Goal: Transaction & Acquisition: Subscribe to service/newsletter

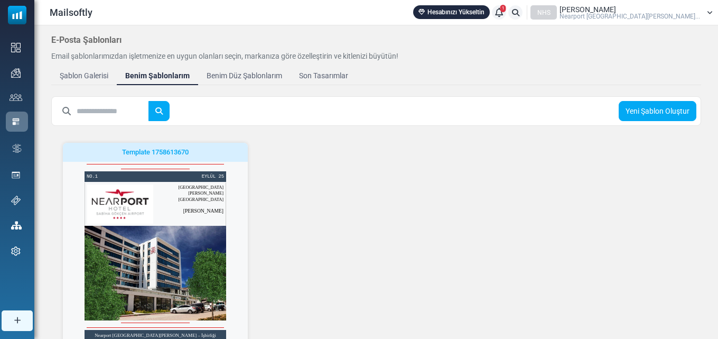
click at [345, 240] on div "Template 1758613670 Yapmaya Başla Önizlemeyi Gör Kopyala Delete Edit Etiket ekl…" at bounding box center [376, 261] width 663 height 263
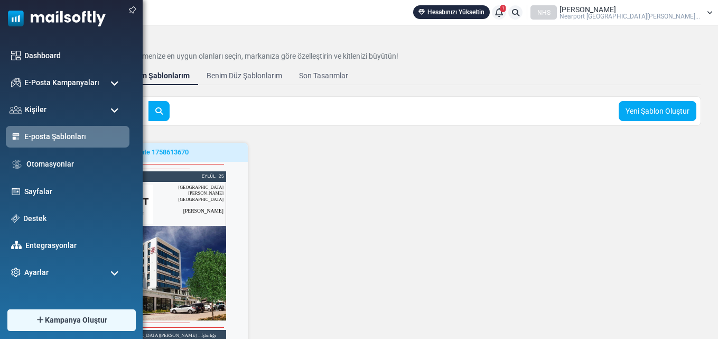
click at [110, 82] on span at bounding box center [114, 84] width 8 height 10
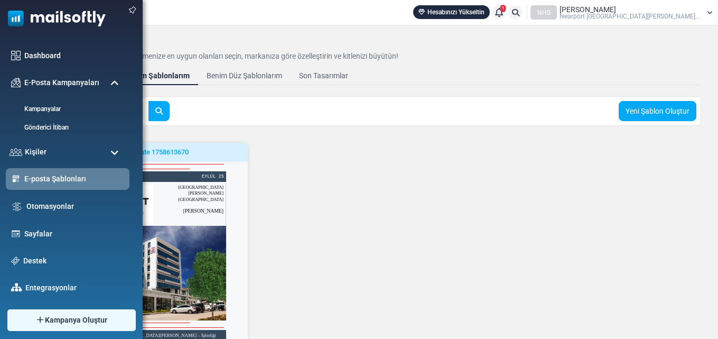
click at [115, 153] on span at bounding box center [114, 153] width 8 height 10
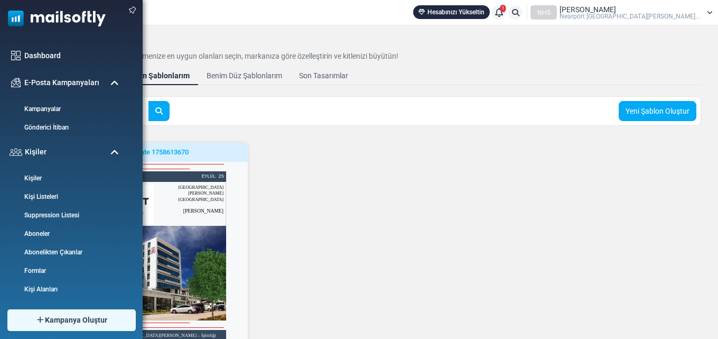
click at [114, 150] on span at bounding box center [114, 153] width 8 height 10
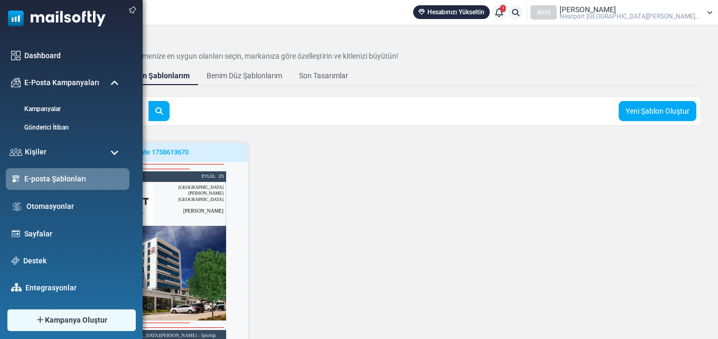
click at [115, 82] on span at bounding box center [114, 84] width 8 height 10
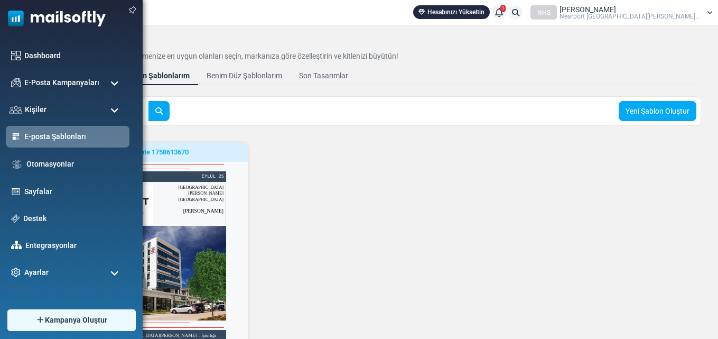
click at [115, 81] on span at bounding box center [114, 84] width 8 height 10
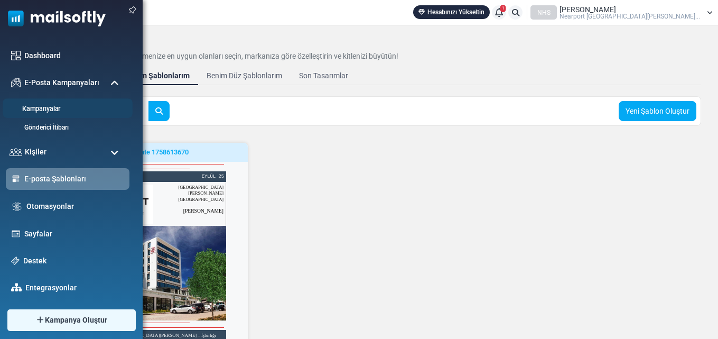
click at [51, 106] on link "Kampanyalar" at bounding box center [66, 109] width 127 height 10
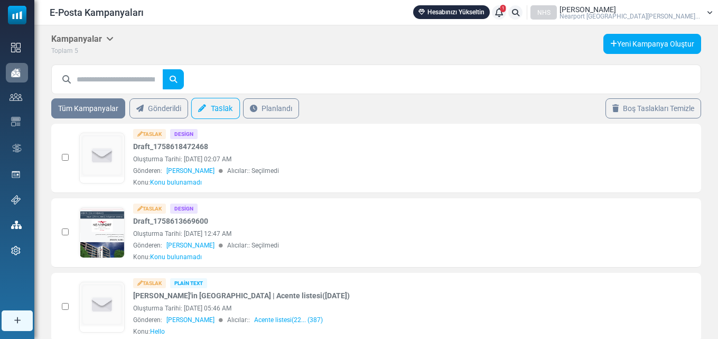
click at [212, 105] on link "Taslak" at bounding box center [215, 108] width 49 height 21
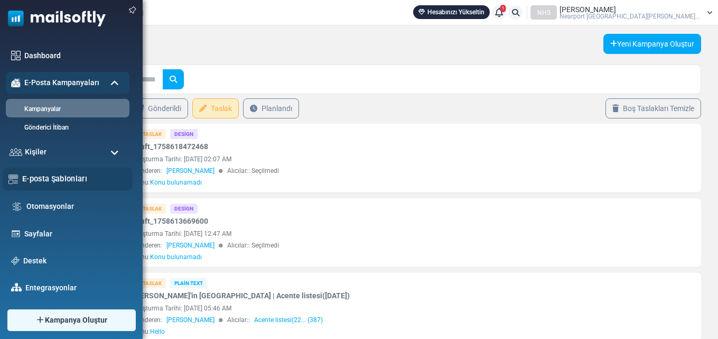
click at [76, 179] on link "E-posta Şablonları" at bounding box center [74, 179] width 105 height 12
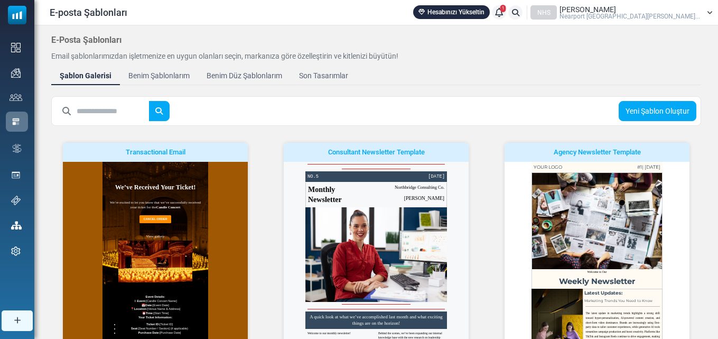
click at [100, 109] on input "text" at bounding box center [113, 111] width 72 height 20
click at [148, 101] on button "submit" at bounding box center [158, 111] width 21 height 20
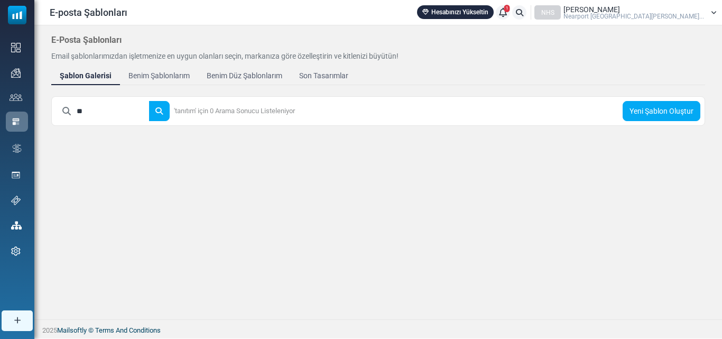
type input "*"
click at [148, 101] on button "submit" at bounding box center [158, 111] width 21 height 20
type input "*"
click at [423, 168] on body "E-posta Şablonları Hesabınızı Yükseltin 1 Bildirimler NHS Erol Aydemir Nearport…" at bounding box center [361, 169] width 722 height 338
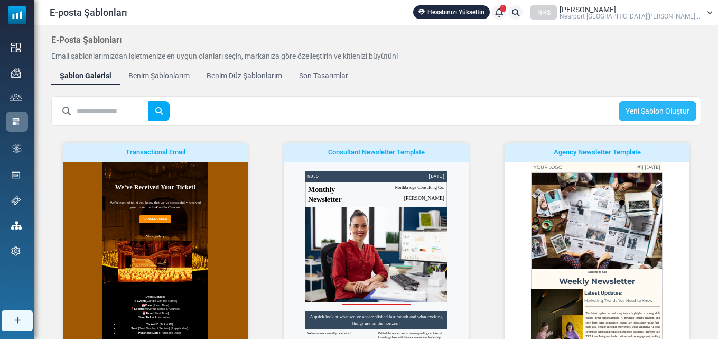
click at [673, 107] on link "Yeni Şablon Oluştur" at bounding box center [658, 111] width 78 height 20
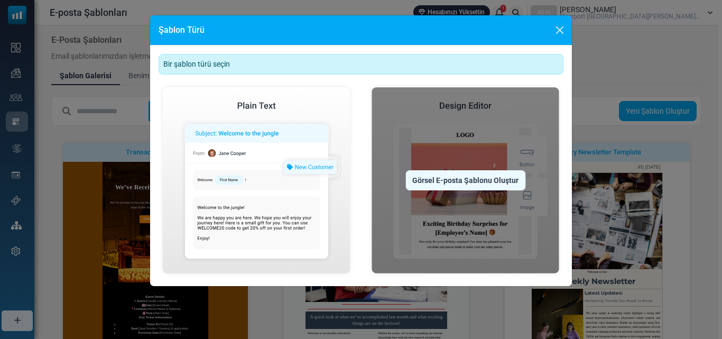
click at [469, 191] on img at bounding box center [465, 180] width 196 height 194
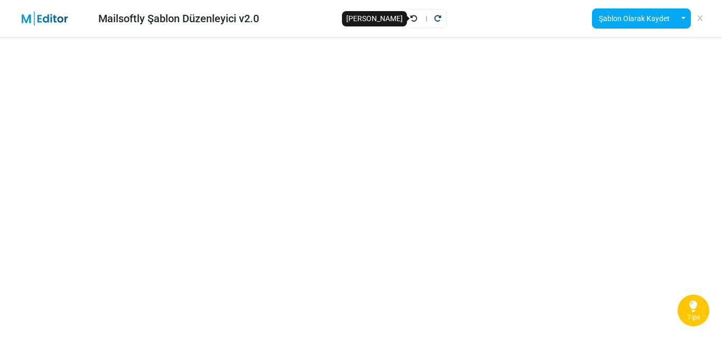
click at [412, 18] on icon "Geri Al" at bounding box center [413, 18] width 7 height 7
click at [415, 20] on icon "Geri Al" at bounding box center [413, 18] width 7 height 7
click at [415, 18] on icon "Geri Al" at bounding box center [413, 18] width 7 height 7
click at [415, 16] on icon "Geri Al" at bounding box center [413, 18] width 7 height 7
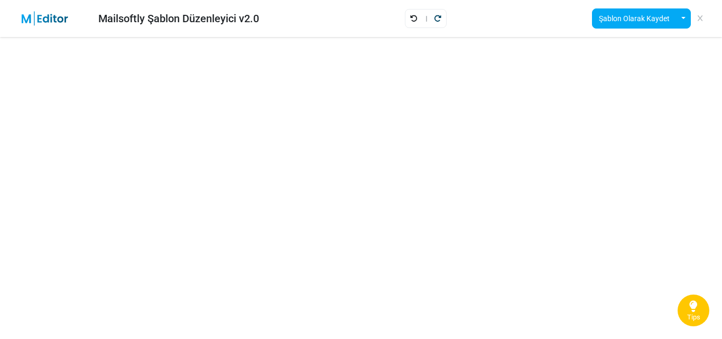
click at [415, 16] on icon "Geri Al" at bounding box center [413, 18] width 7 height 7
click at [412, 17] on icon "Geri Al" at bounding box center [413, 18] width 7 height 7
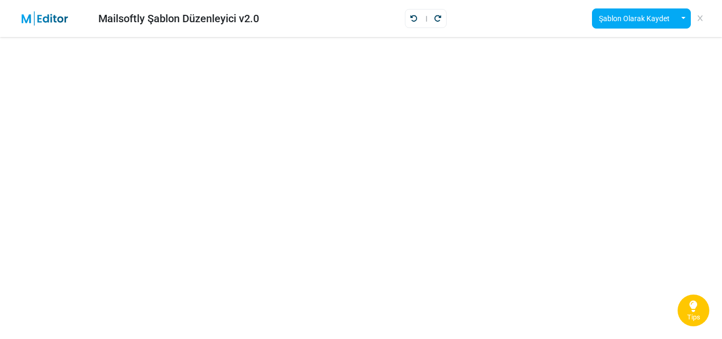
click at [701, 19] on icon at bounding box center [699, 18] width 5 height 1
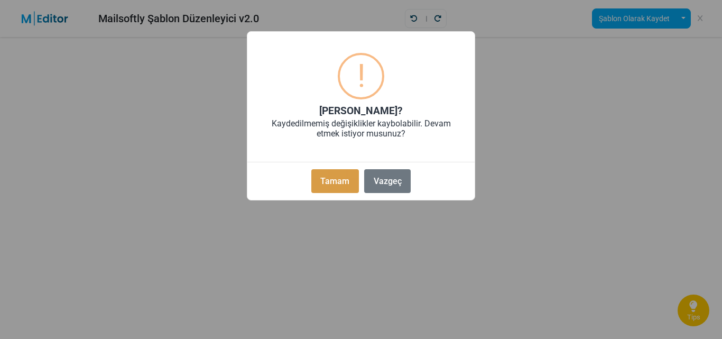
click at [332, 180] on button "Tamam" at bounding box center [335, 181] width 48 height 24
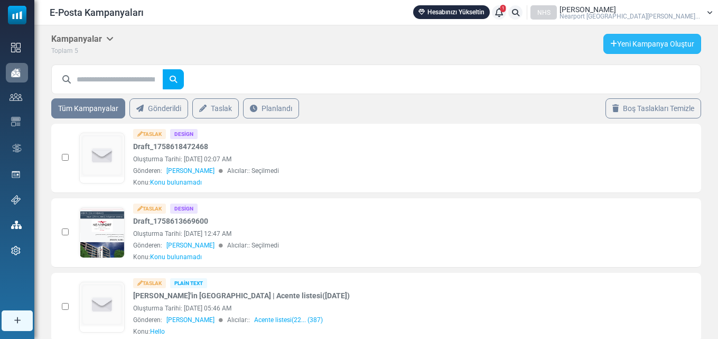
click at [647, 45] on link "Yeni Kampanya Oluştur" at bounding box center [652, 44] width 98 height 20
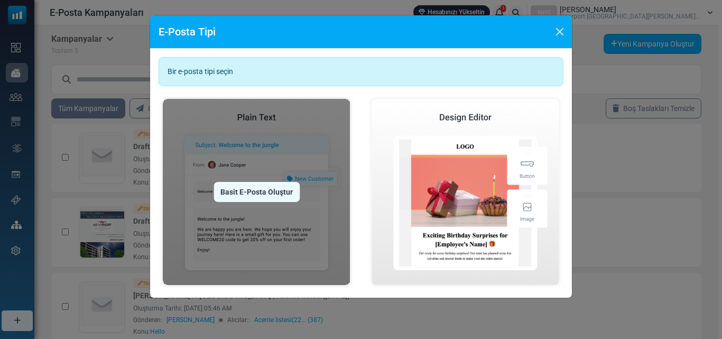
click at [257, 192] on div "Basit E-Posta Oluştur" at bounding box center [256, 192] width 86 height 20
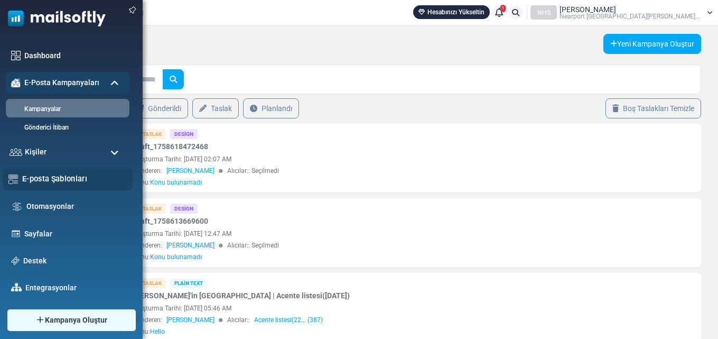
click at [55, 178] on link "E-posta Şablonları" at bounding box center [74, 179] width 105 height 12
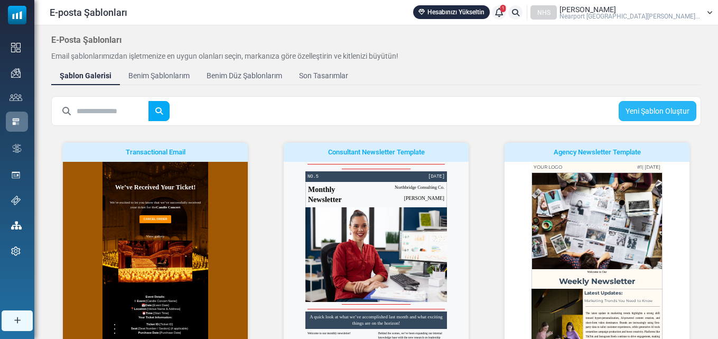
click at [660, 107] on link "Yeni Şablon Oluştur" at bounding box center [658, 111] width 78 height 20
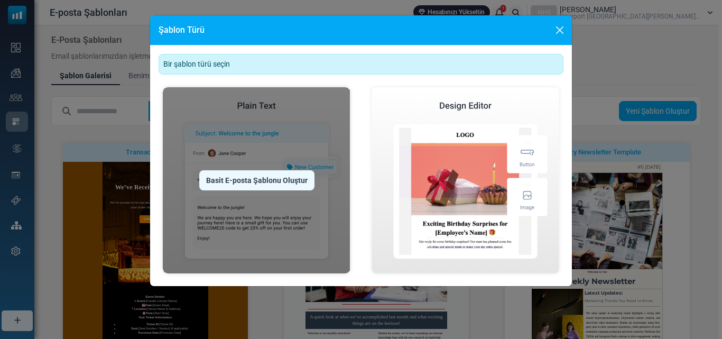
click at [277, 177] on div "Basit E-posta Şablonu Oluştur" at bounding box center [256, 180] width 115 height 20
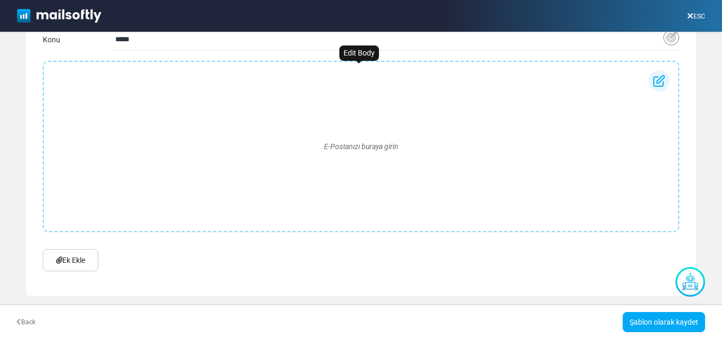
scroll to position [6, 0]
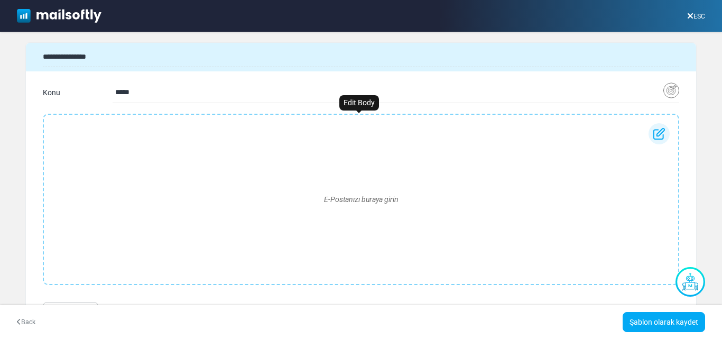
click at [283, 185] on div "E-Postanızı buraya girin" at bounding box center [360, 199] width 617 height 152
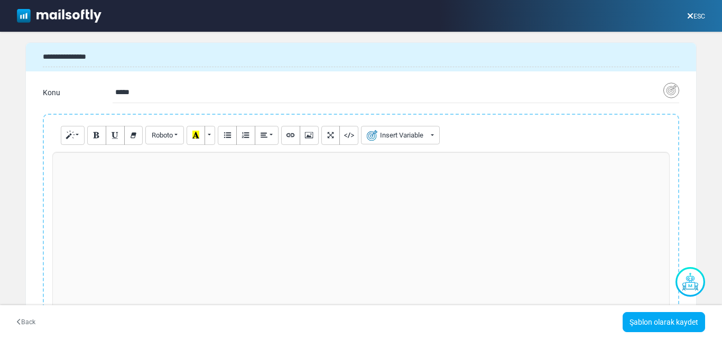
click at [284, 185] on div at bounding box center [360, 231] width 617 height 159
paste div
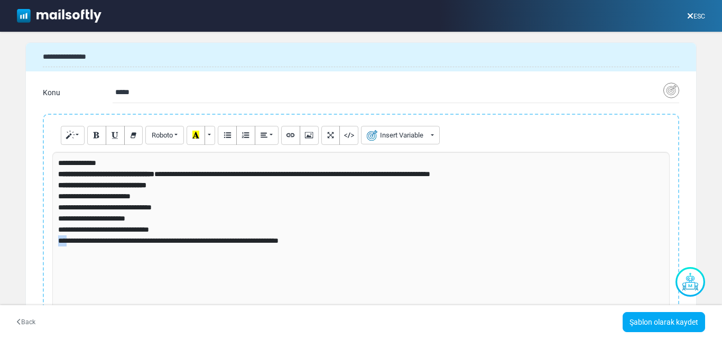
drag, startPoint x: 69, startPoint y: 240, endPoint x: 34, endPoint y: 242, distance: 34.9
click at [34, 242] on div "**********" at bounding box center [361, 241] width 670 height 255
click at [278, 220] on p "**********" at bounding box center [359, 207] width 602 height 55
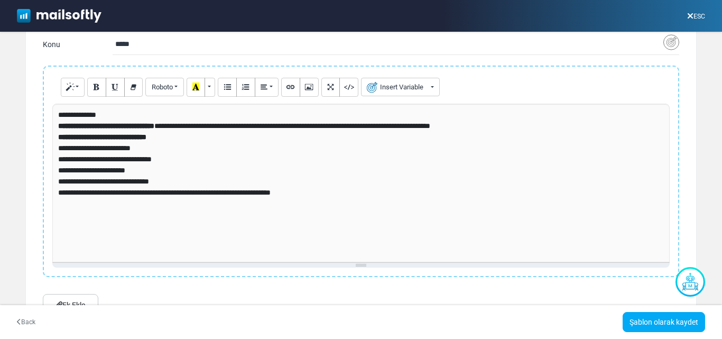
scroll to position [99, 0]
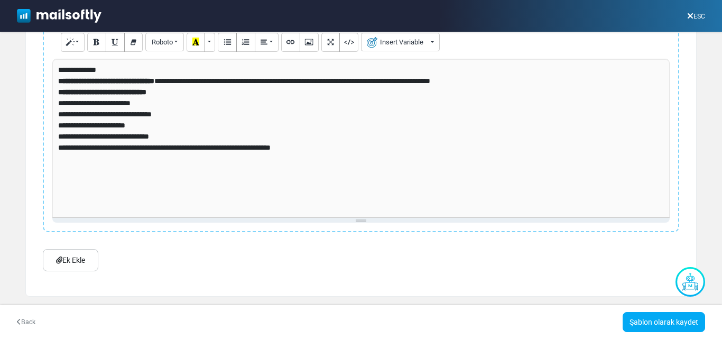
click at [187, 182] on div "**********" at bounding box center [360, 138] width 617 height 159
click at [324, 150] on p "**********" at bounding box center [359, 147] width 602 height 11
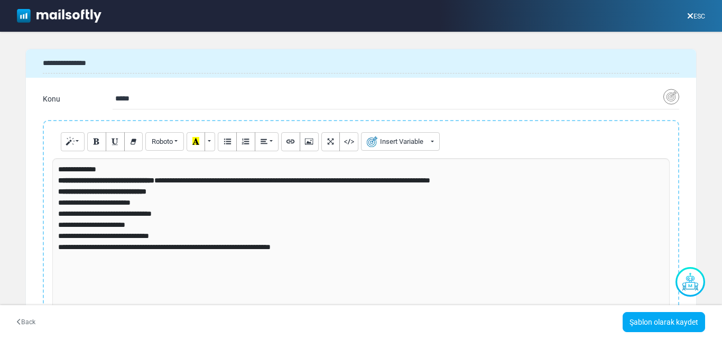
click at [687, 16] on icon at bounding box center [690, 16] width 6 height 1
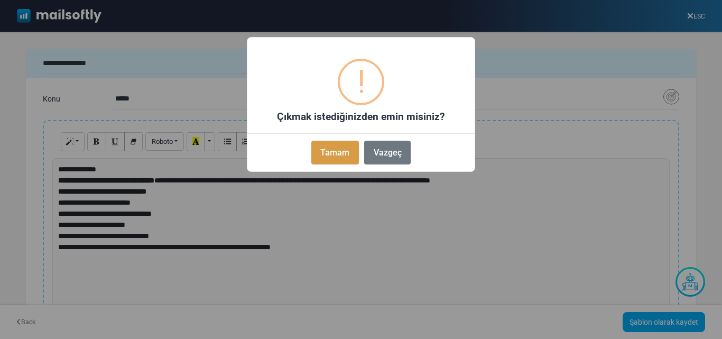
click at [330, 157] on button "Tamam" at bounding box center [335, 153] width 48 height 24
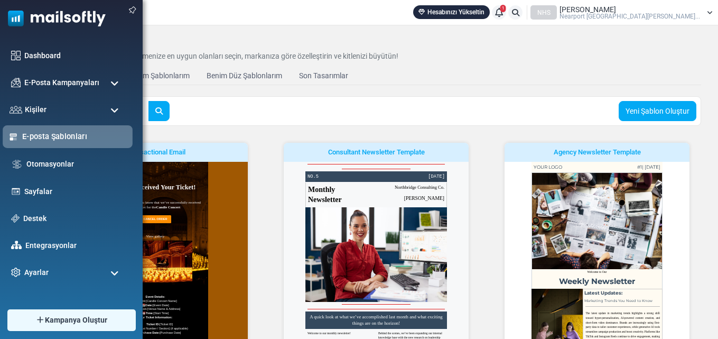
click at [48, 136] on link "E-posta Şablonları" at bounding box center [74, 137] width 105 height 12
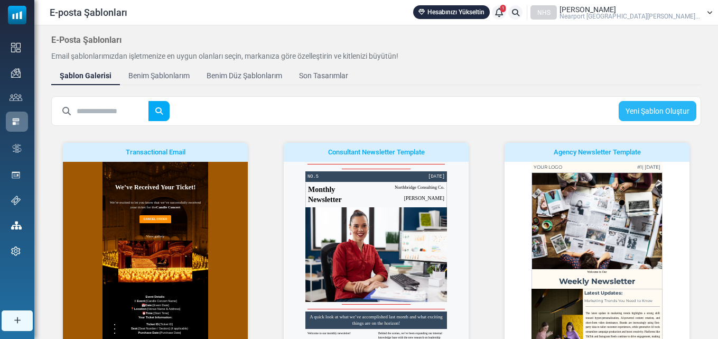
click at [665, 111] on link "Yeni Şablon Oluştur" at bounding box center [658, 111] width 78 height 20
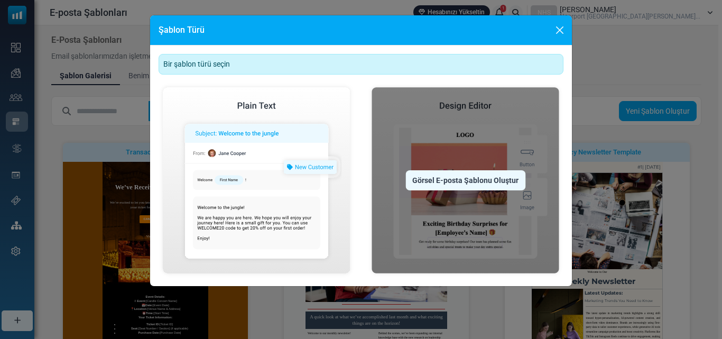
click at [457, 180] on div "Görsel E-posta Şablonu Oluştur" at bounding box center [465, 180] width 120 height 20
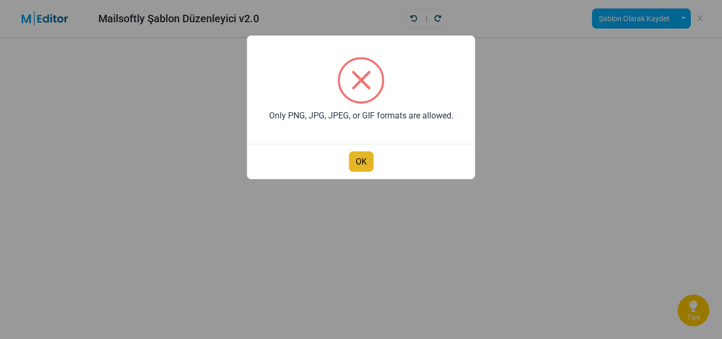
click at [357, 157] on button "OK" at bounding box center [361, 161] width 25 height 21
click at [358, 154] on button "OK" at bounding box center [361, 161] width 25 height 21
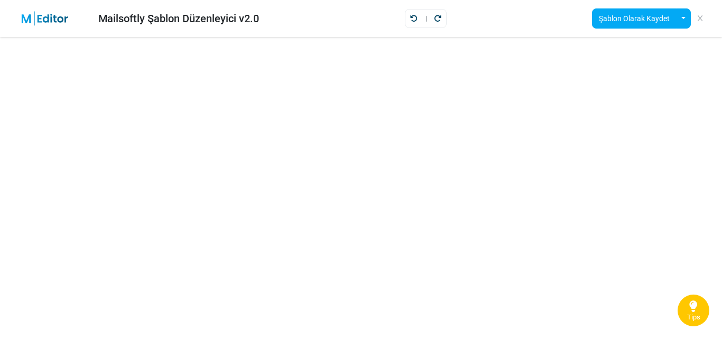
click at [691, 311] on icon at bounding box center [693, 306] width 8 height 14
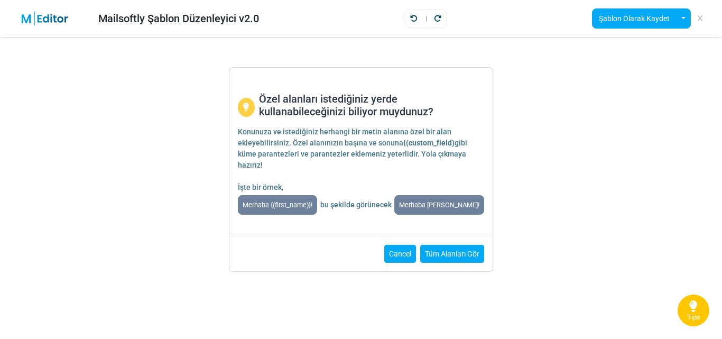
click at [397, 252] on button "Cancel" at bounding box center [400, 254] width 32 height 18
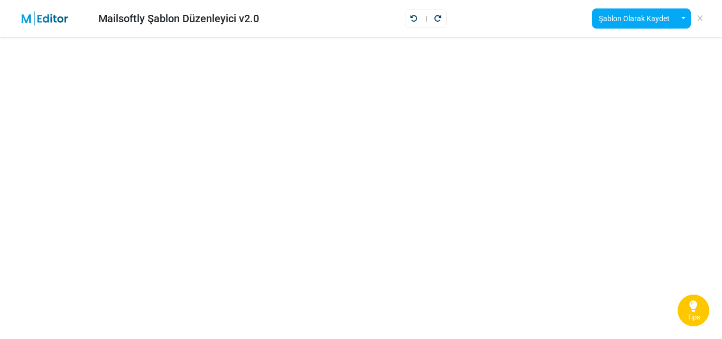
click at [701, 18] on icon at bounding box center [699, 18] width 5 height 1
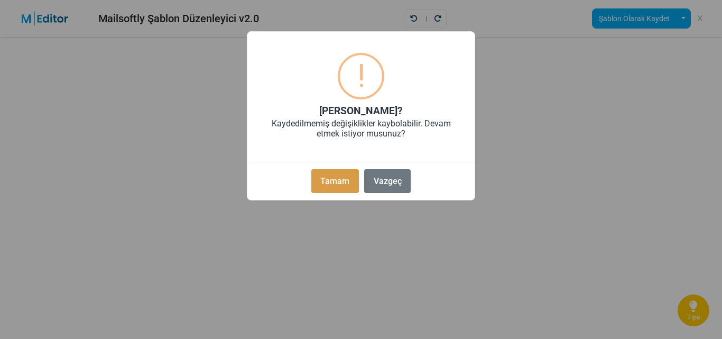
click at [333, 189] on button "Tamam" at bounding box center [335, 181] width 48 height 24
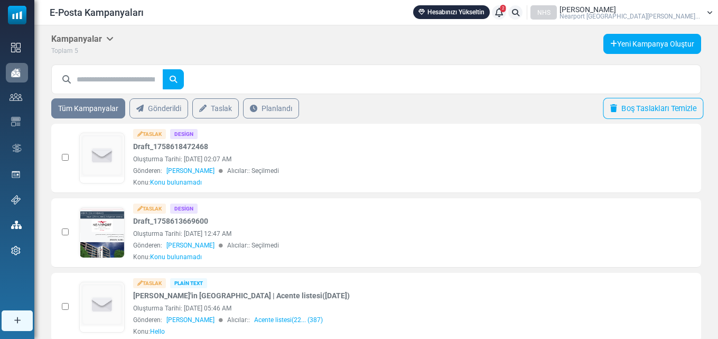
click at [690, 105] on link "Boş Taslakları Temizle" at bounding box center [653, 108] width 100 height 21
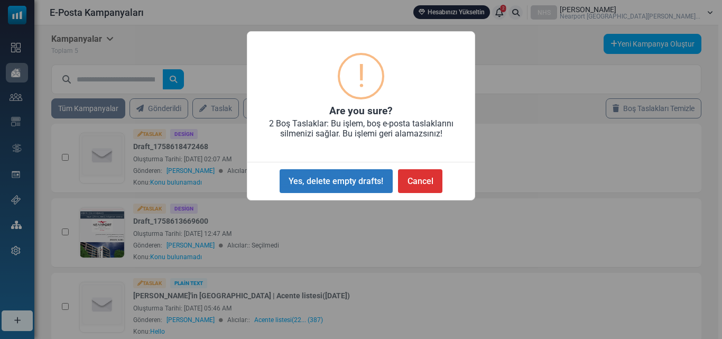
click at [343, 181] on button "Yes, delete empty drafts!" at bounding box center [336, 181] width 113 height 24
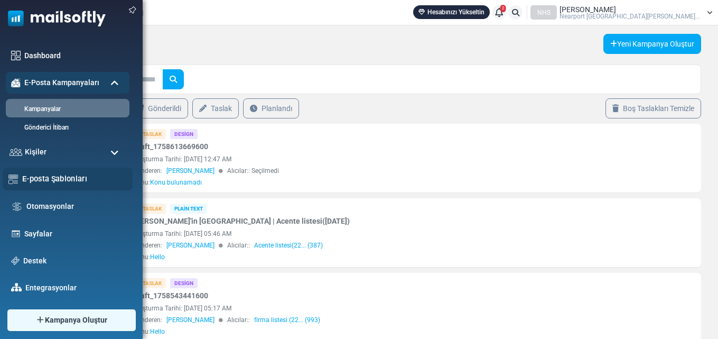
click at [46, 179] on link "E-posta Şablonları" at bounding box center [74, 179] width 105 height 12
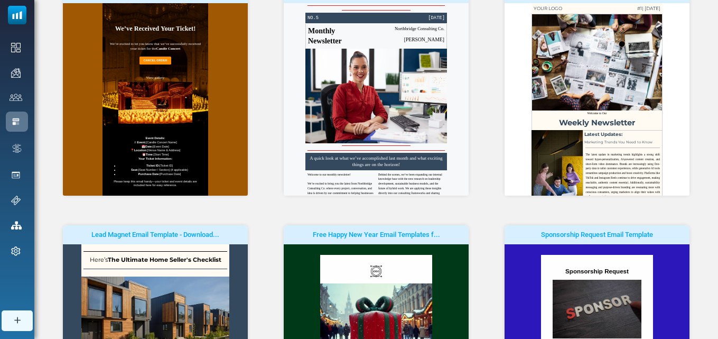
scroll to position [106, 0]
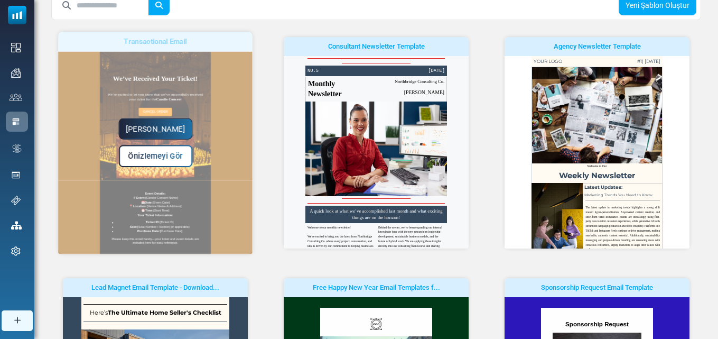
click at [143, 182] on div "Yapmaya Başla Önizlemeyi Gör" at bounding box center [155, 143] width 194 height 222
click at [156, 126] on link "Yapmaya Başla" at bounding box center [155, 128] width 74 height 21
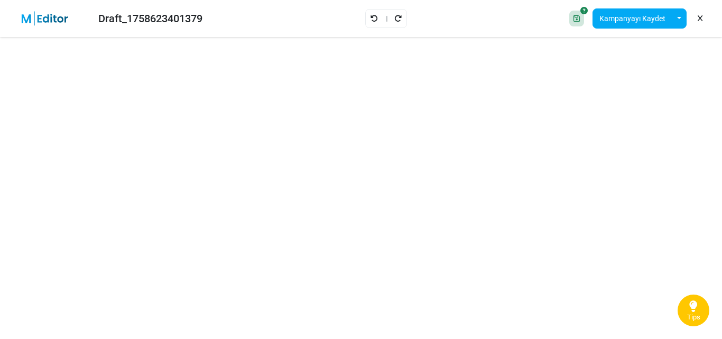
click at [698, 18] on icon at bounding box center [699, 18] width 5 height 1
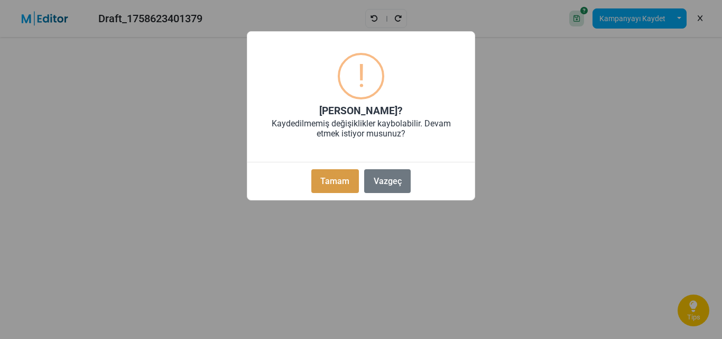
click at [314, 185] on button "Tamam" at bounding box center [335, 181] width 48 height 24
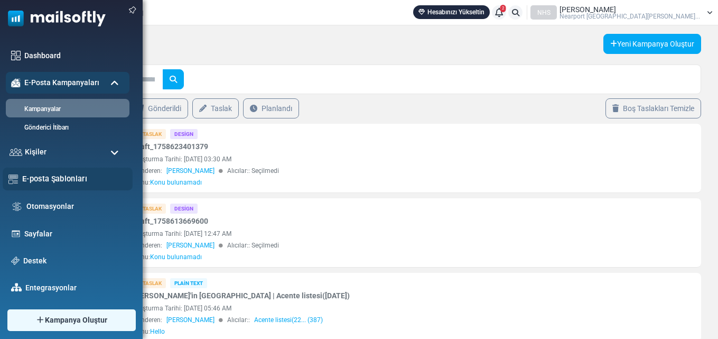
click at [69, 174] on link "E-posta Şablonları" at bounding box center [74, 179] width 105 height 12
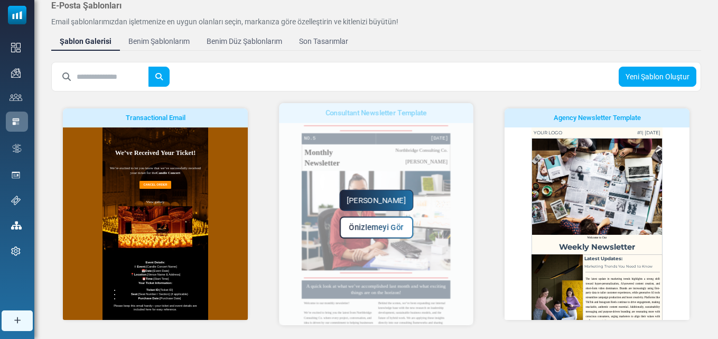
scroll to position [53, 0]
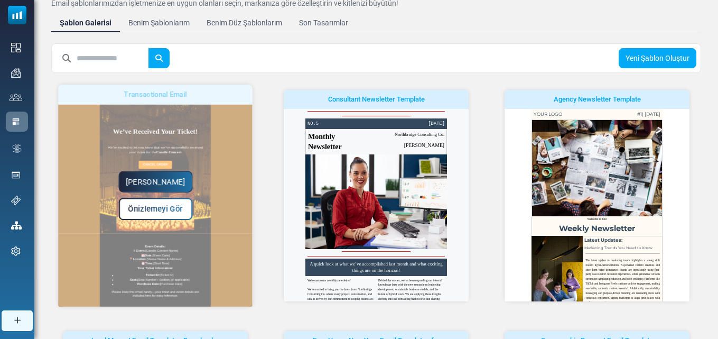
click at [156, 181] on link "[PERSON_NAME]" at bounding box center [155, 181] width 74 height 21
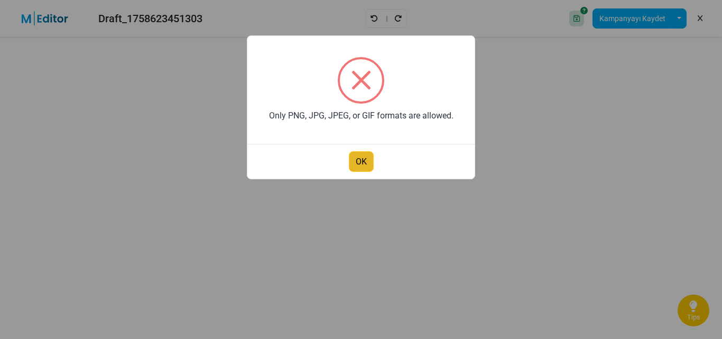
click at [364, 161] on button "OK" at bounding box center [361, 161] width 25 height 21
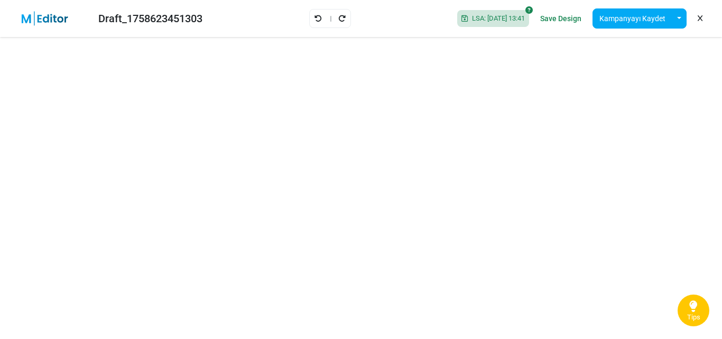
click at [697, 15] on link at bounding box center [700, 19] width 10 height 18
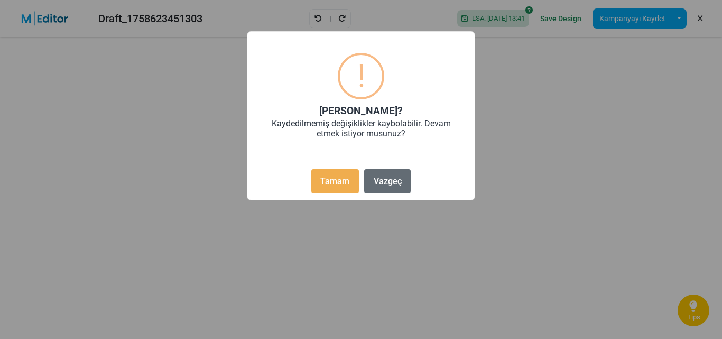
click at [397, 181] on button "Vazgeç" at bounding box center [387, 181] width 46 height 24
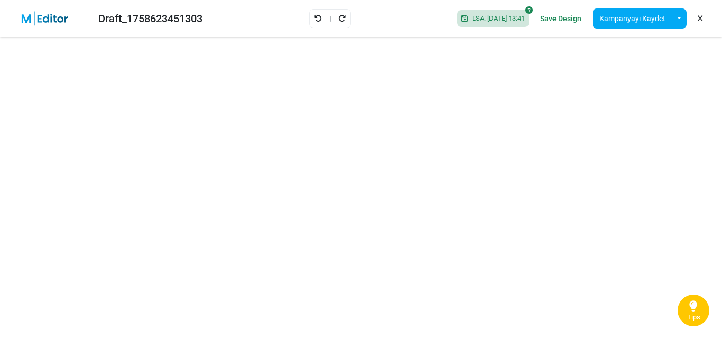
click at [702, 18] on link at bounding box center [700, 19] width 10 height 18
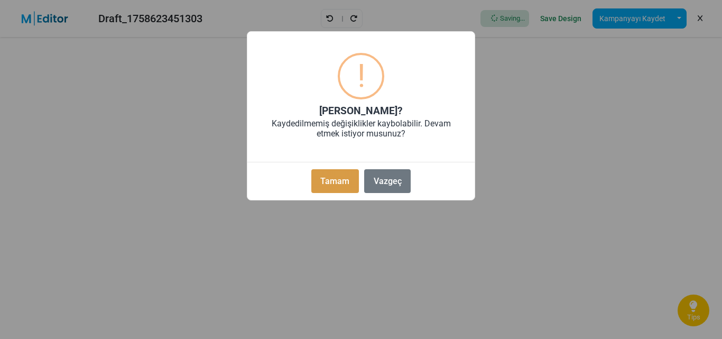
click at [322, 184] on button "Tamam" at bounding box center [335, 181] width 48 height 24
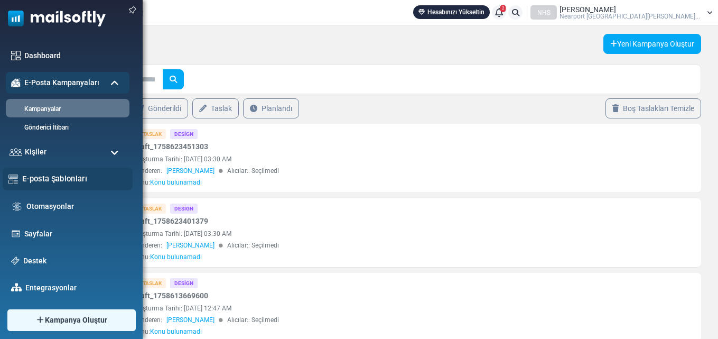
click at [42, 181] on link "E-posta Şablonları" at bounding box center [74, 179] width 105 height 12
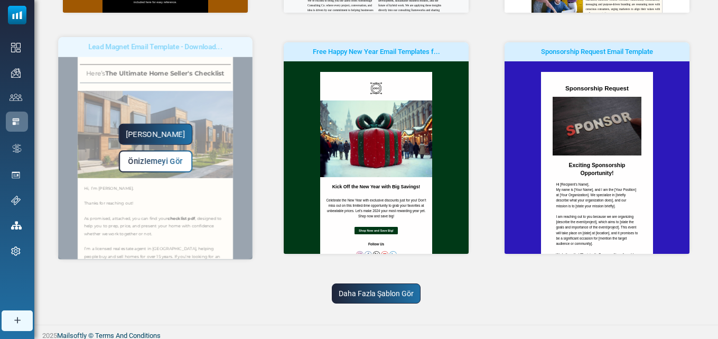
scroll to position [346, 0]
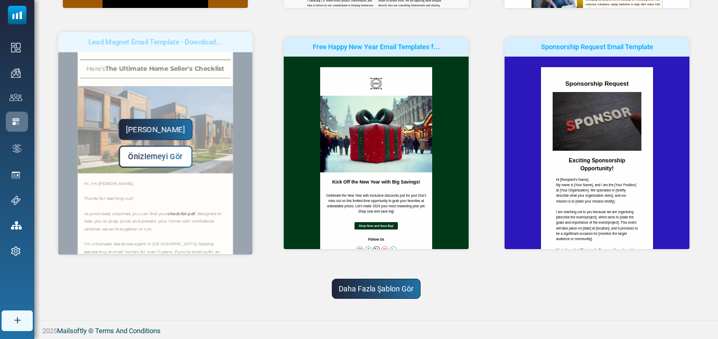
click at [164, 126] on link "Yapmaya Başla" at bounding box center [155, 129] width 74 height 21
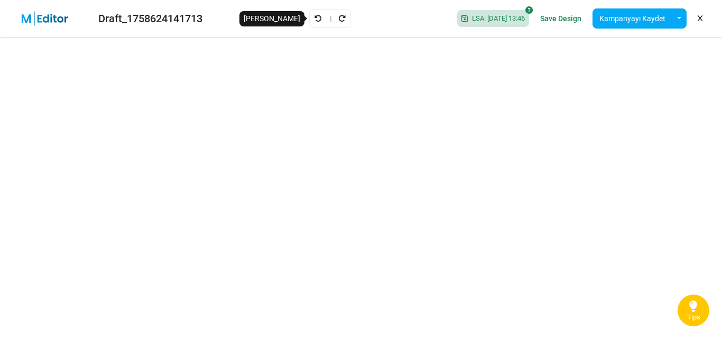
click at [314, 17] on icon "Geri Al" at bounding box center [317, 18] width 7 height 7
click at [314, 16] on icon "Geri Al" at bounding box center [317, 18] width 7 height 7
click at [338, 20] on icon "Yeniden Uygula" at bounding box center [341, 18] width 7 height 7
click at [314, 16] on icon "Geri Al" at bounding box center [317, 18] width 7 height 7
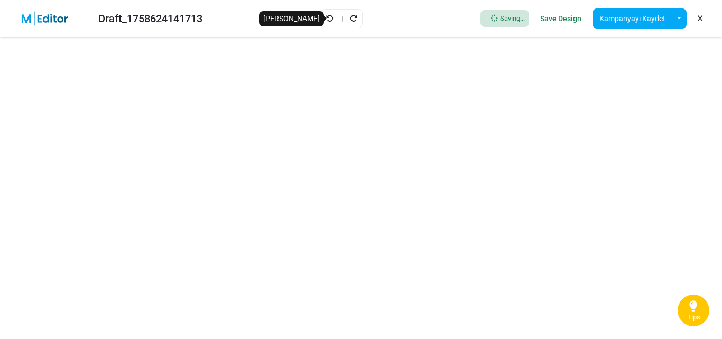
click at [329, 17] on icon "Geri Al" at bounding box center [329, 18] width 7 height 7
click at [314, 20] on icon "Geri Al" at bounding box center [317, 18] width 7 height 7
click at [695, 308] on icon at bounding box center [693, 306] width 8 height 14
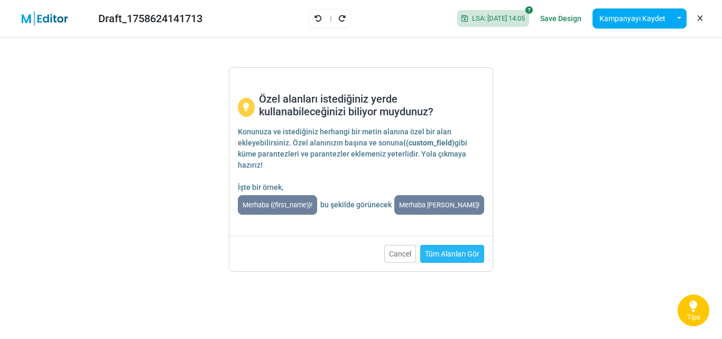
click at [458, 250] on link "Tüm Alanları Gör" at bounding box center [452, 254] width 64 height 18
click at [397, 248] on button "Cancel" at bounding box center [400, 254] width 32 height 18
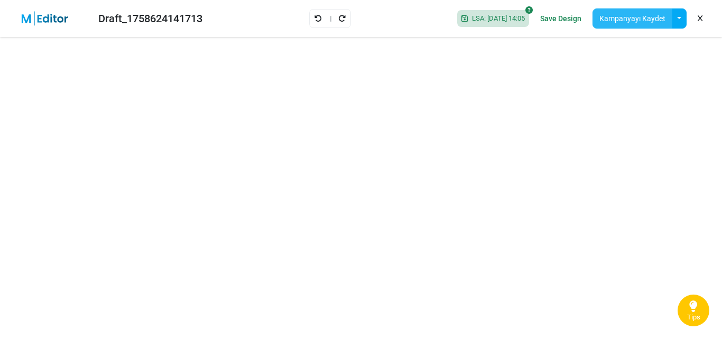
click at [638, 14] on button "Kampanyayı Kaydet" at bounding box center [632, 18] width 80 height 20
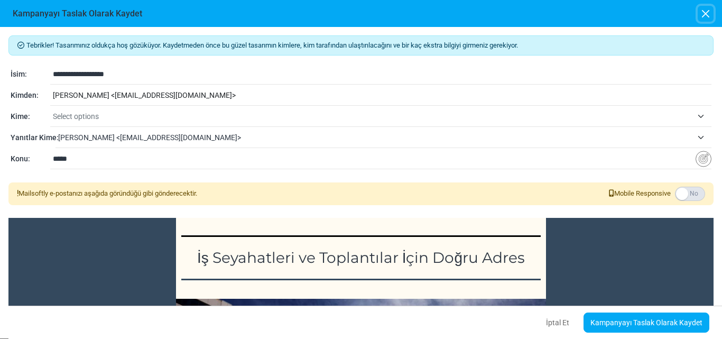
click at [703, 12] on button "button" at bounding box center [705, 14] width 16 height 16
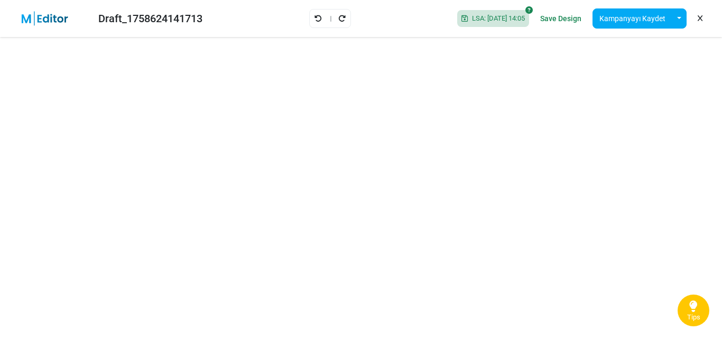
click at [567, 18] on link "Save Design" at bounding box center [560, 19] width 46 height 18
click at [567, 16] on link "Save Design" at bounding box center [560, 19] width 46 height 18
click at [703, 17] on link at bounding box center [700, 19] width 10 height 18
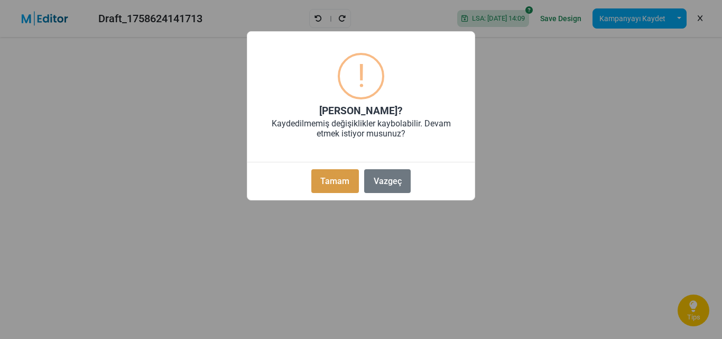
click at [333, 182] on button "Tamam" at bounding box center [335, 181] width 48 height 24
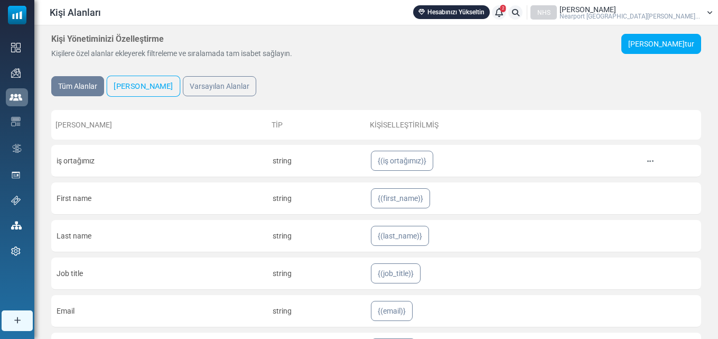
click at [132, 86] on link "Özel Alanlar" at bounding box center [144, 86] width 74 height 21
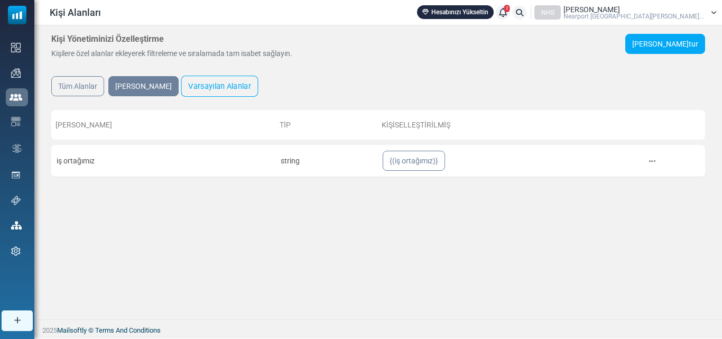
click at [194, 81] on link "Varsayılan Alanlar" at bounding box center [219, 86] width 77 height 21
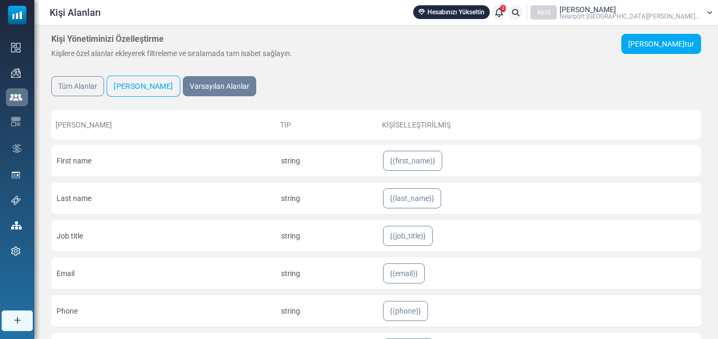
click at [139, 82] on link "Özel Alanlar" at bounding box center [144, 86] width 74 height 21
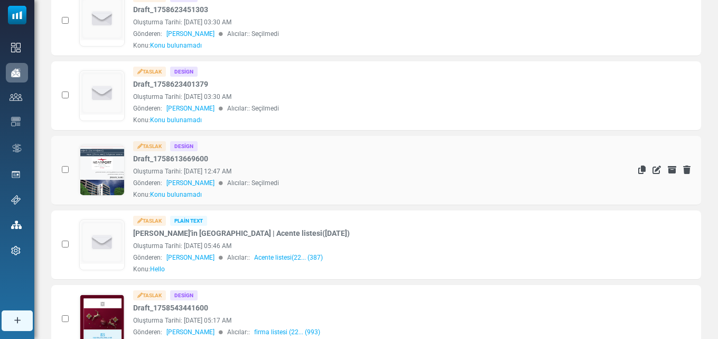
scroll to position [264, 0]
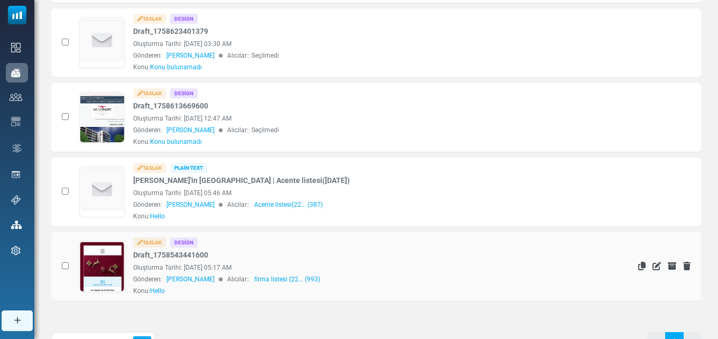
click at [100, 265] on link at bounding box center [102, 295] width 44 height 109
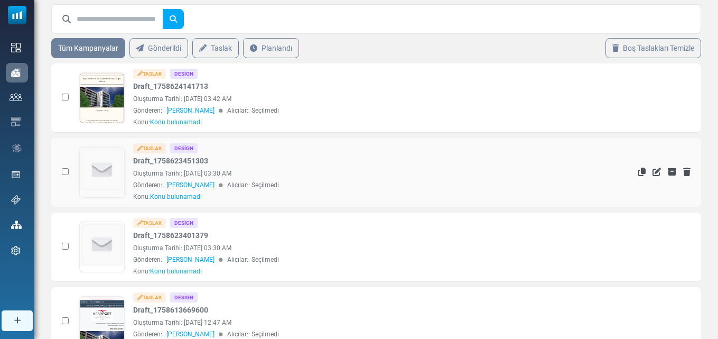
scroll to position [0, 0]
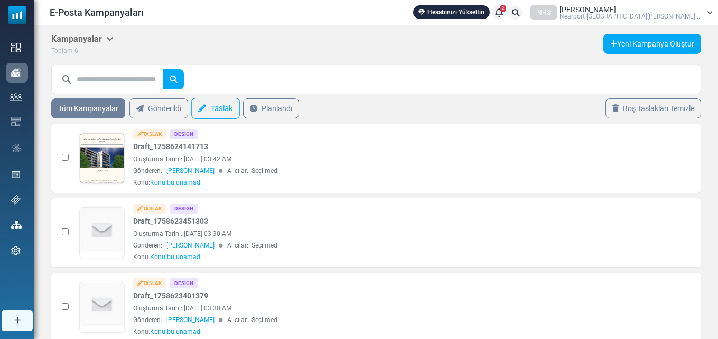
click at [225, 108] on link "Taslak" at bounding box center [215, 108] width 49 height 21
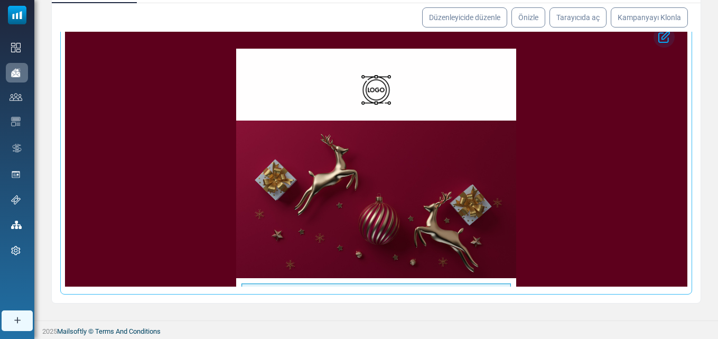
click at [378, 193] on img at bounding box center [376, 198] width 280 height 157
click at [379, 99] on img at bounding box center [376, 90] width 30 height 30
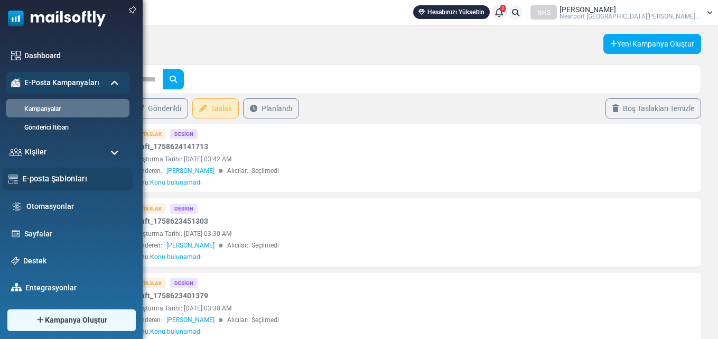
click at [57, 179] on link "E-posta Şablonları" at bounding box center [74, 179] width 105 height 12
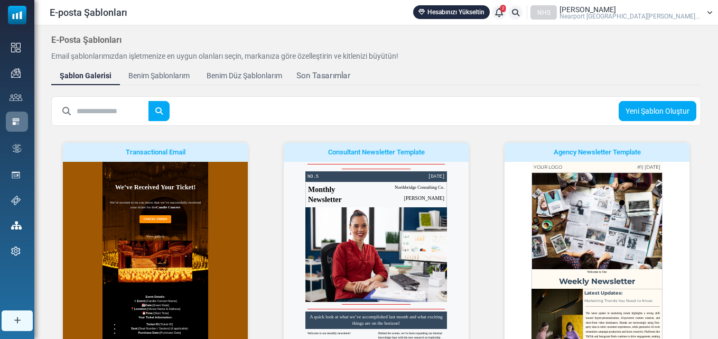
click at [330, 80] on div "Son Tasarımlar" at bounding box center [323, 76] width 54 height 12
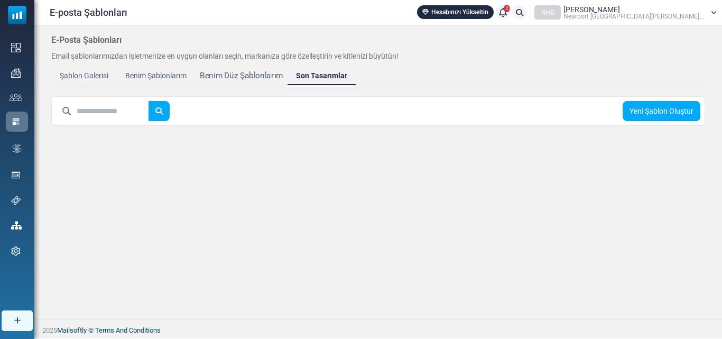
click at [238, 73] on div "Benim Düz Şablonlarım" at bounding box center [241, 76] width 83 height 12
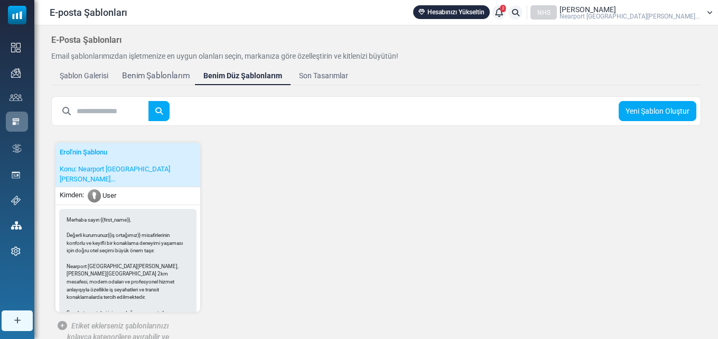
click at [169, 76] on div "Benim Şablonlarım" at bounding box center [156, 76] width 68 height 12
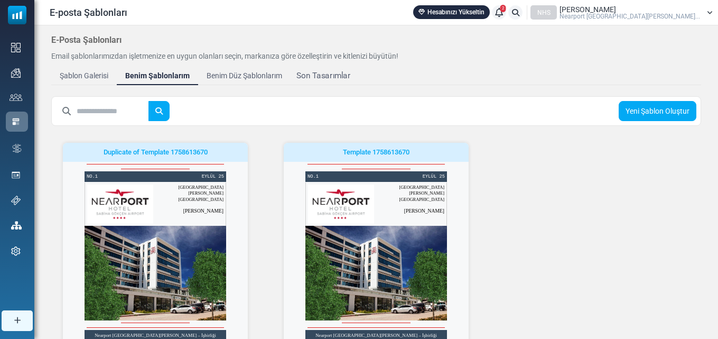
click at [325, 76] on div "Son Tasarımlar" at bounding box center [323, 76] width 54 height 12
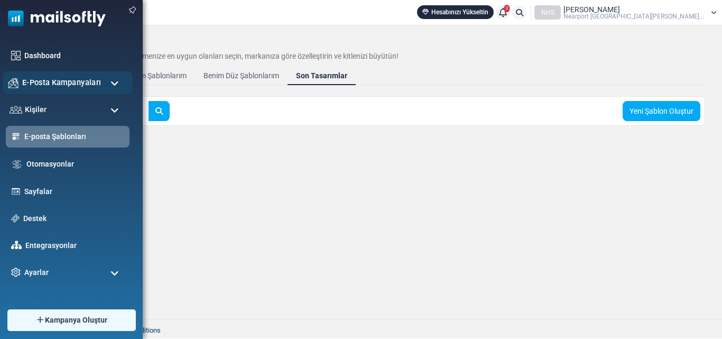
click at [65, 77] on span "E-Posta Kampanyaları" at bounding box center [61, 83] width 79 height 12
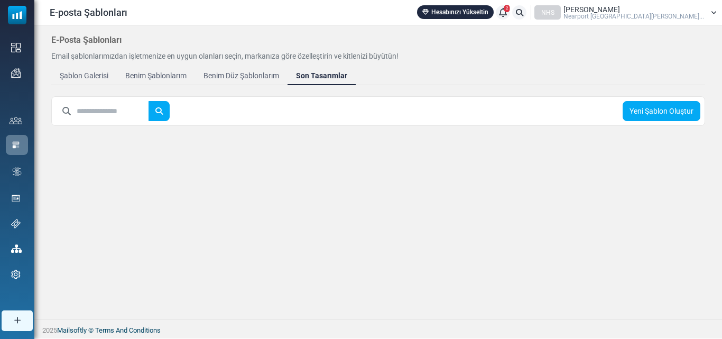
click at [0, 0] on link "Kampanyalar" at bounding box center [0, 0] width 0 height 0
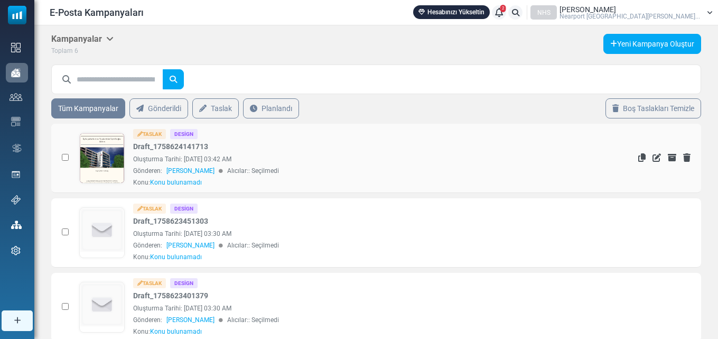
click at [104, 158] on link at bounding box center [102, 187] width 44 height 109
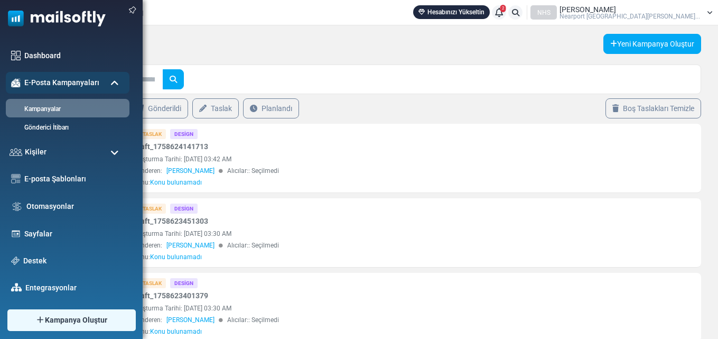
click at [112, 81] on span at bounding box center [114, 84] width 8 height 10
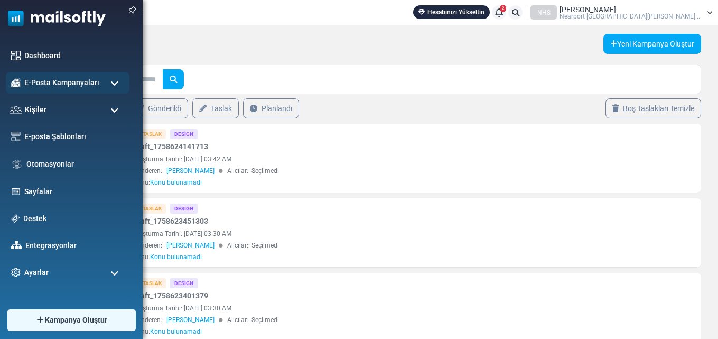
click at [111, 273] on span at bounding box center [114, 273] width 8 height 10
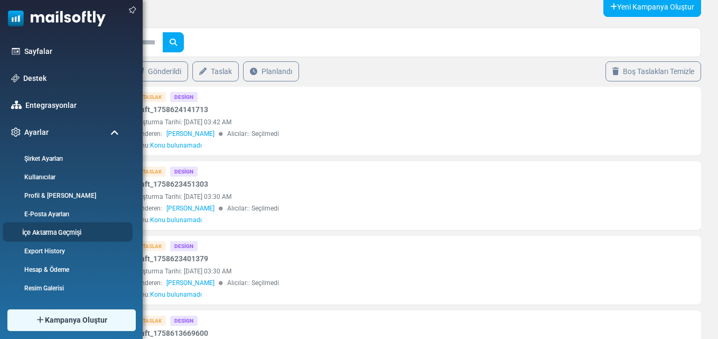
scroll to position [53, 0]
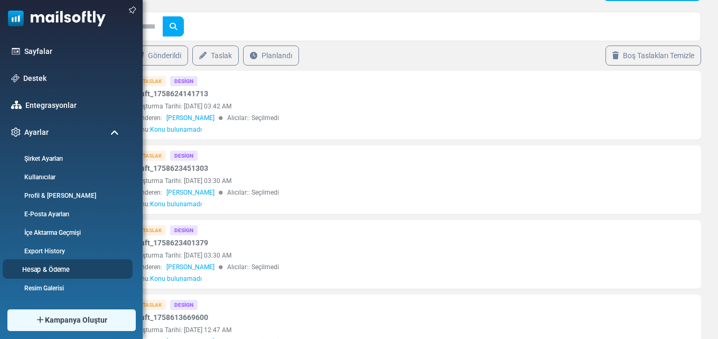
click at [55, 268] on link "Hesap & Ödeme" at bounding box center [66, 269] width 127 height 10
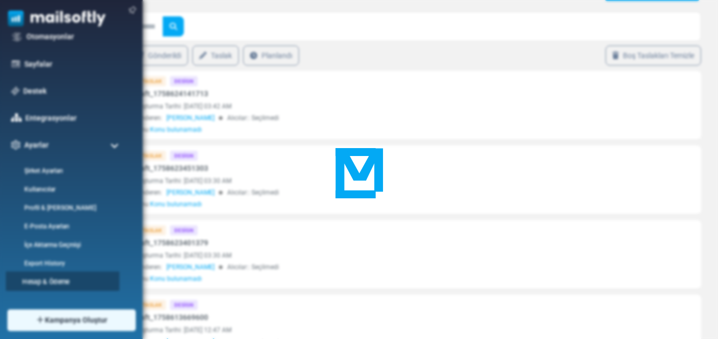
scroll to position [0, 0]
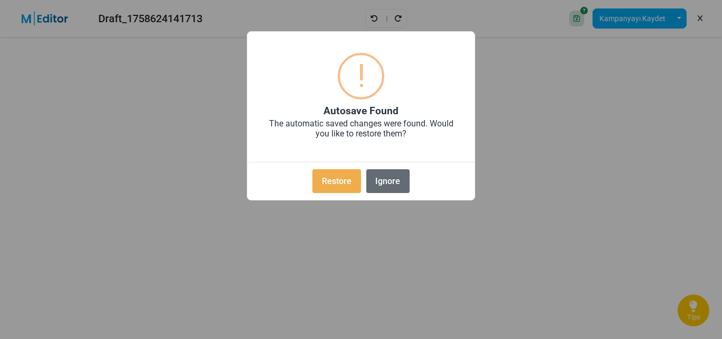
click at [389, 181] on button "Ignore" at bounding box center [387, 181] width 43 height 24
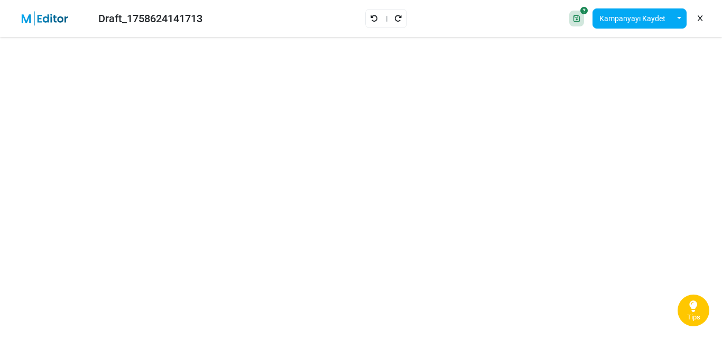
click at [577, 18] on icon at bounding box center [576, 18] width 6 height 7
click at [671, 16] on button "Kampanyayı Kaydet" at bounding box center [632, 18] width 80 height 20
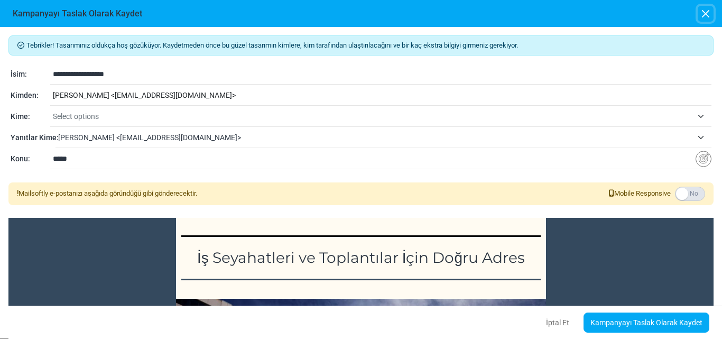
click at [704, 13] on button "button" at bounding box center [705, 14] width 16 height 16
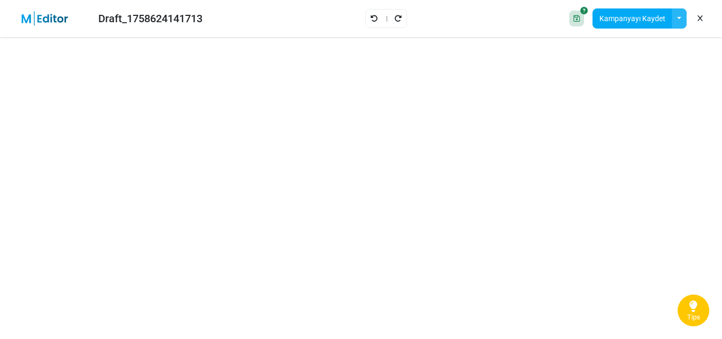
click at [679, 16] on button "button" at bounding box center [679, 18] width 15 height 20
click at [617, 46] on link "Şablon Olarak Kaydet" at bounding box center [636, 46] width 90 height 19
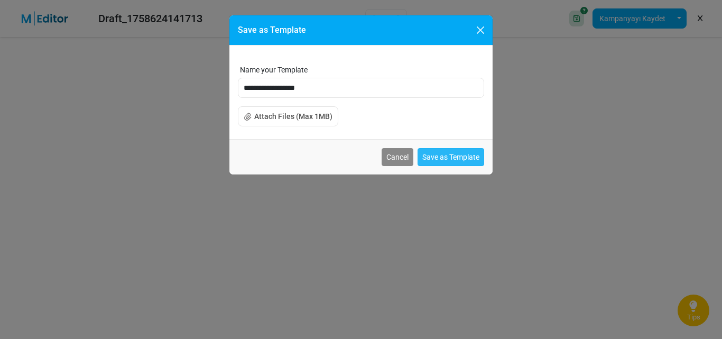
click at [459, 155] on button "Save as Template" at bounding box center [450, 157] width 67 height 18
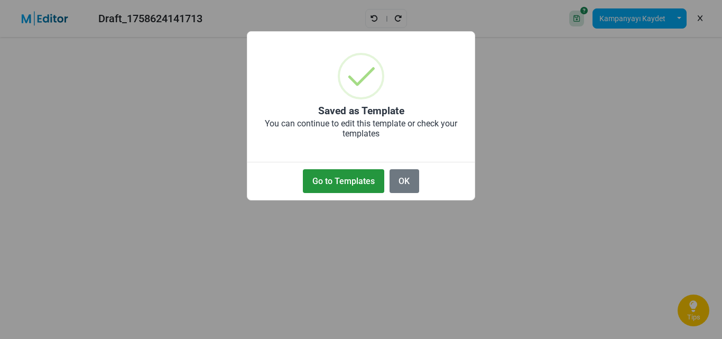
click at [356, 176] on button "Go to Templates" at bounding box center [343, 181] width 81 height 24
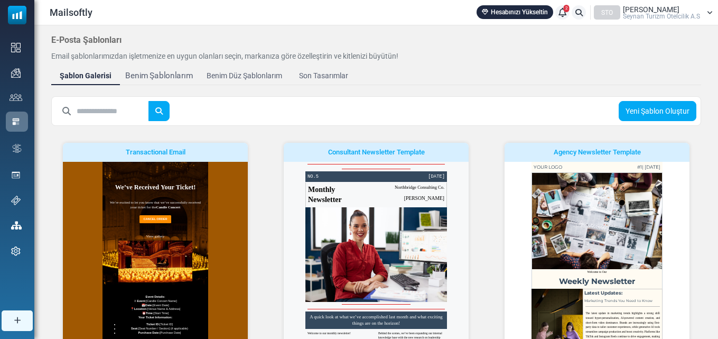
click at [165, 70] on link "Benim Şablonlarım" at bounding box center [159, 75] width 78 height 19
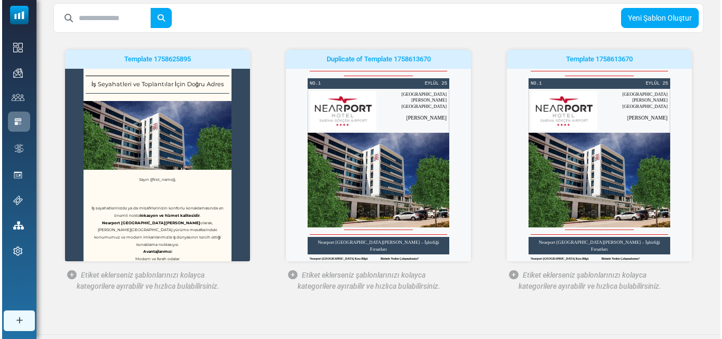
scroll to position [107, 0]
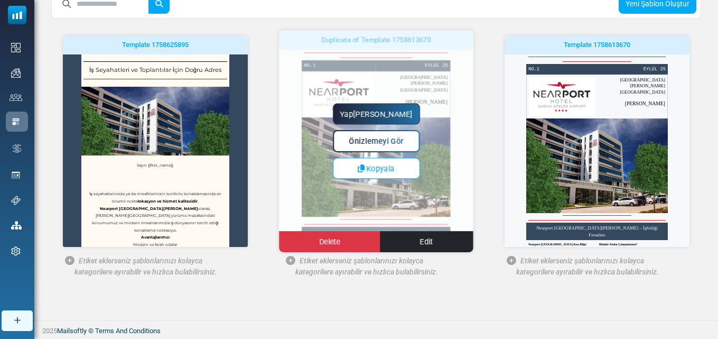
drag, startPoint x: 470, startPoint y: 114, endPoint x: 472, endPoint y: 136, distance: 22.3
click at [472, 136] on div "Yap[PERSON_NAME] Önizlemeyi Gör [GEOGRAPHIC_DATA] [GEOGRAPHIC_DATA] Edit" at bounding box center [376, 142] width 194 height 76
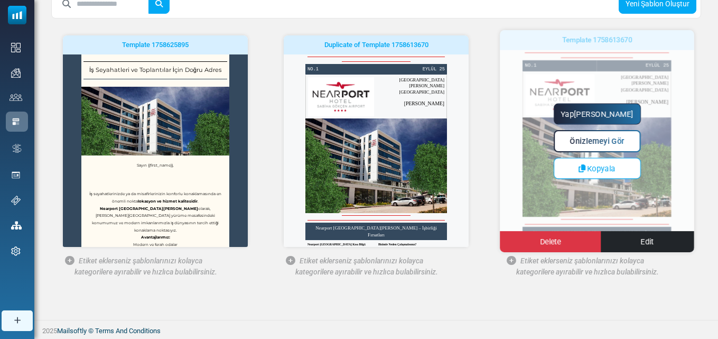
click at [556, 188] on div "Yap[PERSON_NAME] Önizlemeyi Gör [GEOGRAPHIC_DATA] [GEOGRAPHIC_DATA] Edit" at bounding box center [597, 141] width 194 height 222
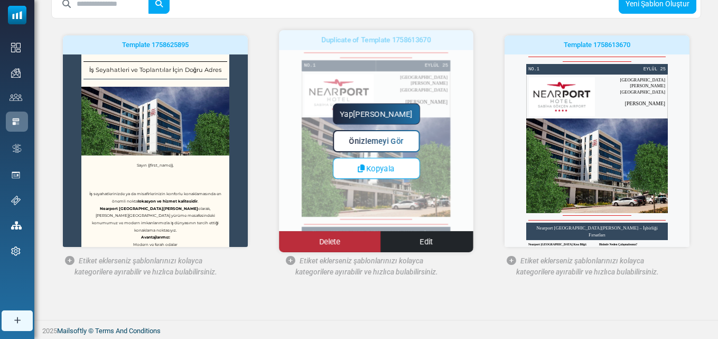
click at [348, 242] on link "Delete" at bounding box center [329, 241] width 101 height 21
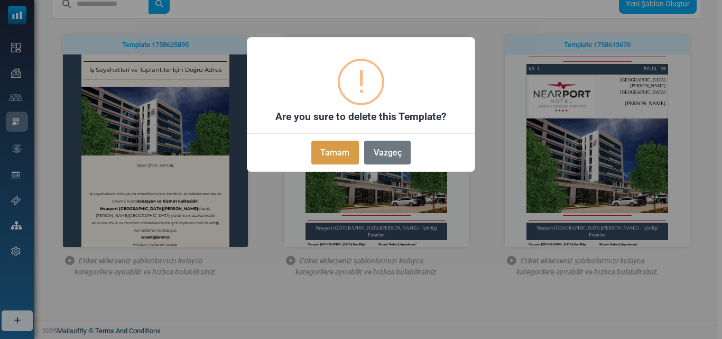
click at [342, 156] on button "Tamam" at bounding box center [335, 153] width 48 height 24
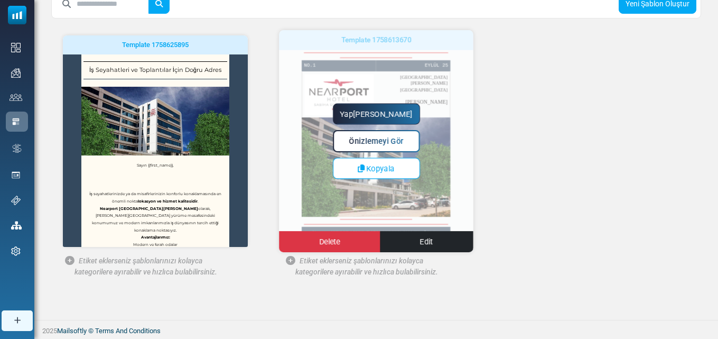
click at [383, 141] on span "Önizlemeyi Gör" at bounding box center [376, 141] width 54 height 9
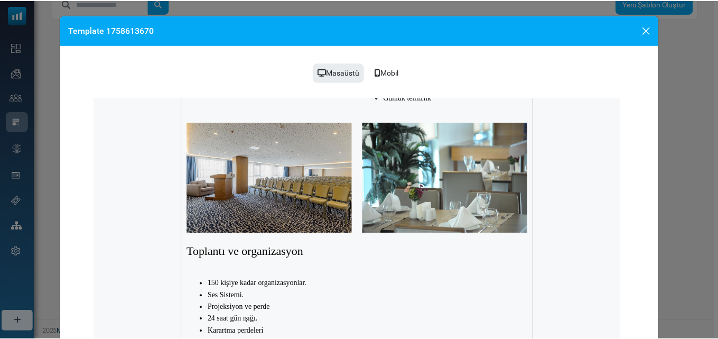
scroll to position [956, 0]
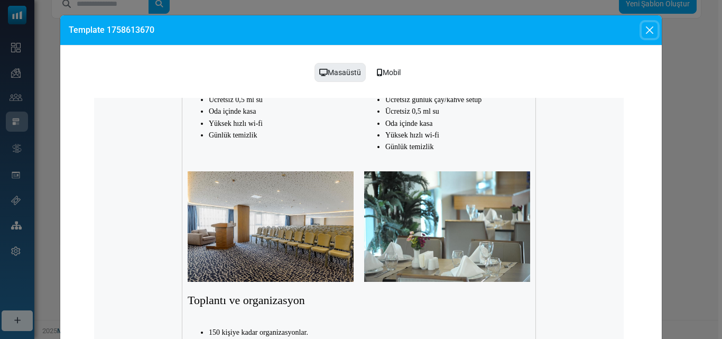
click at [646, 27] on button "Close" at bounding box center [649, 30] width 16 height 16
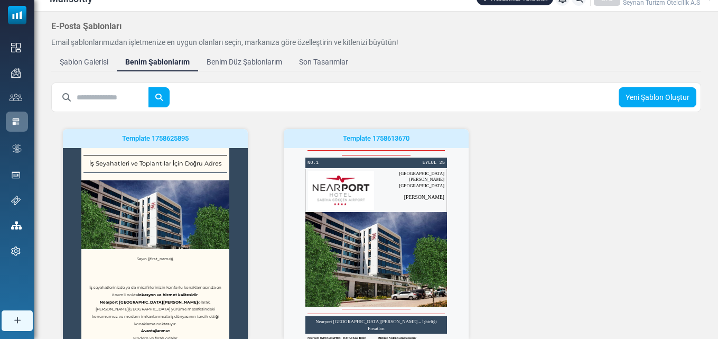
scroll to position [0, 0]
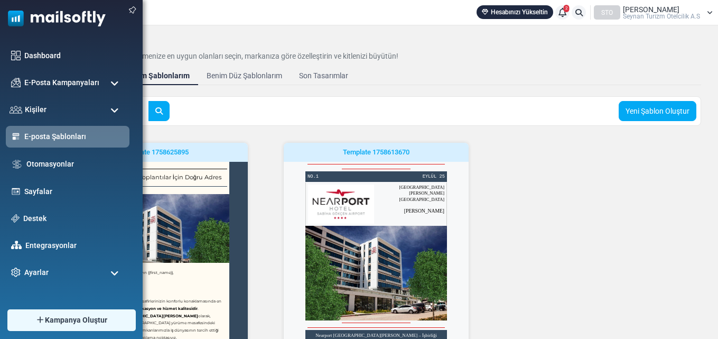
click at [113, 83] on span at bounding box center [114, 84] width 8 height 10
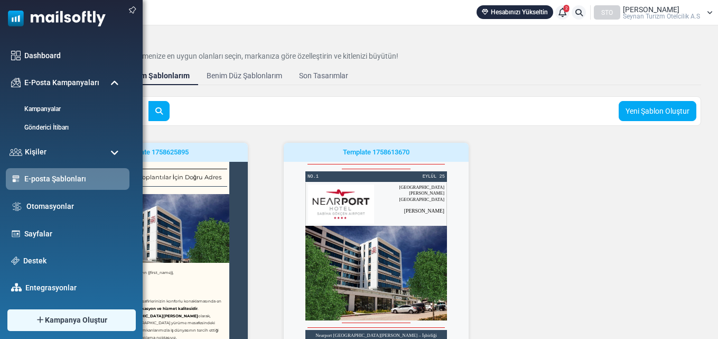
click at [113, 83] on span at bounding box center [114, 84] width 8 height 10
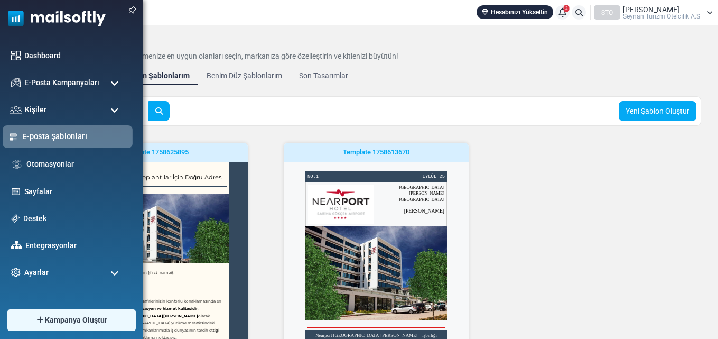
click at [82, 135] on link "E-posta Şablonları" at bounding box center [74, 137] width 105 height 12
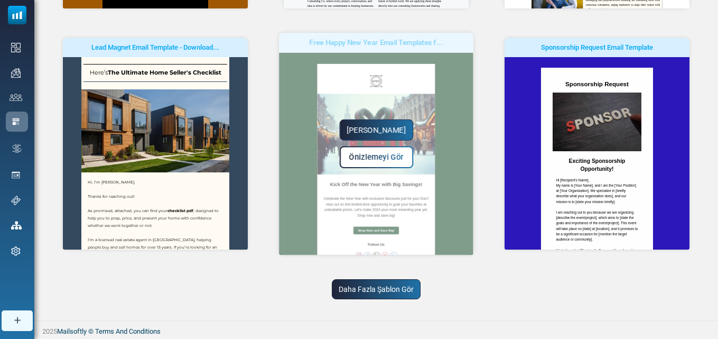
scroll to position [346, 0]
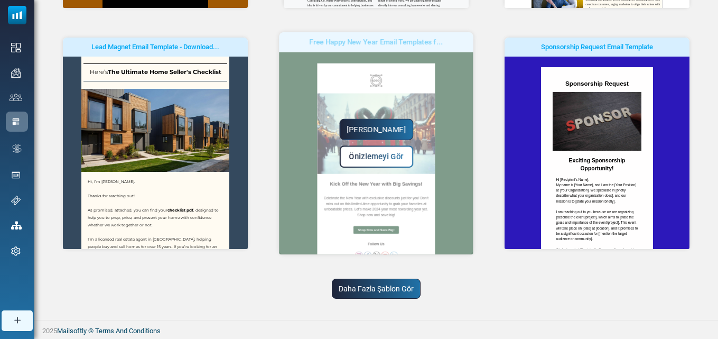
click at [387, 126] on link "Yapmaya Başla" at bounding box center [376, 129] width 74 height 21
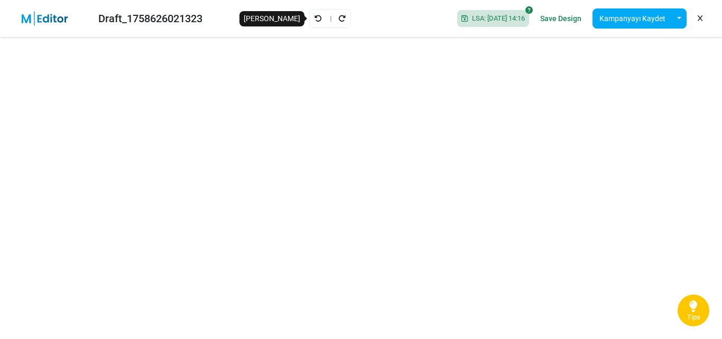
click at [314, 19] on icon "Geri Al" at bounding box center [317, 18] width 7 height 7
click at [310, 19] on div "Draft_1758626021323 Saving... Save Design Kampanyayı Kaydet Şablon Olarak Kayde…" at bounding box center [361, 18] width 722 height 37
click at [338, 16] on icon "Yeniden Uygula" at bounding box center [341, 18] width 7 height 7
click at [314, 16] on icon "Geri Al" at bounding box center [317, 18] width 7 height 7
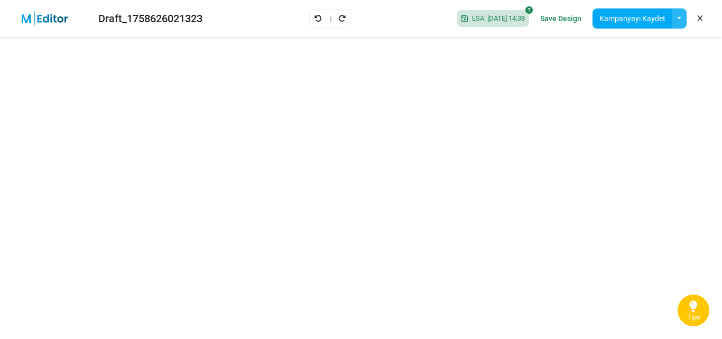
click at [678, 14] on button "button" at bounding box center [679, 18] width 15 height 20
click at [636, 42] on link "Şablon Olarak Kaydet" at bounding box center [636, 46] width 90 height 19
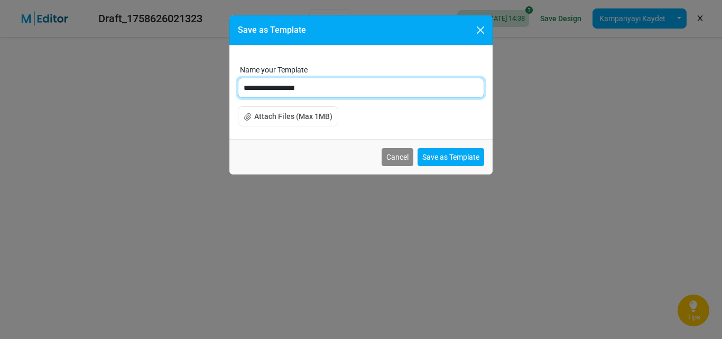
click at [353, 86] on input "**********" at bounding box center [361, 88] width 246 height 20
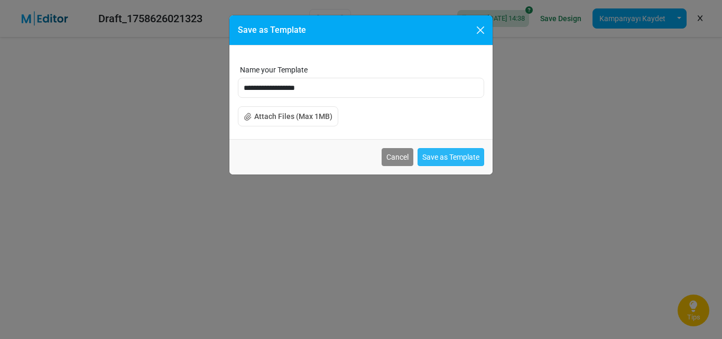
click at [452, 158] on button "Save as Template" at bounding box center [450, 157] width 67 height 18
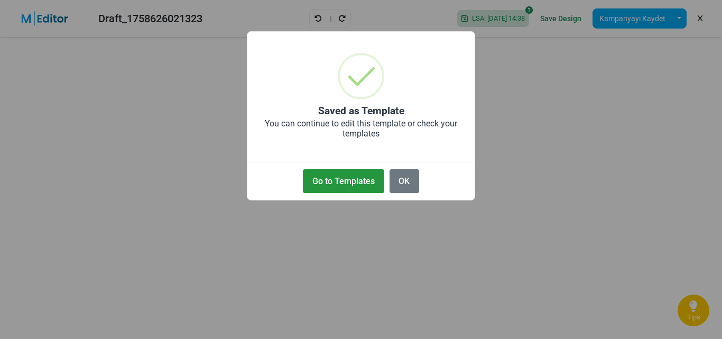
click at [340, 181] on button "Go to Templates" at bounding box center [343, 181] width 81 height 24
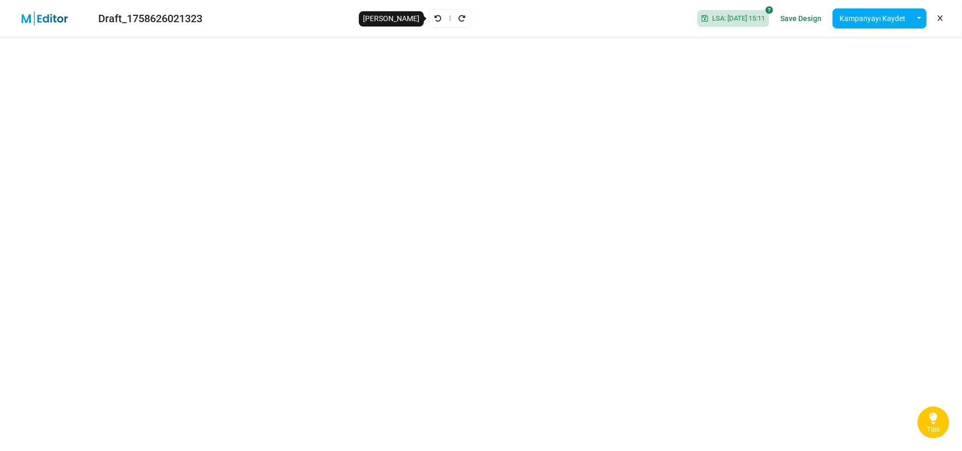
click at [434, 18] on icon "Geri Al" at bounding box center [437, 18] width 7 height 7
click at [721, 17] on button "button" at bounding box center [919, 18] width 15 height 20
click at [721, 16] on link "Save Design" at bounding box center [801, 19] width 46 height 18
click at [721, 16] on button "button" at bounding box center [919, 18] width 15 height 20
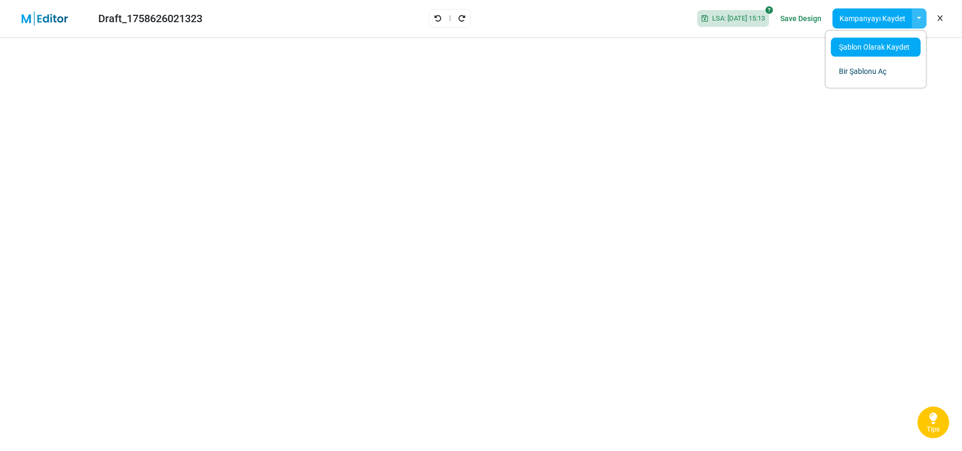
click at [721, 43] on link "Şablon Olarak Kaydet" at bounding box center [876, 47] width 90 height 19
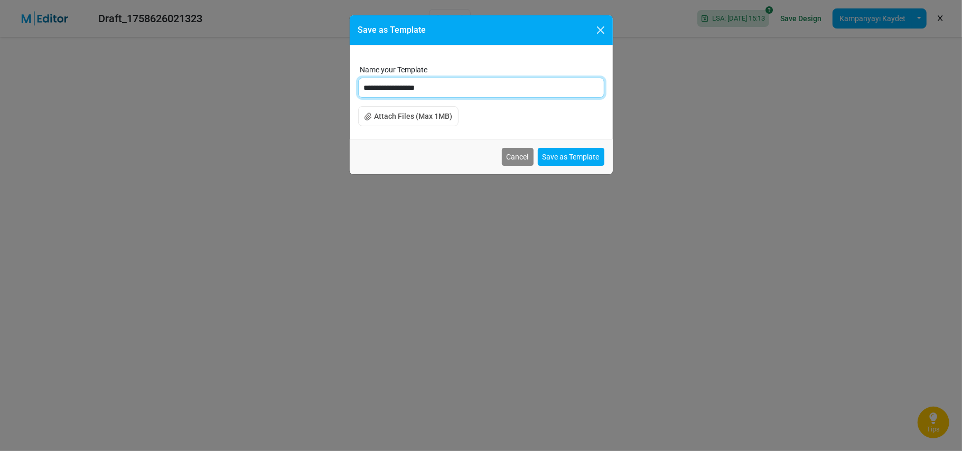
drag, startPoint x: 469, startPoint y: 83, endPoint x: 358, endPoint y: 85, distance: 111.5
click at [358, 85] on input "**********" at bounding box center [481, 88] width 246 height 20
type input "******"
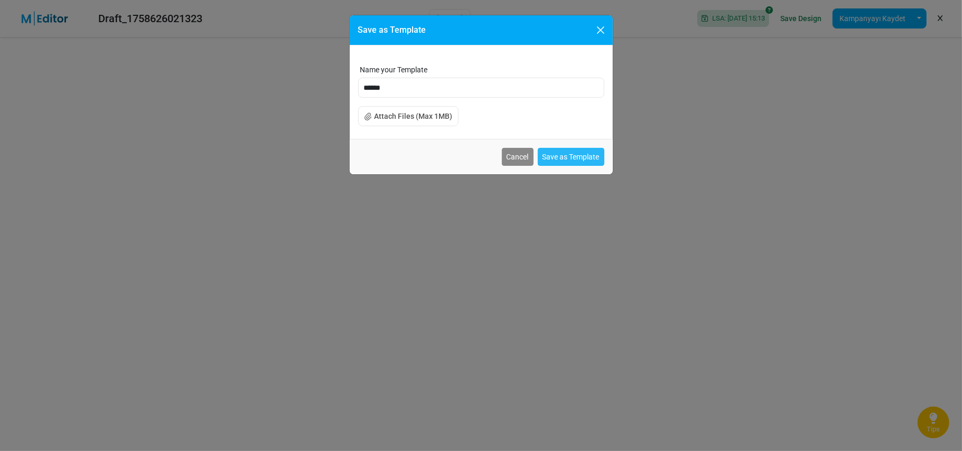
click at [576, 153] on button "Save as Template" at bounding box center [571, 157] width 67 height 18
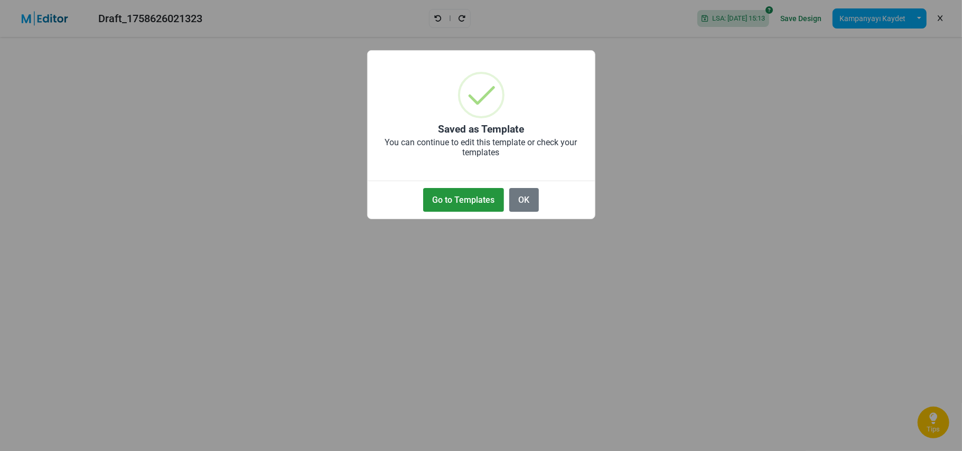
click at [464, 198] on button "Go to Templates" at bounding box center [463, 200] width 81 height 24
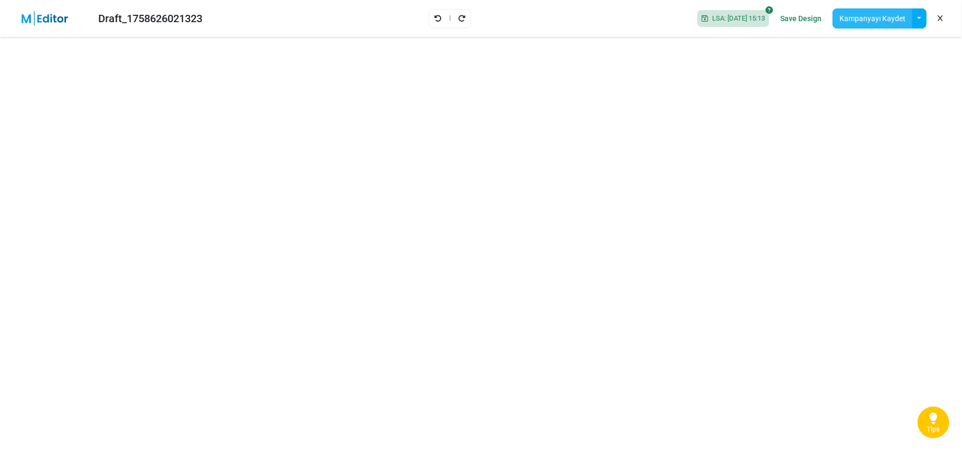
click at [721, 17] on button "Kampanyayı Kaydet" at bounding box center [873, 18] width 80 height 20
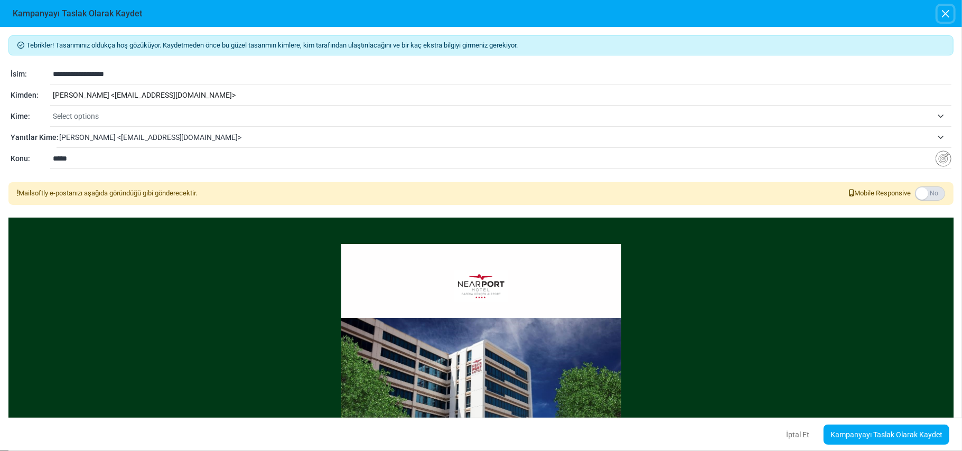
click at [721, 12] on button "button" at bounding box center [946, 14] width 16 height 16
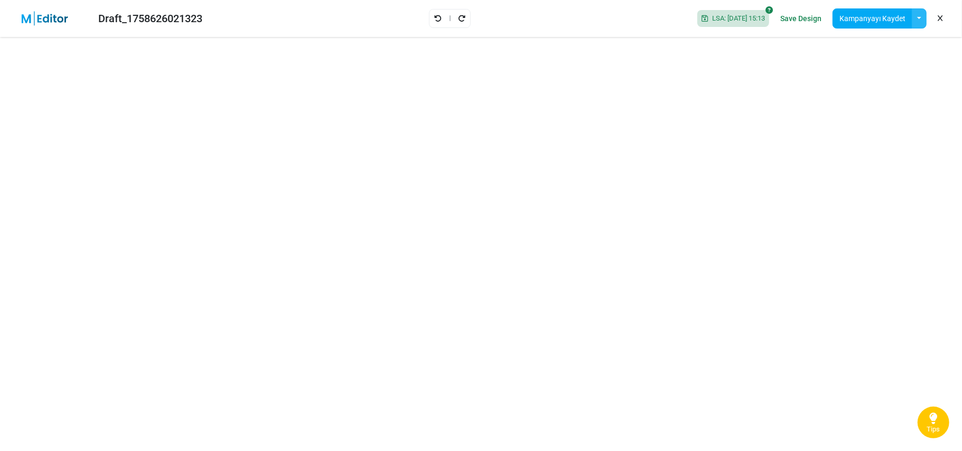
click at [721, 19] on button "button" at bounding box center [919, 18] width 15 height 20
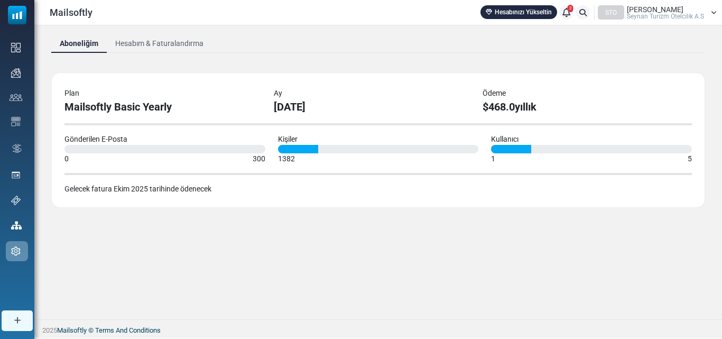
click at [154, 46] on link "Hesabım & Faturalandırma" at bounding box center [159, 43] width 105 height 19
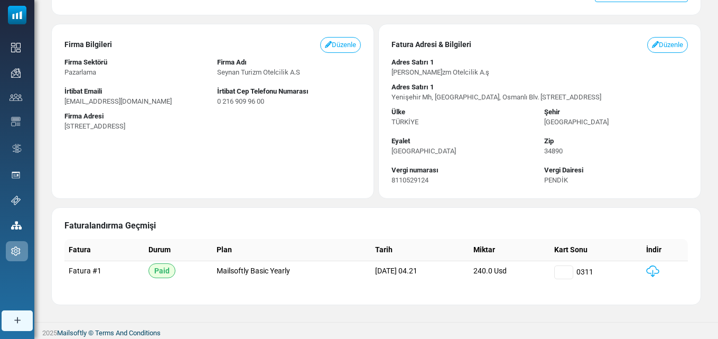
scroll to position [117, 0]
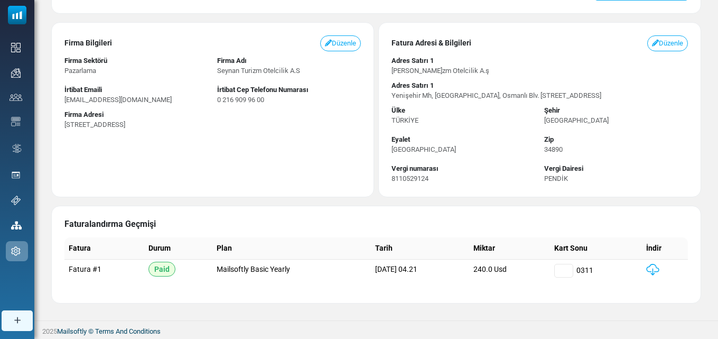
click at [656, 268] on img at bounding box center [652, 270] width 13 height 12
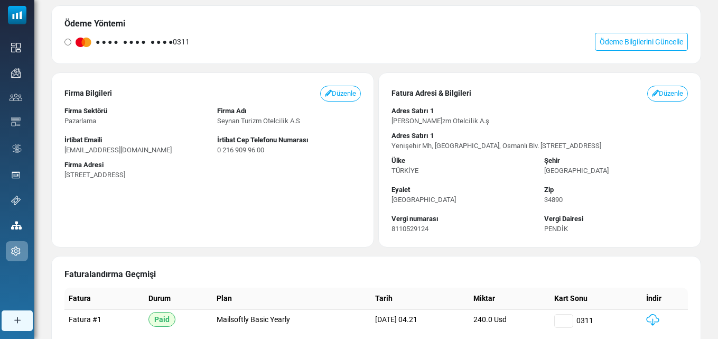
scroll to position [0, 0]
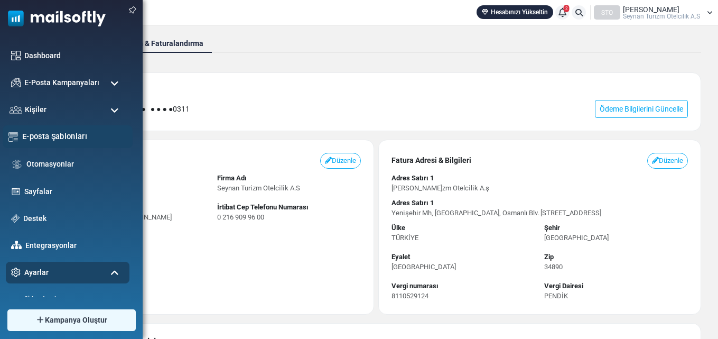
click at [66, 136] on link "E-posta Şablonları" at bounding box center [74, 137] width 105 height 12
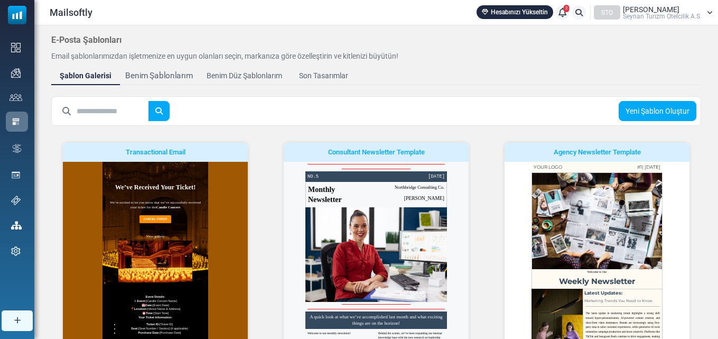
click at [171, 78] on div "Benim Şablonlarım" at bounding box center [159, 76] width 68 height 12
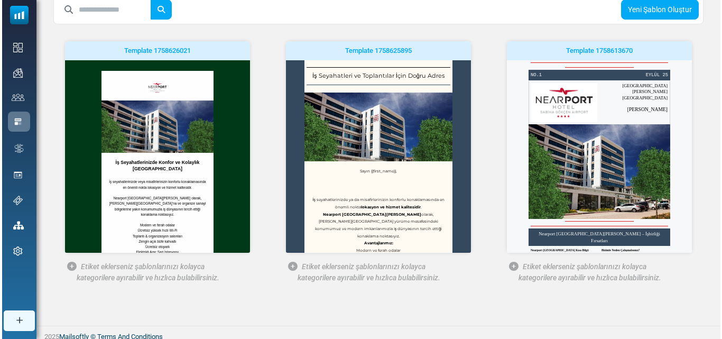
scroll to position [106, 0]
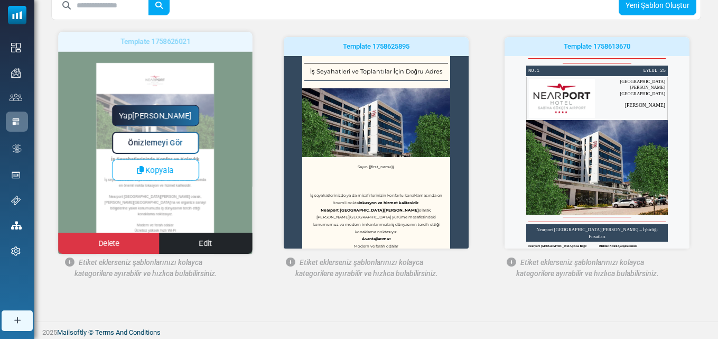
click at [151, 143] on span "Önizlemeyi Gör" at bounding box center [155, 142] width 54 height 9
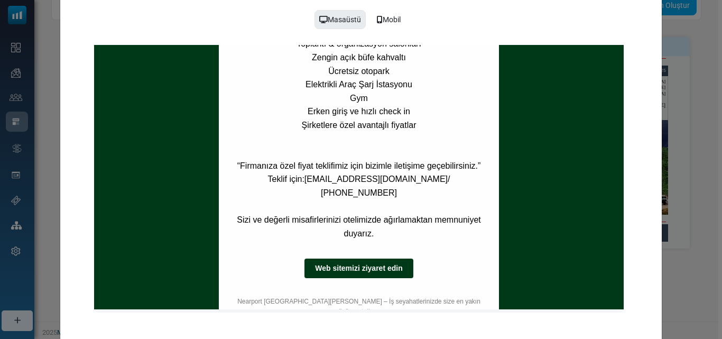
scroll to position [472, 0]
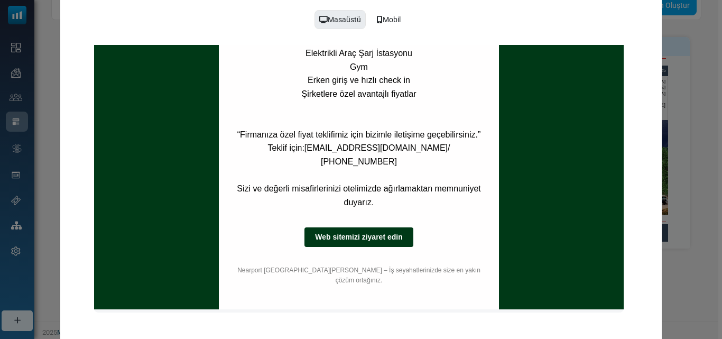
click at [353, 232] on strong "Web sitemizi ziyaret edin" at bounding box center [358, 236] width 87 height 8
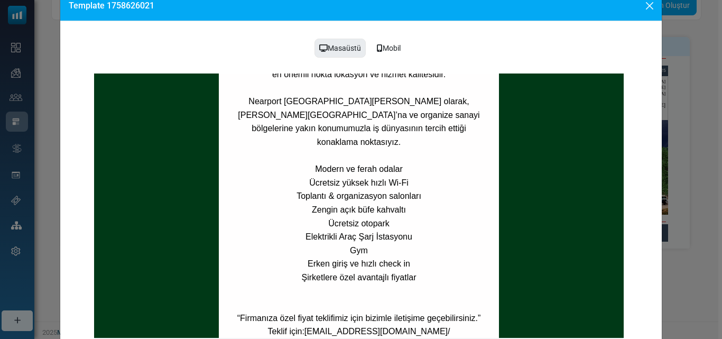
scroll to position [0, 0]
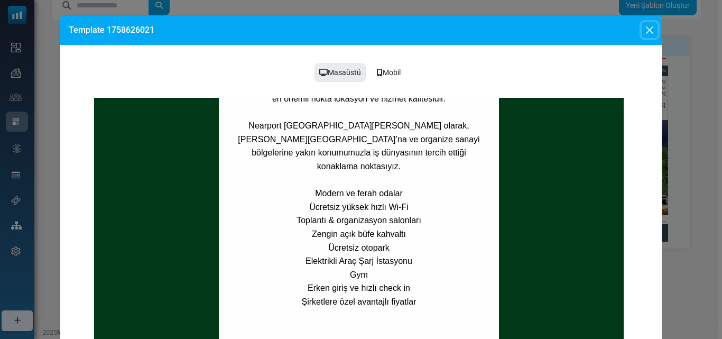
click at [652, 29] on button "Close" at bounding box center [649, 30] width 16 height 16
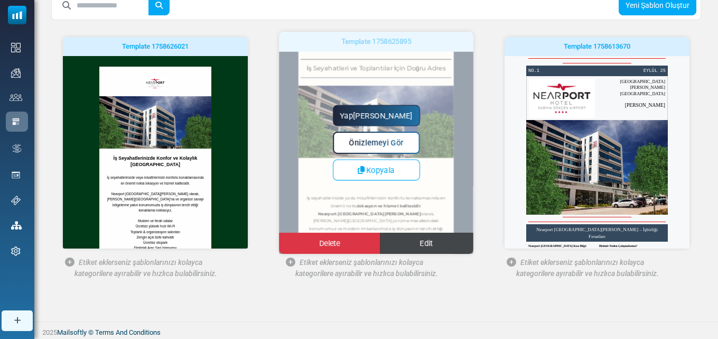
click at [430, 240] on span "Edit" at bounding box center [426, 243] width 13 height 9
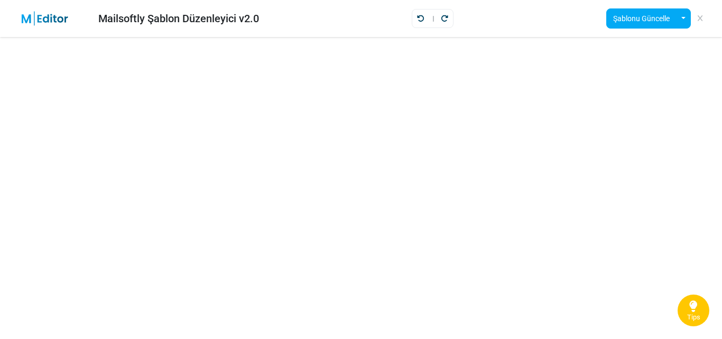
click at [703, 16] on link at bounding box center [700, 19] width 10 height 18
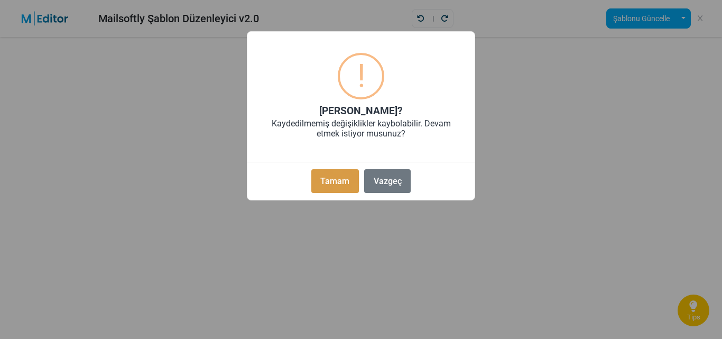
click at [332, 185] on button "Tamam" at bounding box center [335, 181] width 48 height 24
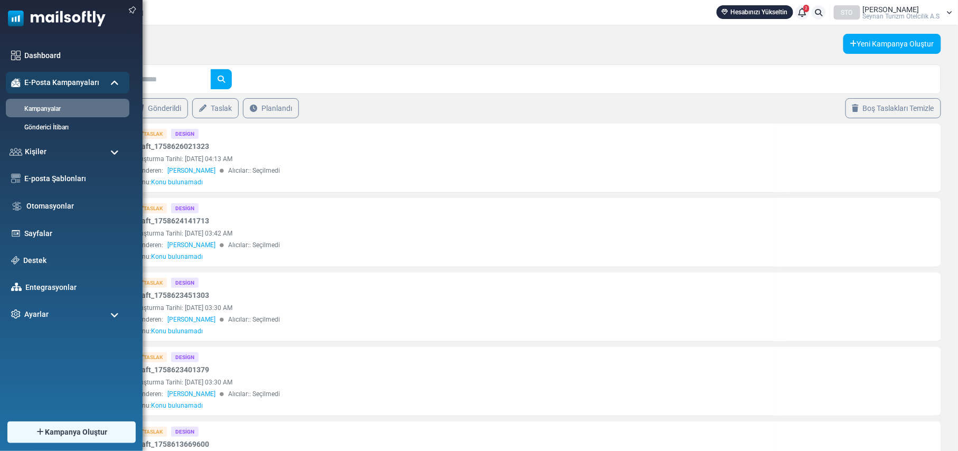
click at [110, 151] on span at bounding box center [114, 153] width 8 height 10
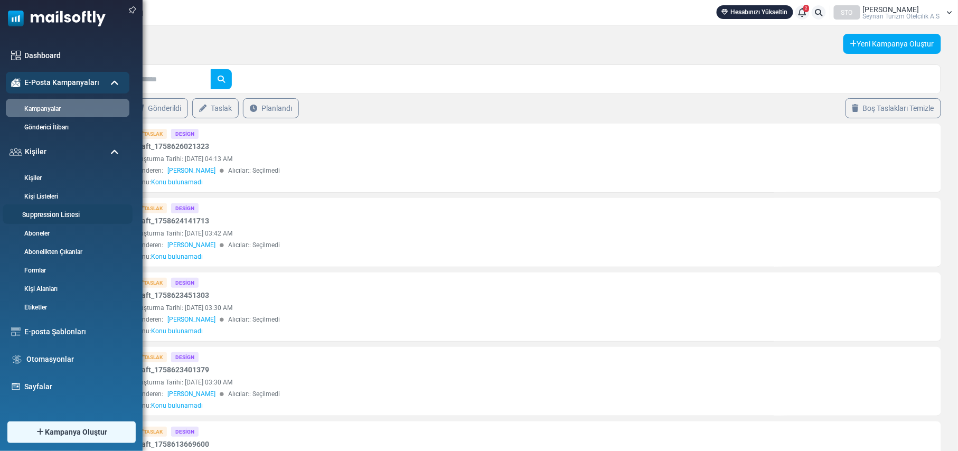
click at [54, 213] on link "Suppression Listesi" at bounding box center [66, 215] width 127 height 10
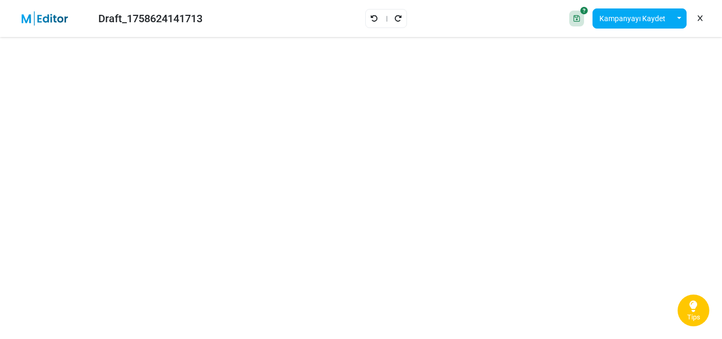
click at [699, 18] on icon at bounding box center [699, 18] width 5 height 1
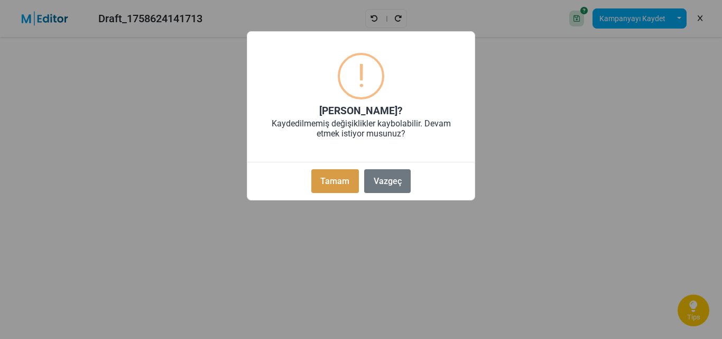
click at [326, 183] on button "Tamam" at bounding box center [335, 181] width 48 height 24
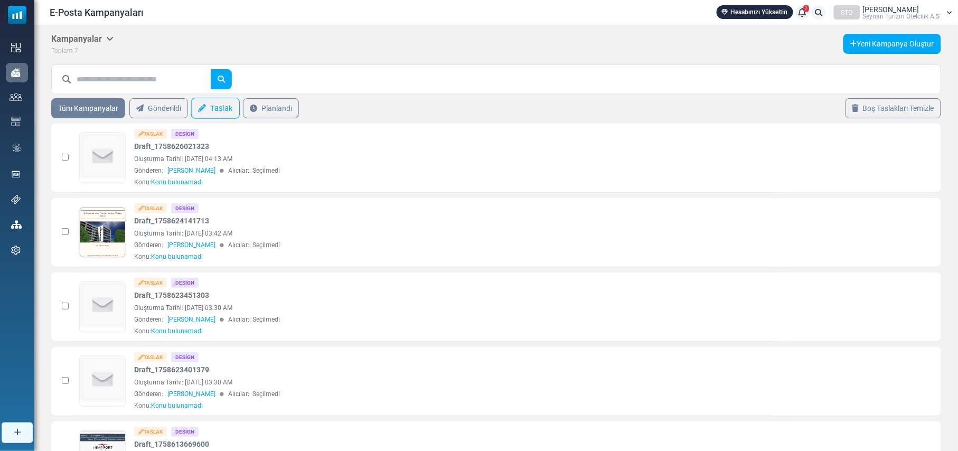
click at [219, 107] on link "Taslak" at bounding box center [215, 108] width 49 height 21
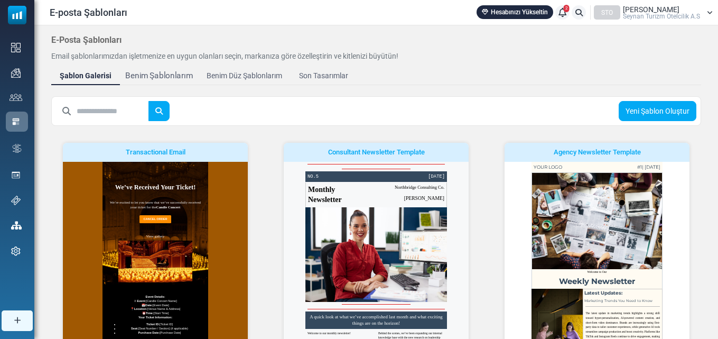
click at [162, 74] on div "Benim Şablonlarım" at bounding box center [159, 76] width 68 height 12
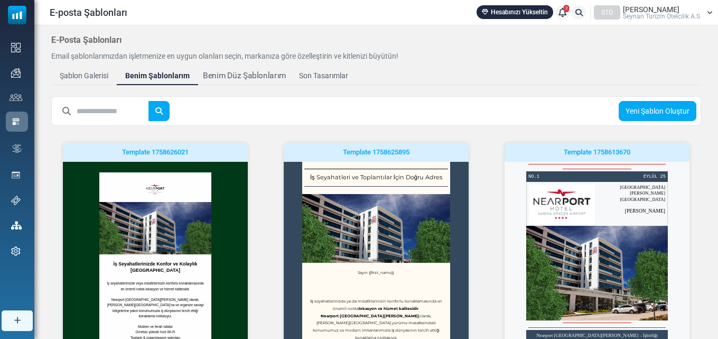
click at [217, 74] on div "Benim Düz Şablonlarım" at bounding box center [244, 76] width 83 height 12
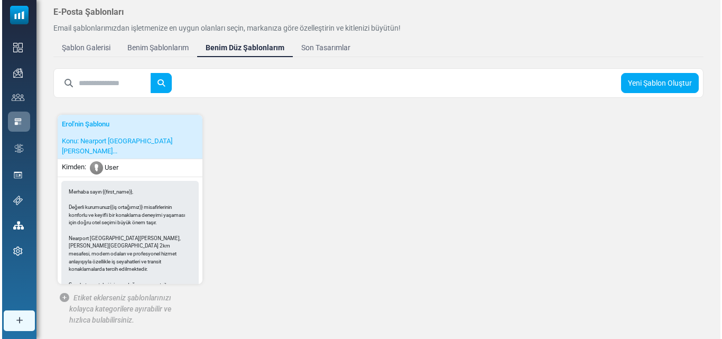
scroll to position [76, 0]
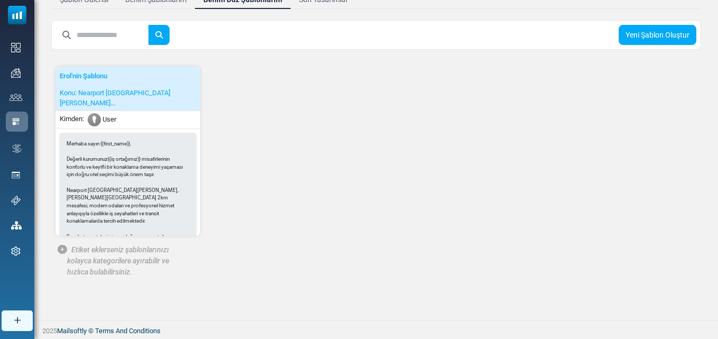
click at [0, 0] on span "Önizlemeyi Gör" at bounding box center [0, 0] width 0 height 0
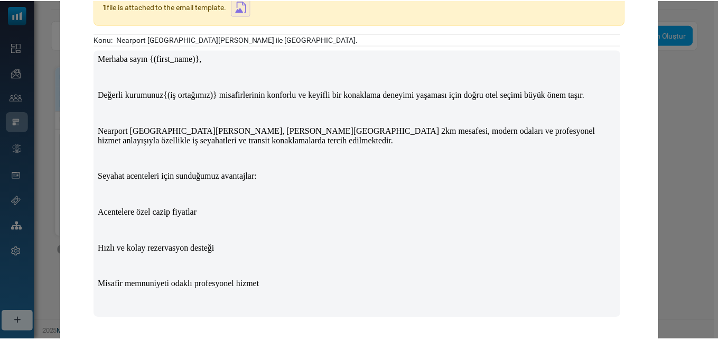
scroll to position [0, 0]
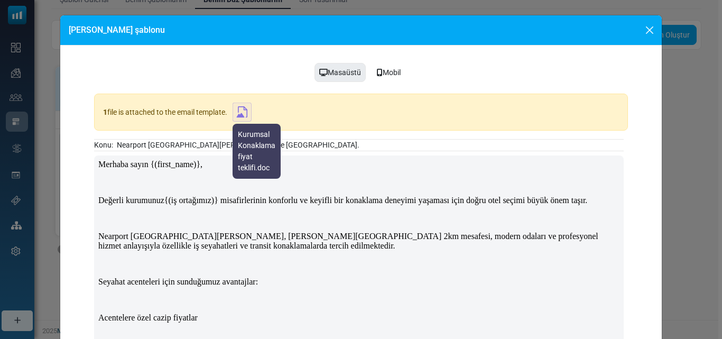
click at [244, 114] on img at bounding box center [241, 112] width 19 height 19
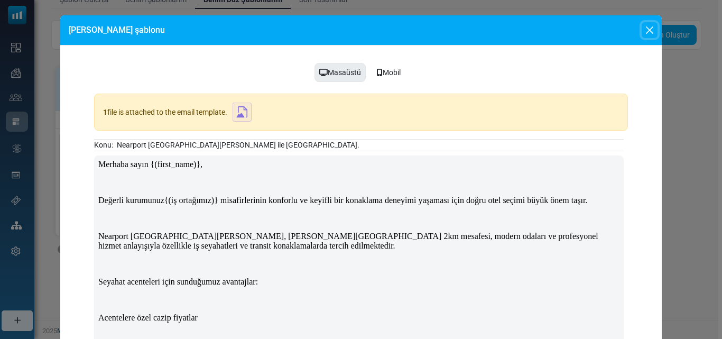
click at [648, 29] on button "Close" at bounding box center [649, 30] width 16 height 16
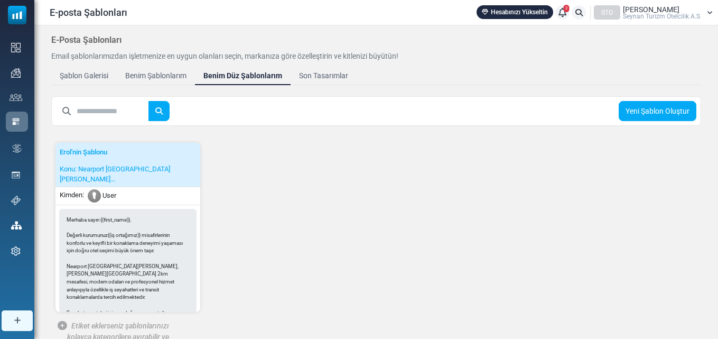
click at [156, 73] on div "Benim Şablonlarım" at bounding box center [155, 75] width 61 height 11
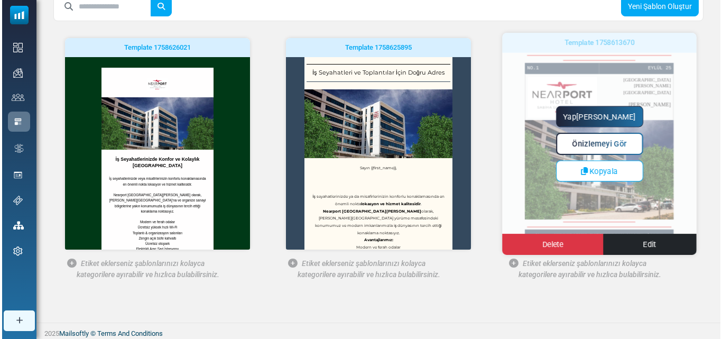
scroll to position [106, 0]
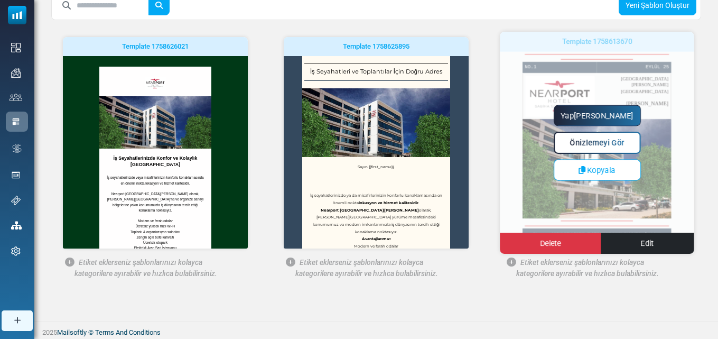
click at [608, 139] on span "Önizlemeyi Gör" at bounding box center [597, 142] width 54 height 9
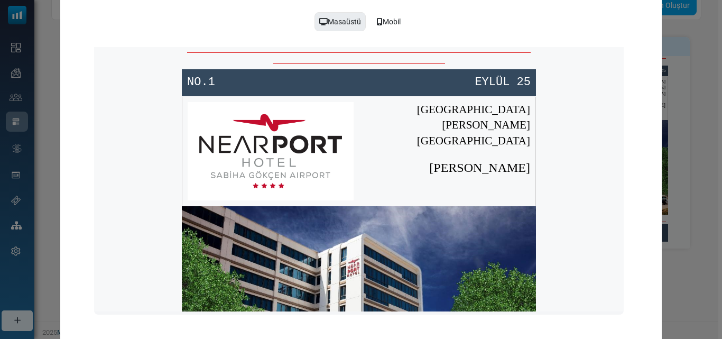
scroll to position [0, 0]
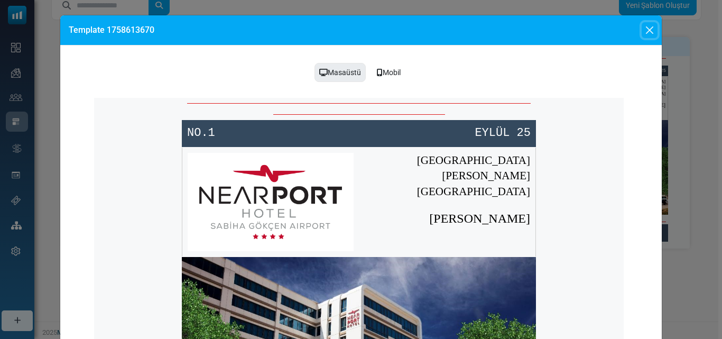
click at [650, 30] on button "Close" at bounding box center [649, 30] width 16 height 16
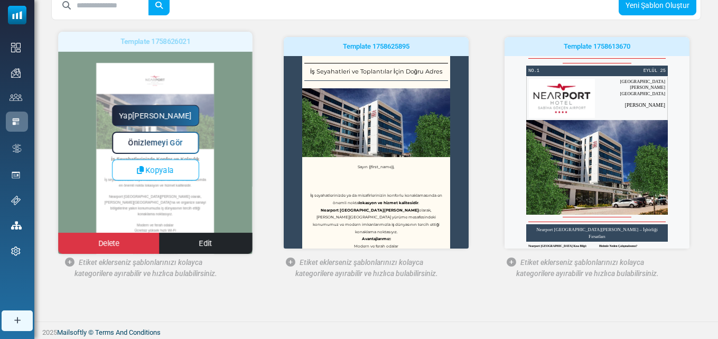
click at [159, 141] on span "Önizlemeyi Gör" at bounding box center [155, 142] width 54 height 9
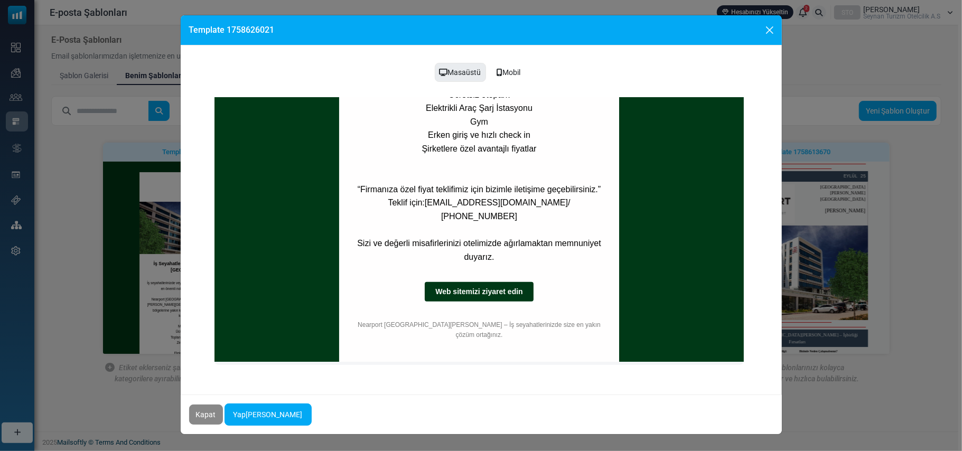
scroll to position [472, 0]
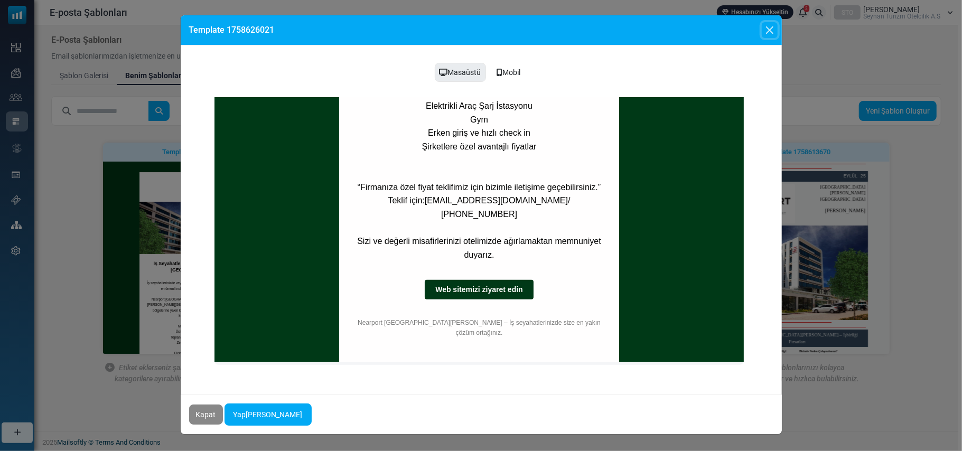
click at [718, 26] on button "Close" at bounding box center [770, 30] width 16 height 16
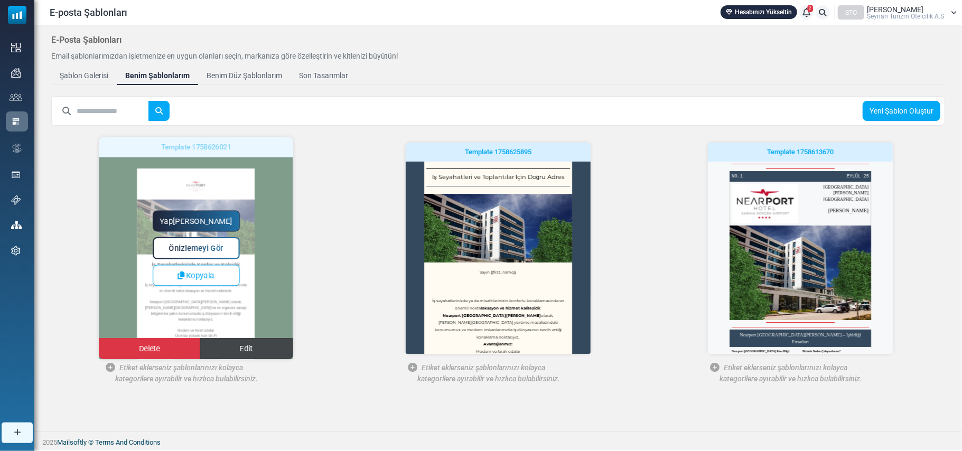
click at [250, 338] on span "Edit" at bounding box center [246, 348] width 13 height 9
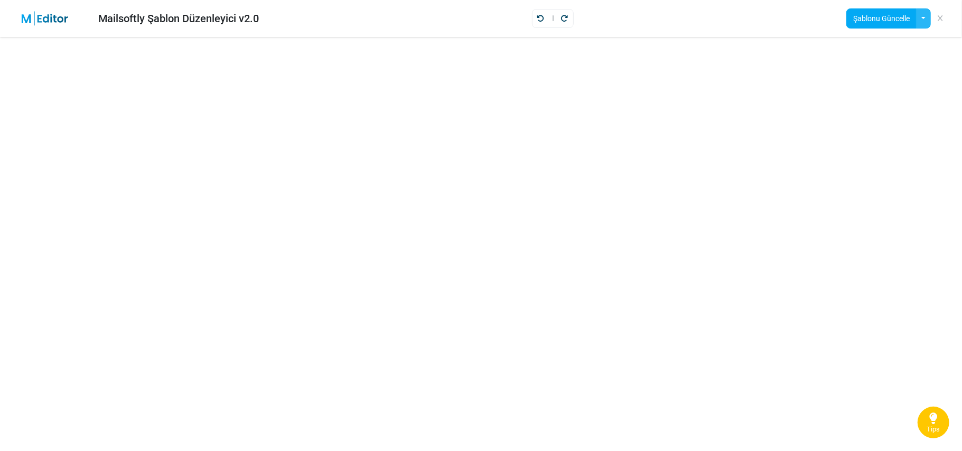
click at [924, 17] on button "button" at bounding box center [923, 18] width 15 height 20
click at [753, 15] on div "Mailsoftly Şablon Düzenleyici v2.0 Şablonu Güncelle Bir Şablonu Aç" at bounding box center [481, 18] width 962 height 37
click at [942, 14] on link at bounding box center [940, 19] width 10 height 18
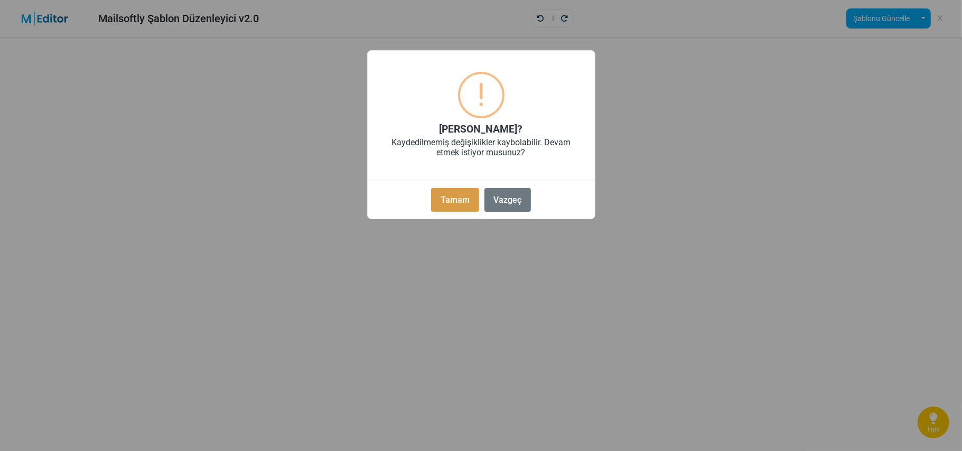
click at [450, 200] on button "Tamam" at bounding box center [455, 200] width 48 height 24
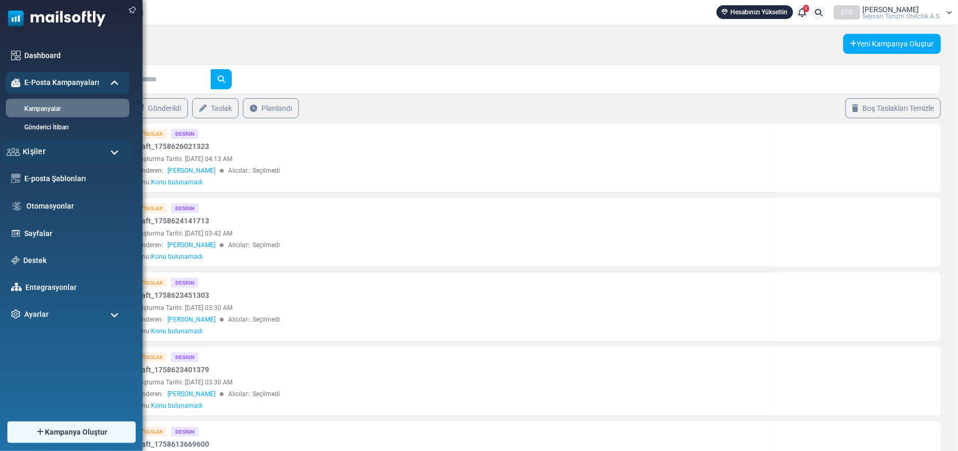
click div "Kişiler"
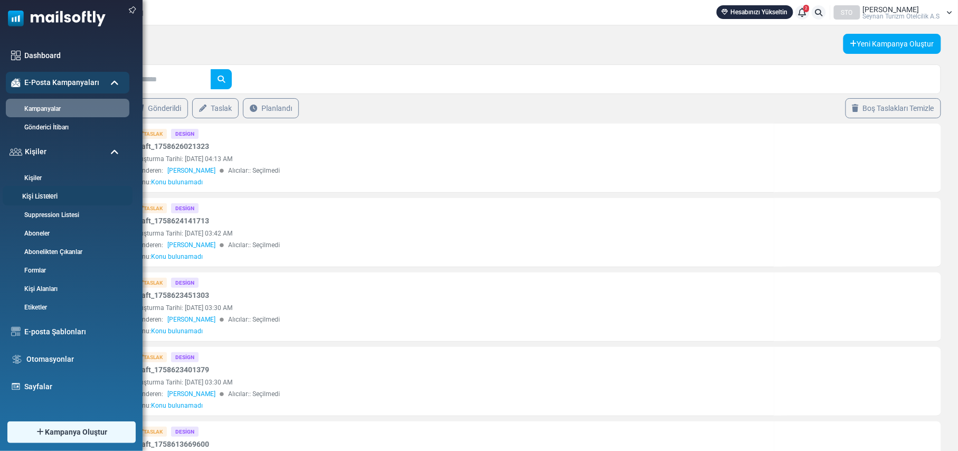
click link "Kişi Listeleri"
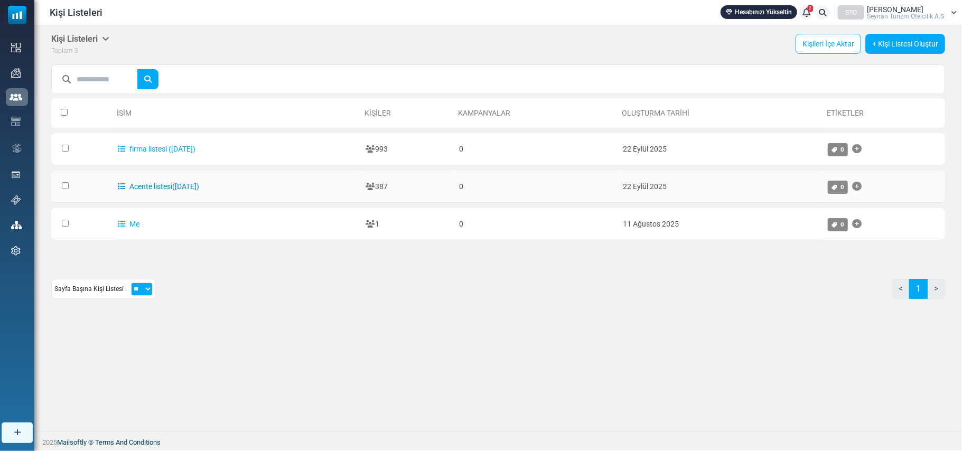
click at [159, 184] on link "Acente listesi([DATE])" at bounding box center [158, 186] width 81 height 8
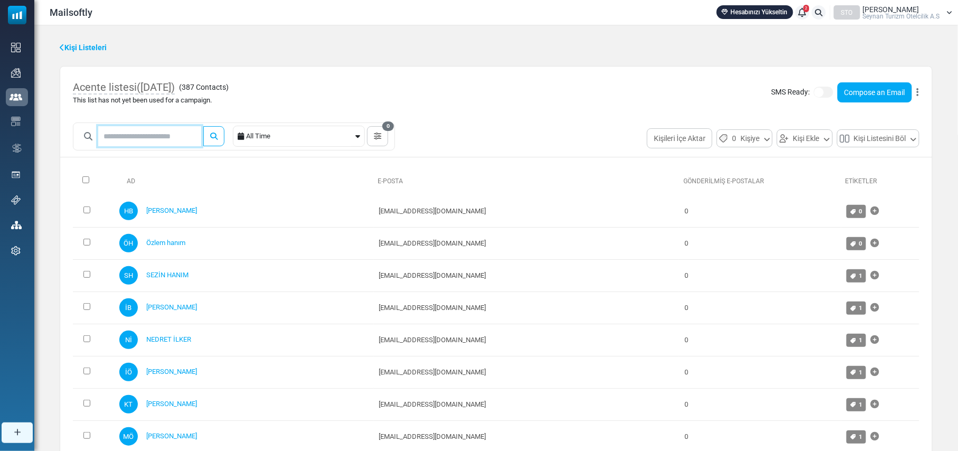
click at [176, 133] on input "text" at bounding box center [149, 136] width 103 height 20
click at [912, 138] on icon at bounding box center [914, 139] width 6 height 10
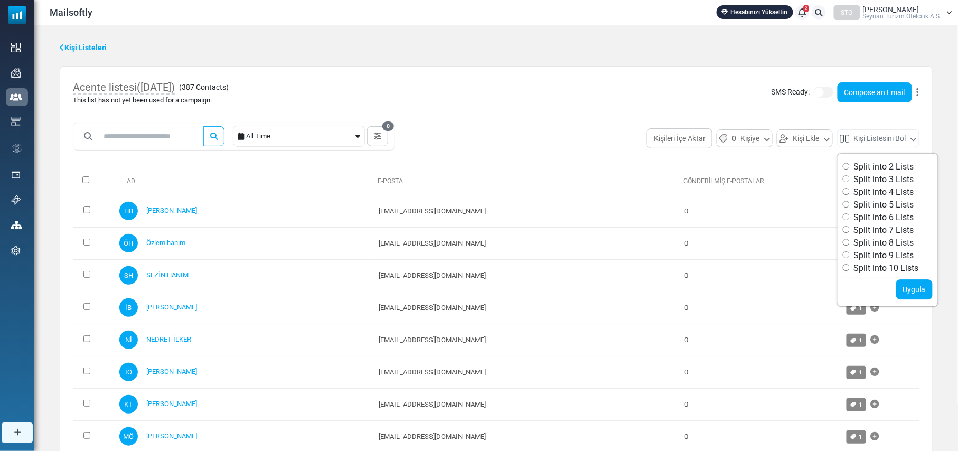
click at [612, 100] on div "Acente listesi(22/09/2025) ( 387 Contacts ) This list has not yet been used for…" at bounding box center [496, 93] width 872 height 52
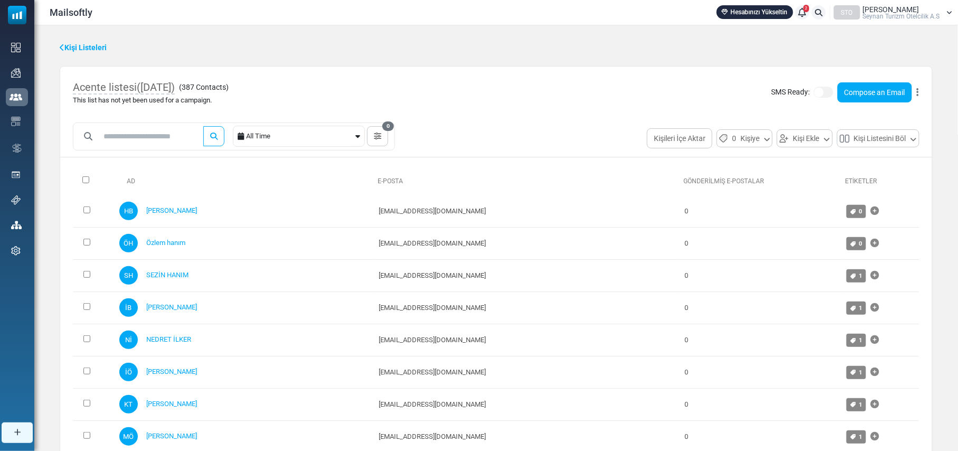
click at [70, 45] on link "Kişi Listeleri" at bounding box center [83, 47] width 47 height 11
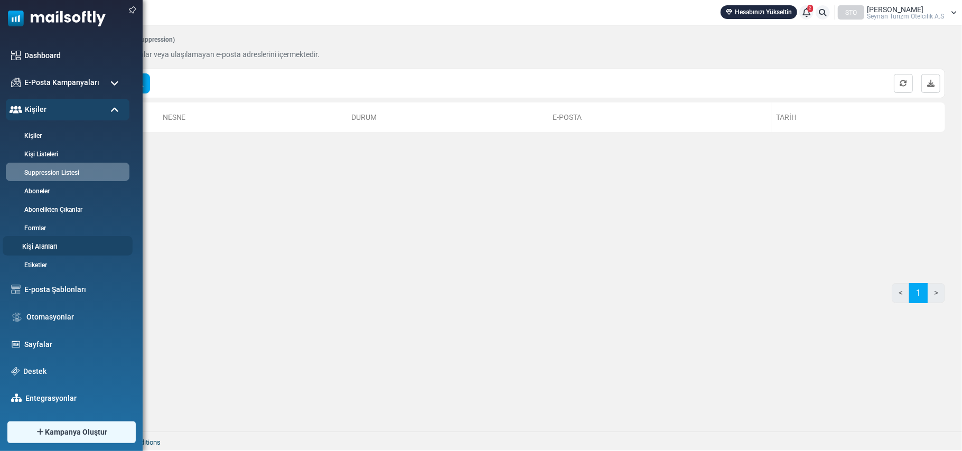
click at [45, 247] on link "Kişi Alanları" at bounding box center [66, 247] width 127 height 10
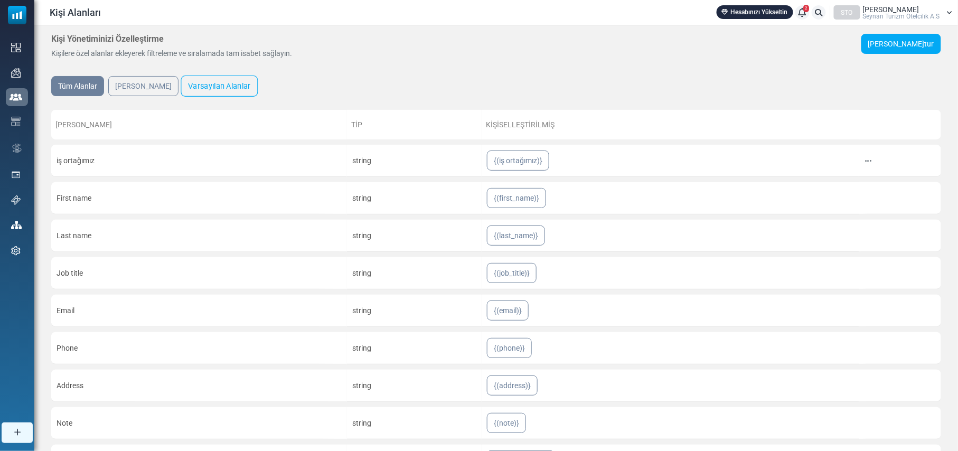
click at [209, 86] on link "Varsayılan Alanlar" at bounding box center [219, 86] width 77 height 21
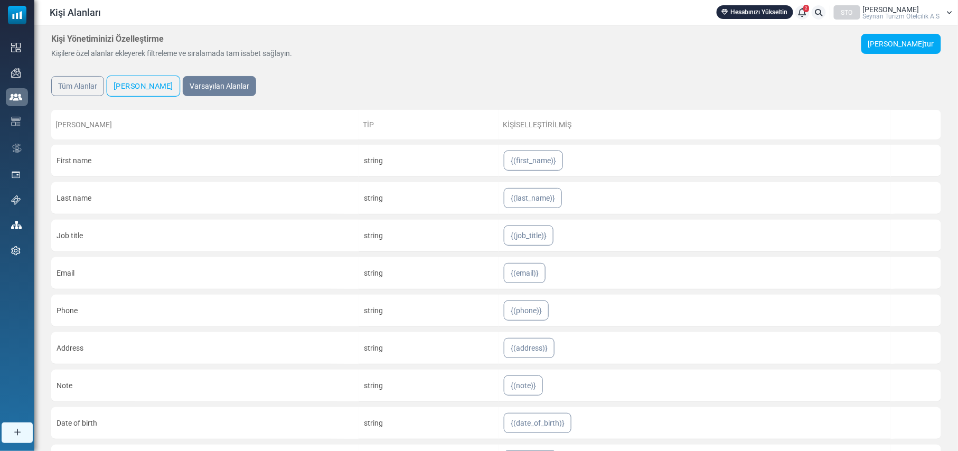
click at [136, 83] on link "[PERSON_NAME]" at bounding box center [144, 86] width 74 height 21
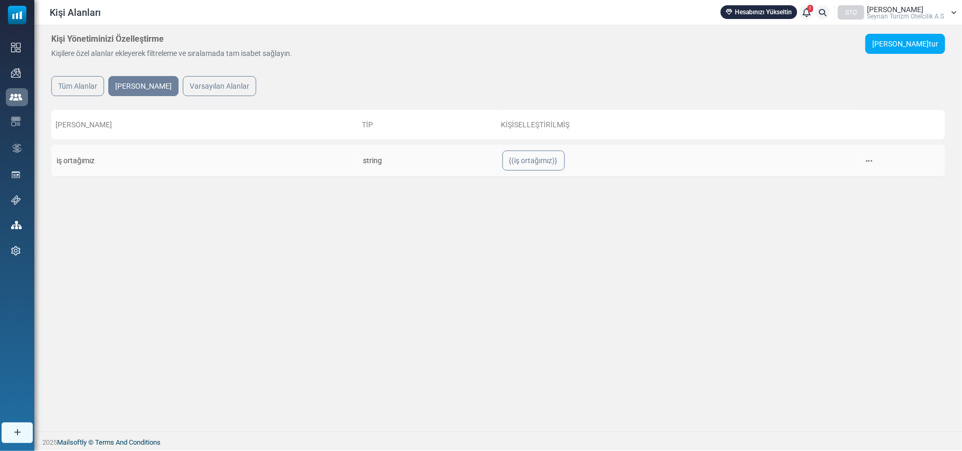
click at [867, 157] on icon at bounding box center [870, 160] width 6 height 7
click at [706, 281] on div "Kişi Yönetiminizi Özelleştirme Kişilere özel alanlar ekleyerek filtreleme ve sı…" at bounding box center [498, 162] width 928 height 274
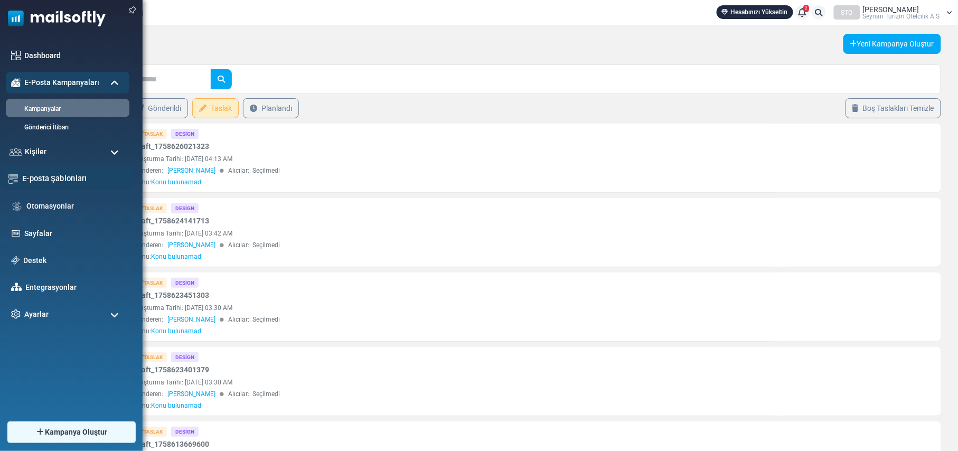
click at [75, 179] on link "E-posta Şablonları" at bounding box center [74, 179] width 105 height 12
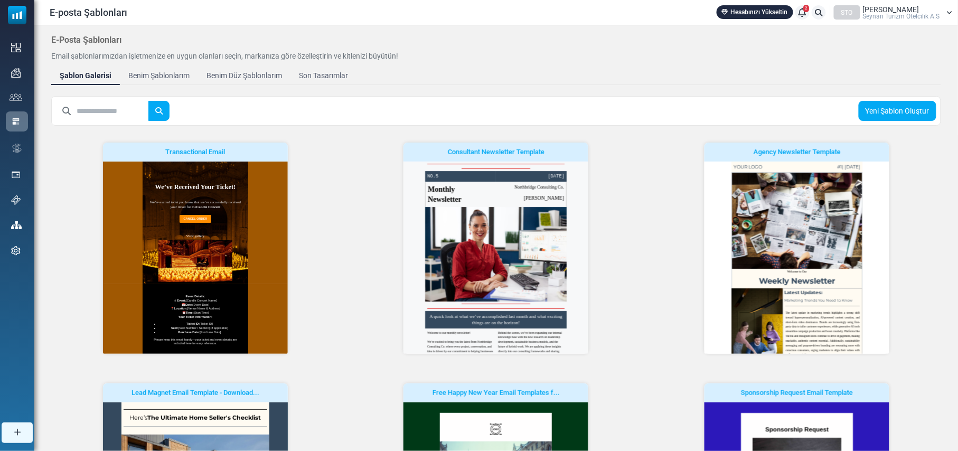
click at [175, 79] on div "Benim Şablonlarım" at bounding box center [158, 75] width 61 height 11
click at [166, 74] on div "Benim Şablonlarım" at bounding box center [159, 76] width 68 height 12
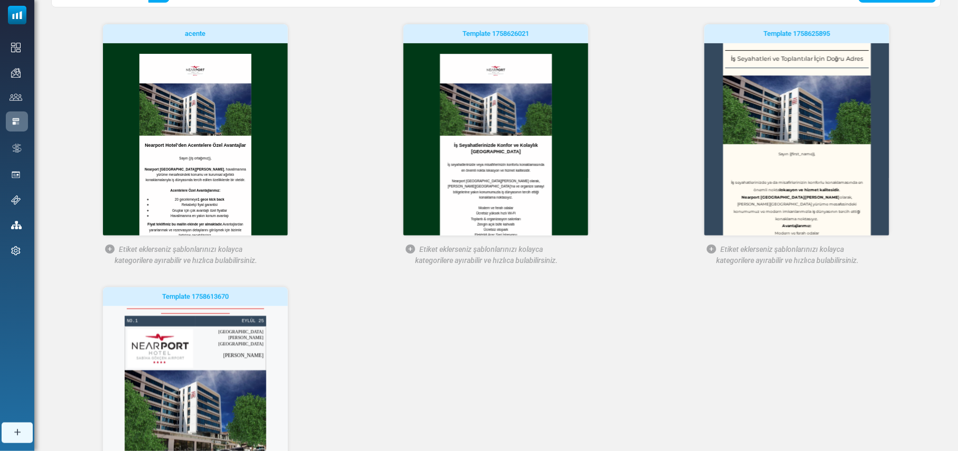
scroll to position [117, 0]
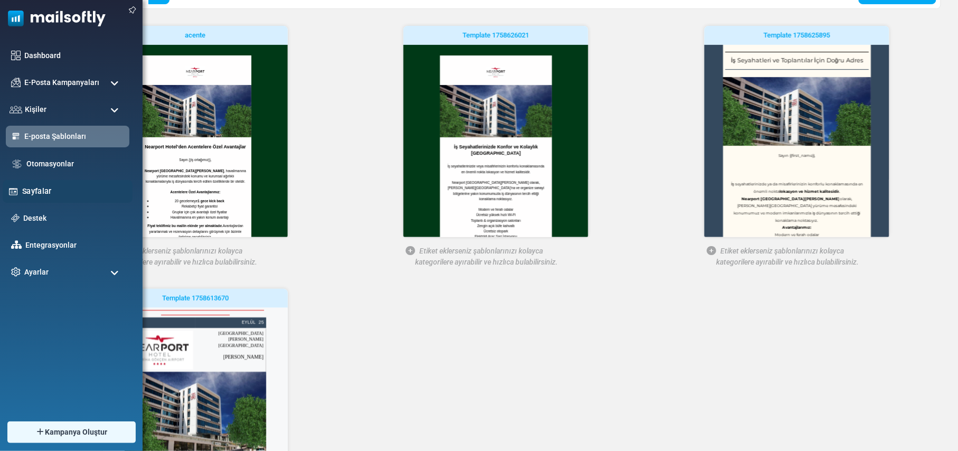
click at [31, 191] on link "Sayfalar" at bounding box center [74, 191] width 105 height 12
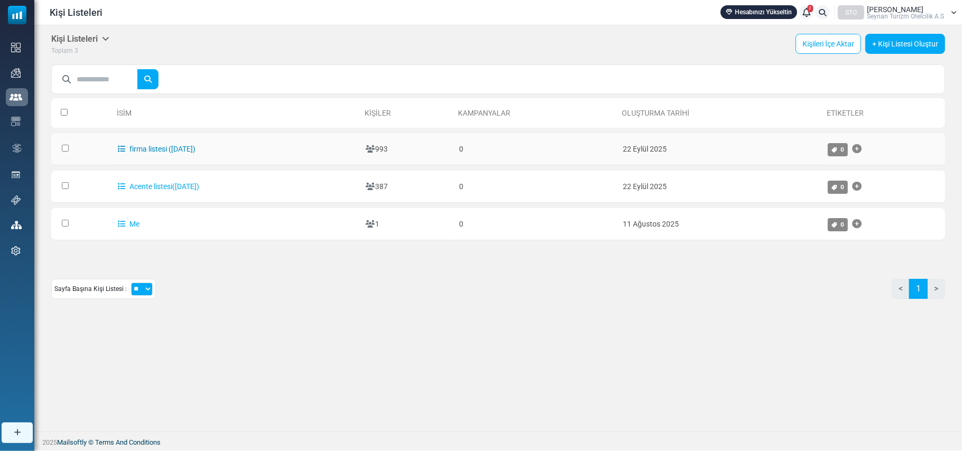
click at [143, 148] on link "firma listesi ([DATE])" at bounding box center [157, 149] width 78 height 8
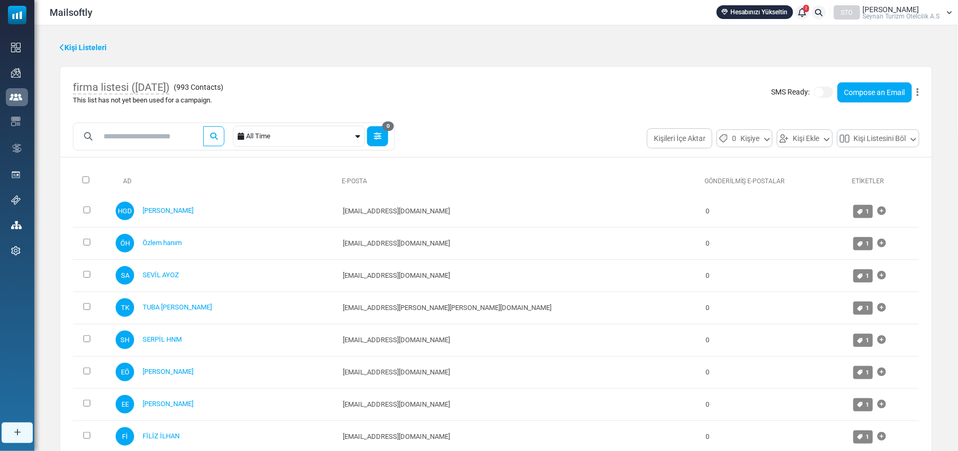
click at [381, 136] on icon "button" at bounding box center [377, 136] width 7 height 7
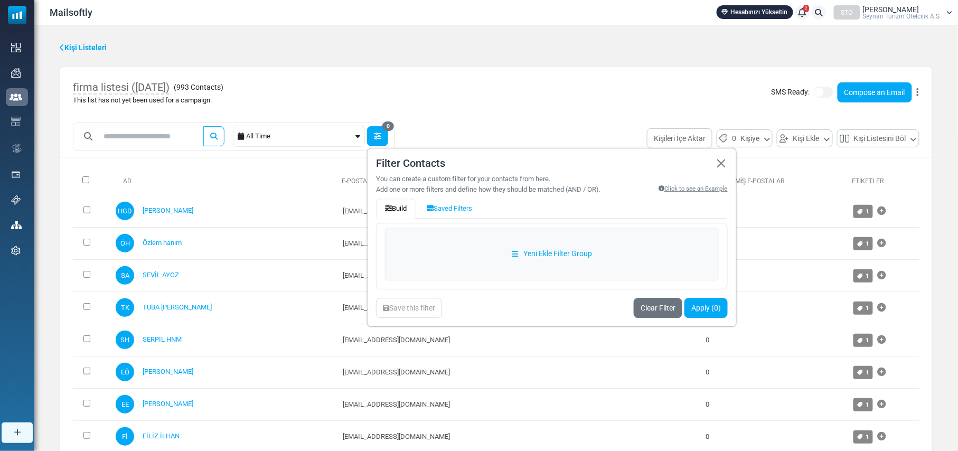
click at [381, 136] on icon "button" at bounding box center [377, 136] width 7 height 7
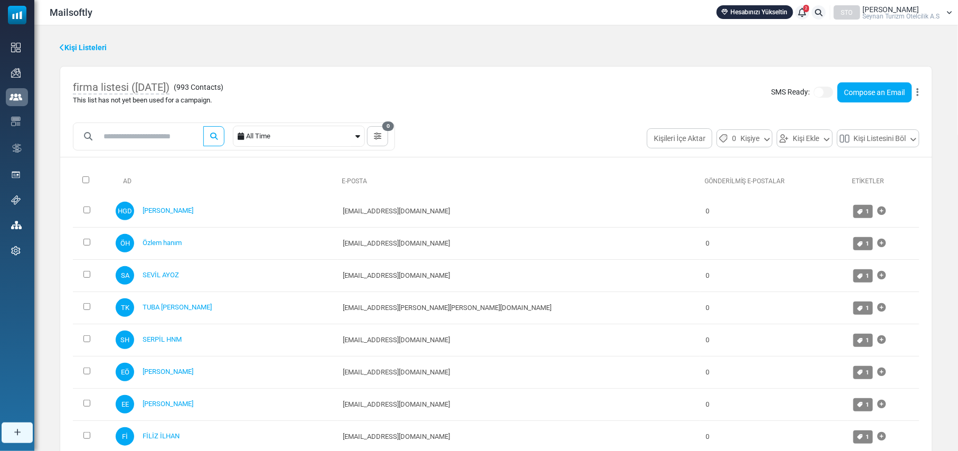
click at [353, 135] on div "All Time" at bounding box center [299, 136] width 107 height 20
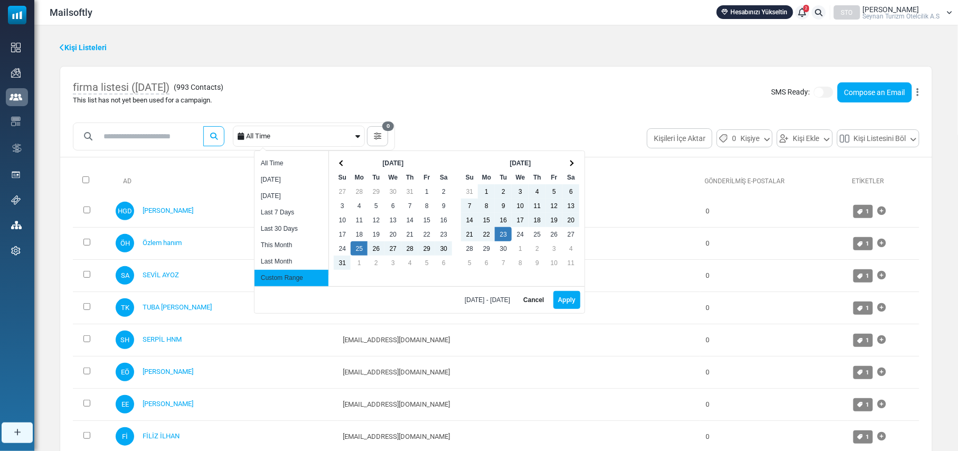
click at [586, 89] on div "firma listesi (22/09/2025) ( 993 Contacts ) This list has not yet been used for…" at bounding box center [496, 93] width 872 height 52
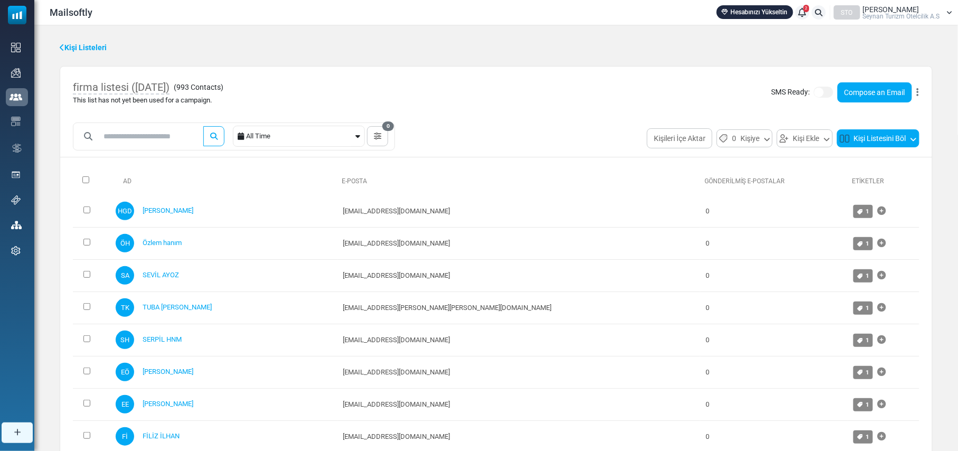
click at [911, 139] on icon at bounding box center [914, 139] width 6 height 10
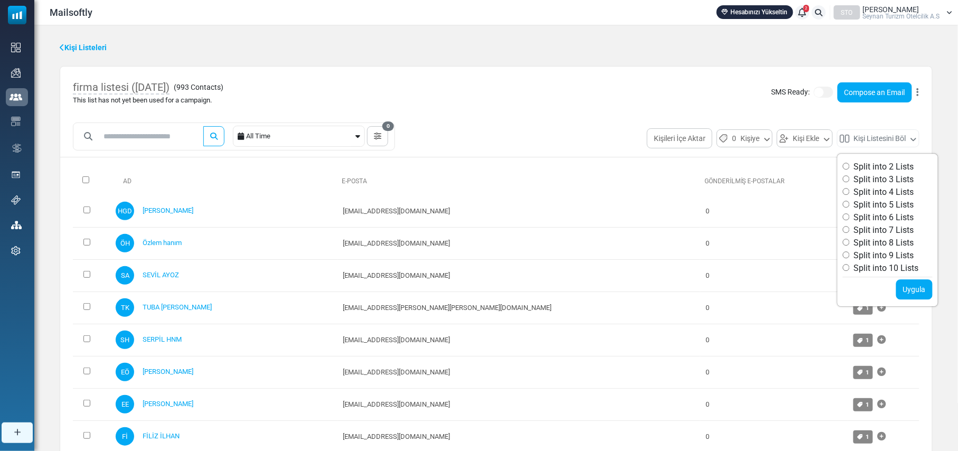
click at [873, 182] on label "Split into 3 Lists" at bounding box center [878, 179] width 71 height 13
click at [920, 292] on link "Uygula" at bounding box center [915, 290] width 36 height 20
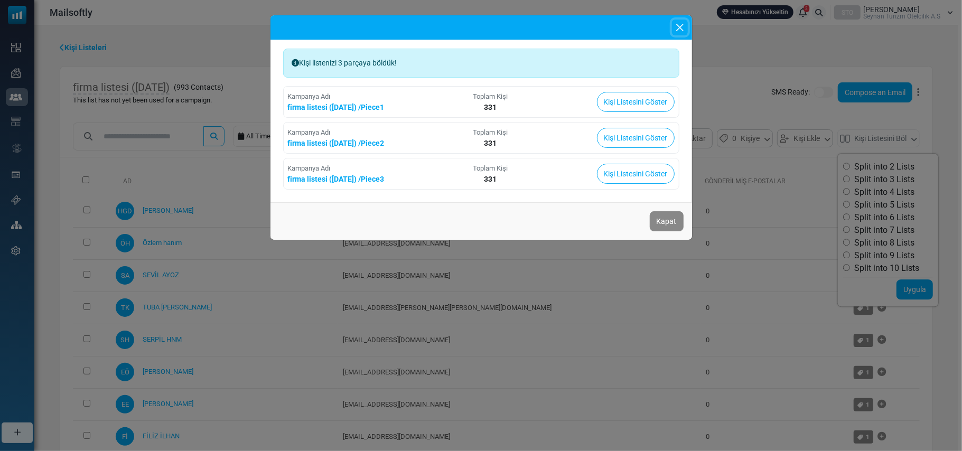
click at [681, 22] on button "Close" at bounding box center [680, 28] width 16 height 16
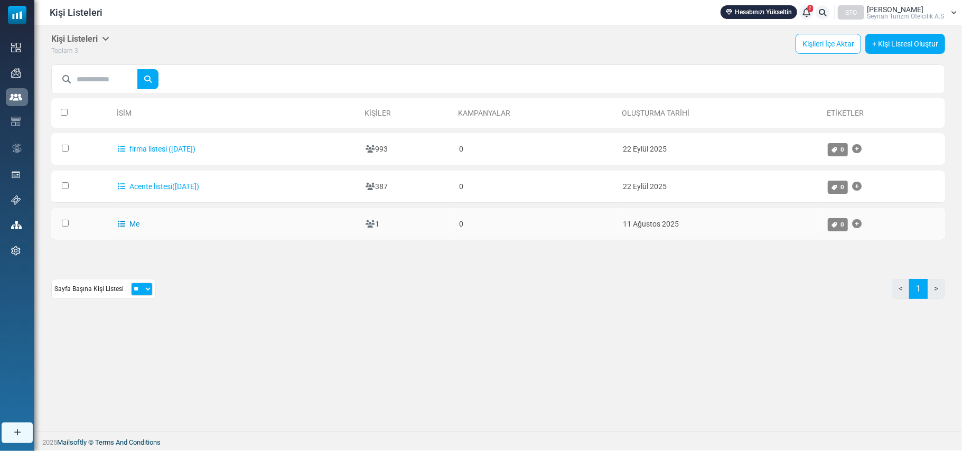
click at [134, 221] on link "Me" at bounding box center [129, 224] width 22 height 8
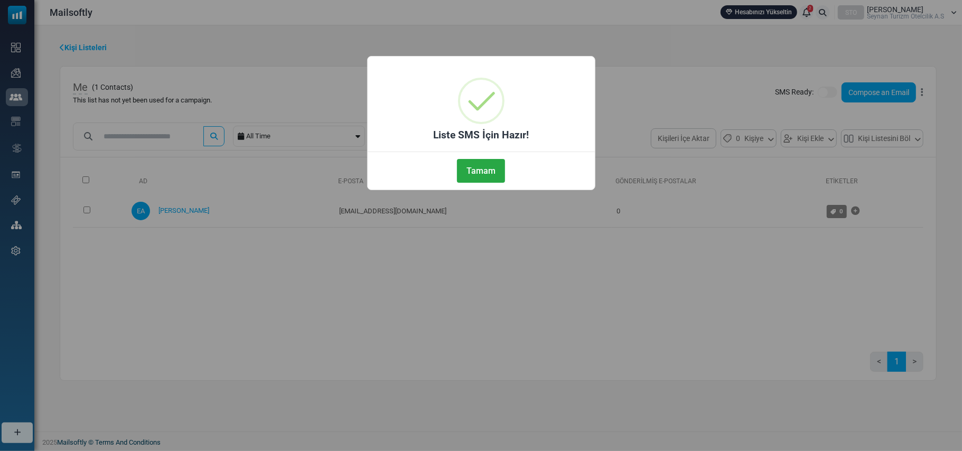
click at [823, 93] on div "× Liste SMS İçin Hazır! Tamam No Cancel" at bounding box center [481, 225] width 962 height 451
click at [486, 168] on button "Tamam" at bounding box center [481, 171] width 48 height 24
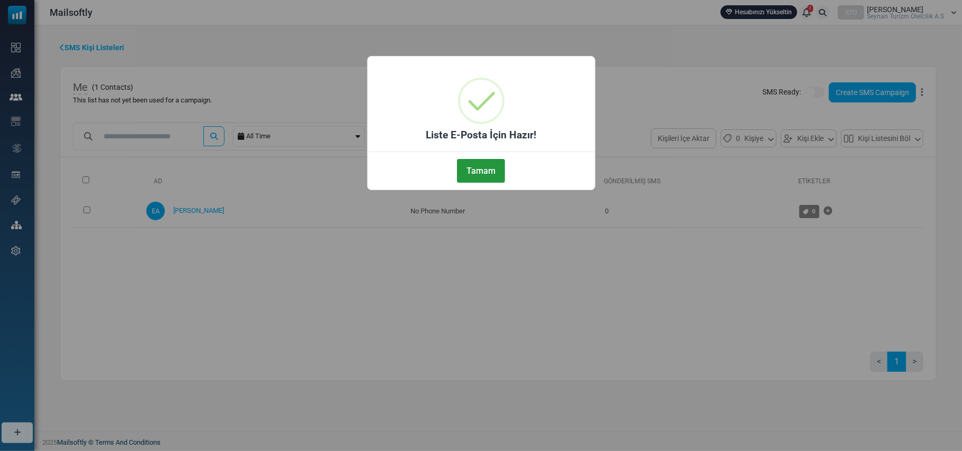
click at [482, 170] on button "Tamam" at bounding box center [481, 171] width 48 height 24
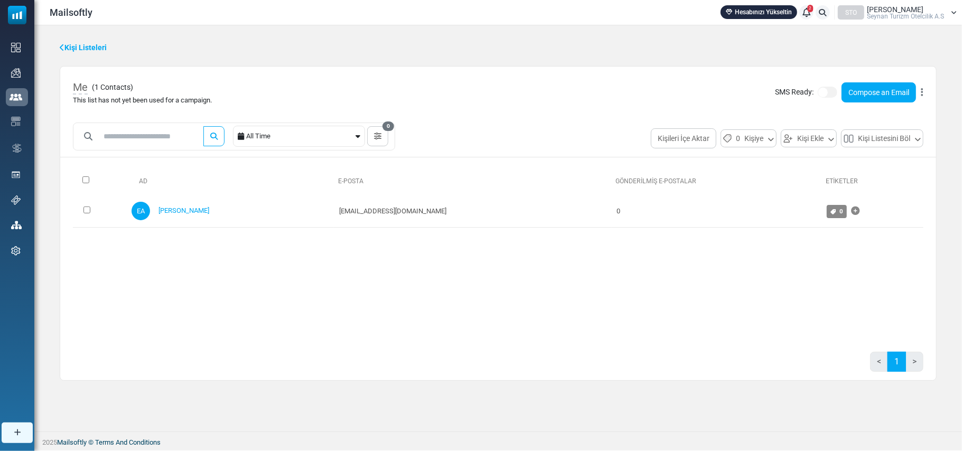
click at [67, 44] on link "Kişi Listeleri" at bounding box center [83, 47] width 47 height 11
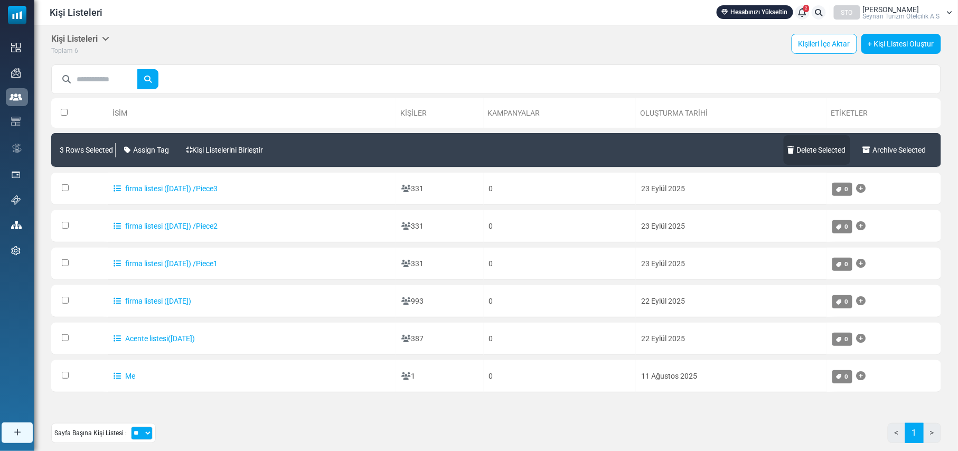
click at [821, 147] on link "Delete Selected" at bounding box center [817, 150] width 67 height 30
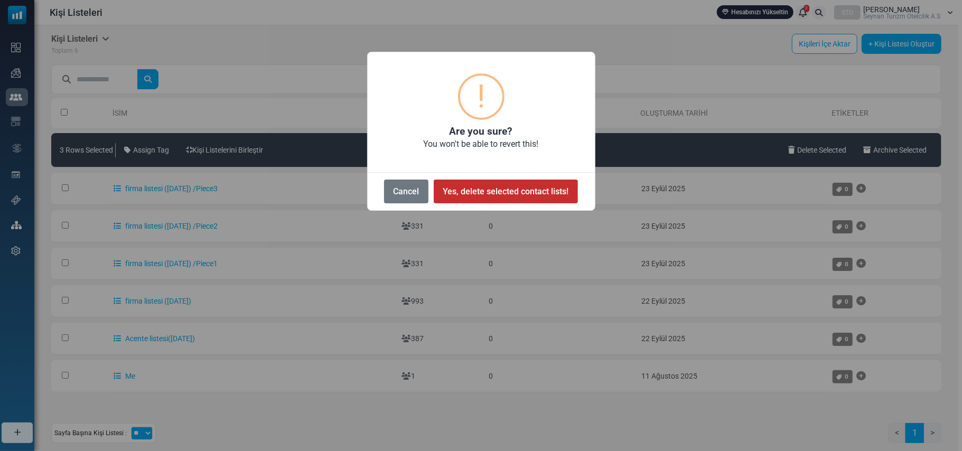
click at [504, 191] on button "Yes, delete selected contact lists!" at bounding box center [506, 192] width 144 height 24
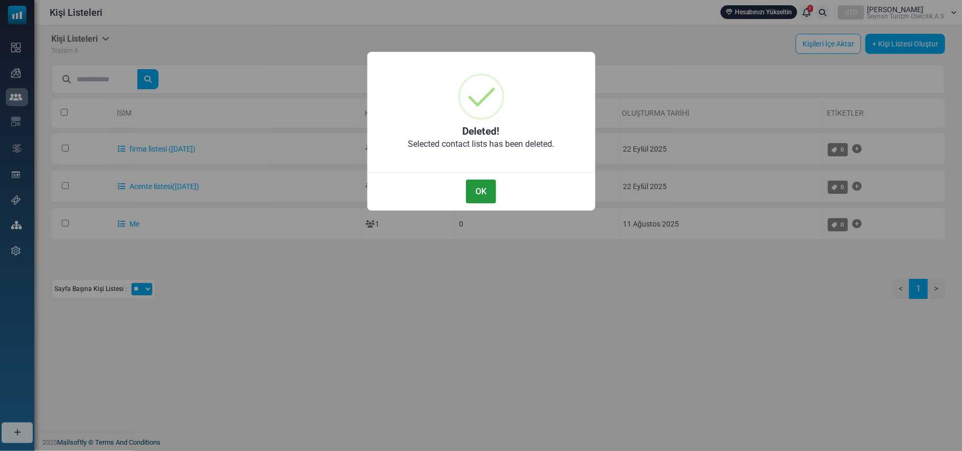
click at [485, 192] on button "OK" at bounding box center [481, 192] width 30 height 24
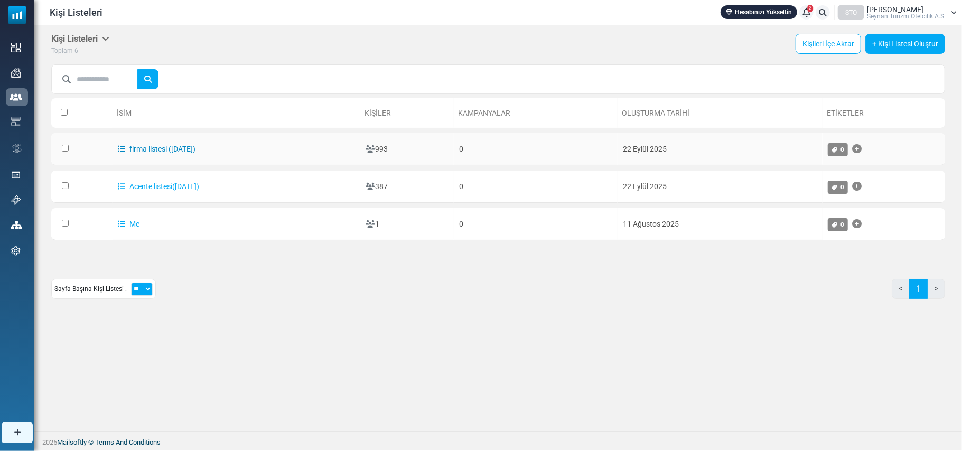
click at [182, 150] on link "firma listesi ([DATE])" at bounding box center [157, 149] width 78 height 8
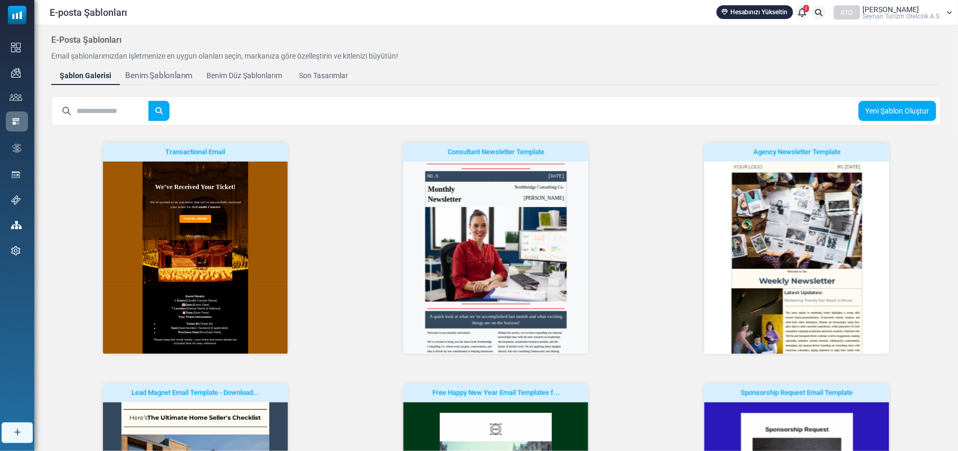
click at [154, 75] on div "Benim Şablonlarım" at bounding box center [159, 76] width 68 height 12
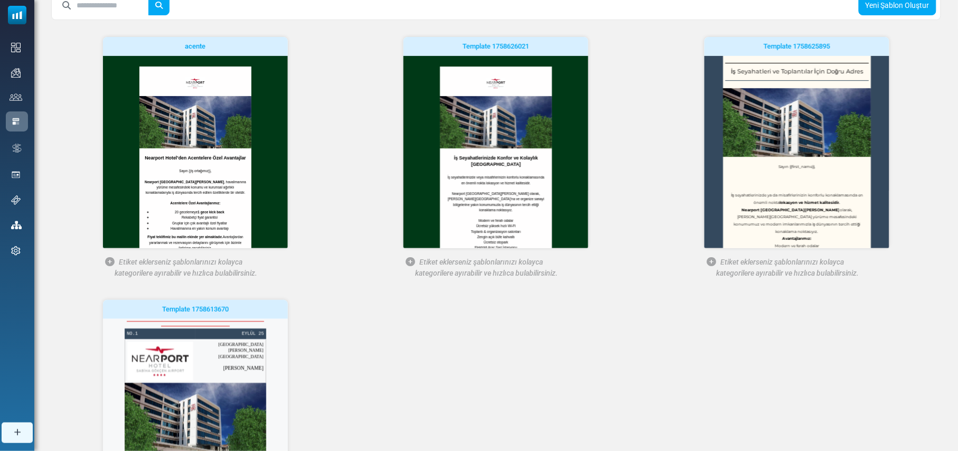
scroll to position [141, 0]
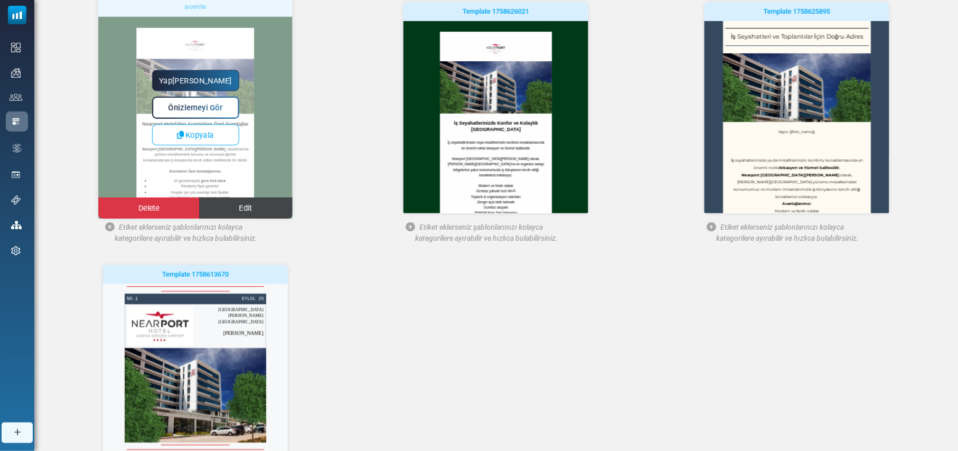
click at [246, 212] on span "Edit" at bounding box center [245, 208] width 13 height 9
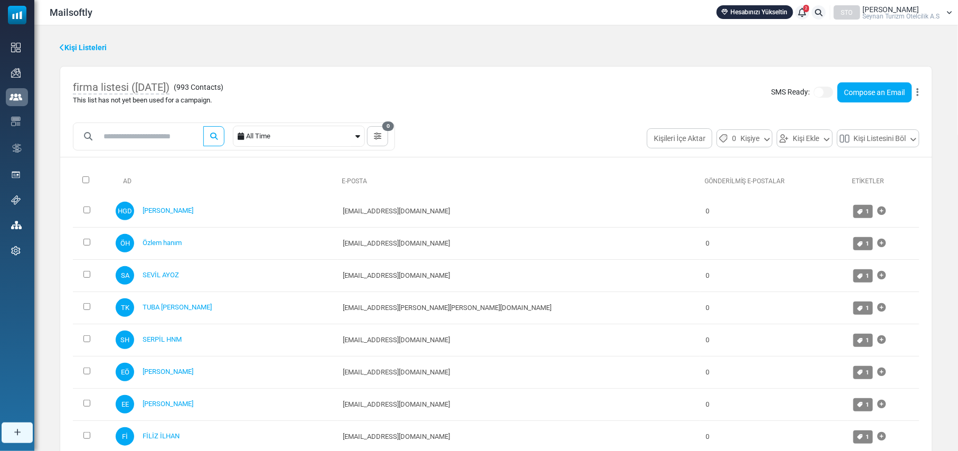
click at [287, 136] on div "All Time" at bounding box center [299, 136] width 107 height 20
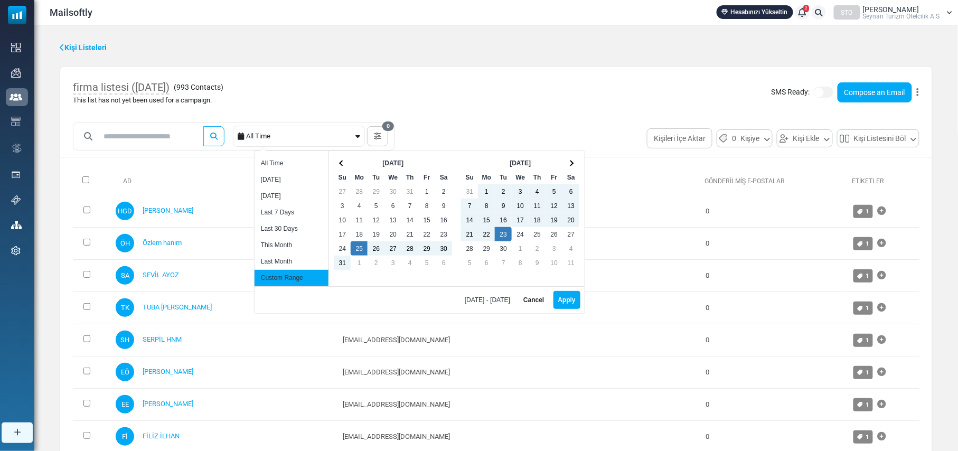
click at [287, 136] on div "All Time" at bounding box center [299, 136] width 107 height 20
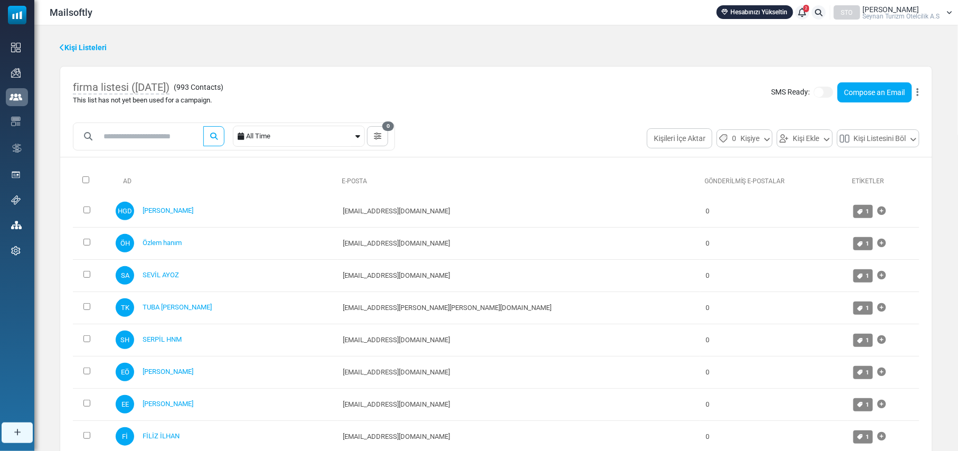
click at [917, 93] on icon at bounding box center [918, 92] width 2 height 1
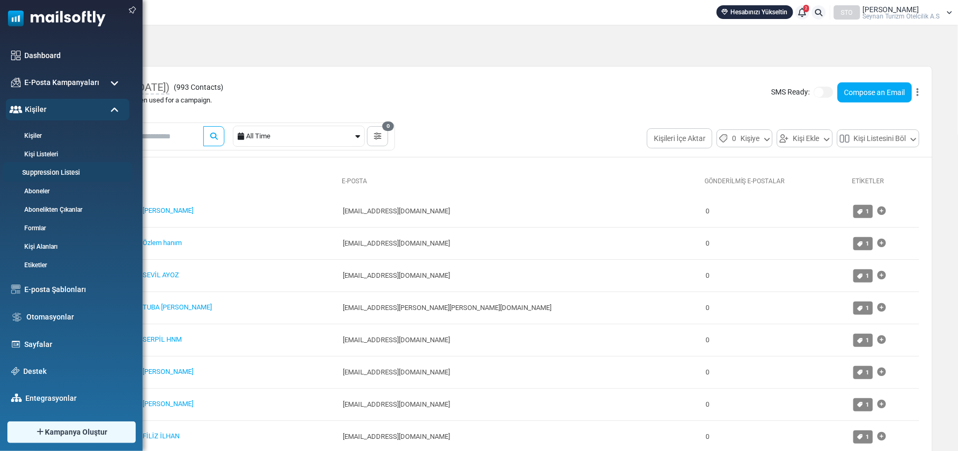
click at [53, 174] on link "Suppression Listesi" at bounding box center [66, 173] width 127 height 10
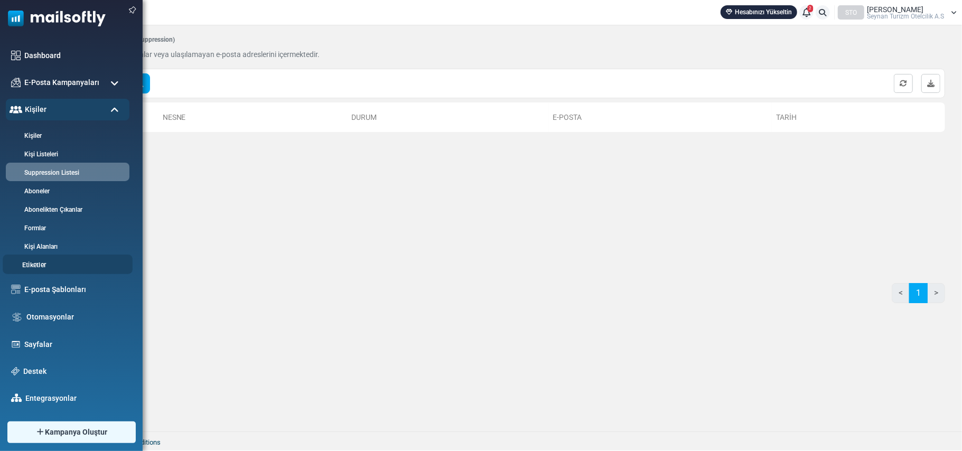
click at [46, 266] on link "Etiketler" at bounding box center [66, 265] width 127 height 10
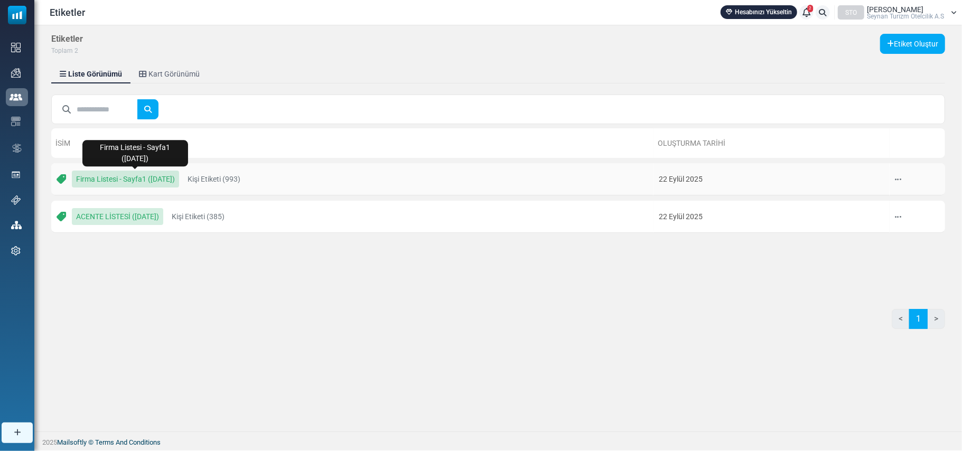
click at [157, 176] on link "Firma Listesi - Sayfa1 ([DATE])" at bounding box center [125, 179] width 107 height 17
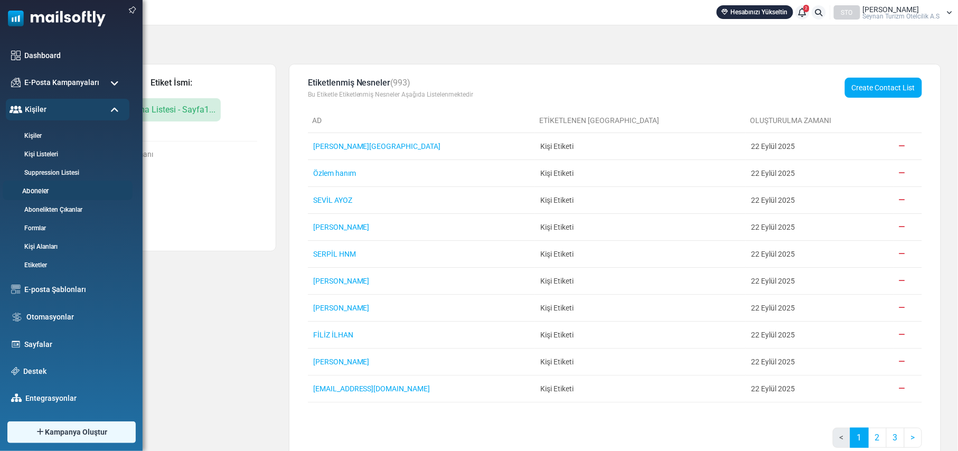
click at [47, 187] on link "Aboneler" at bounding box center [66, 192] width 127 height 10
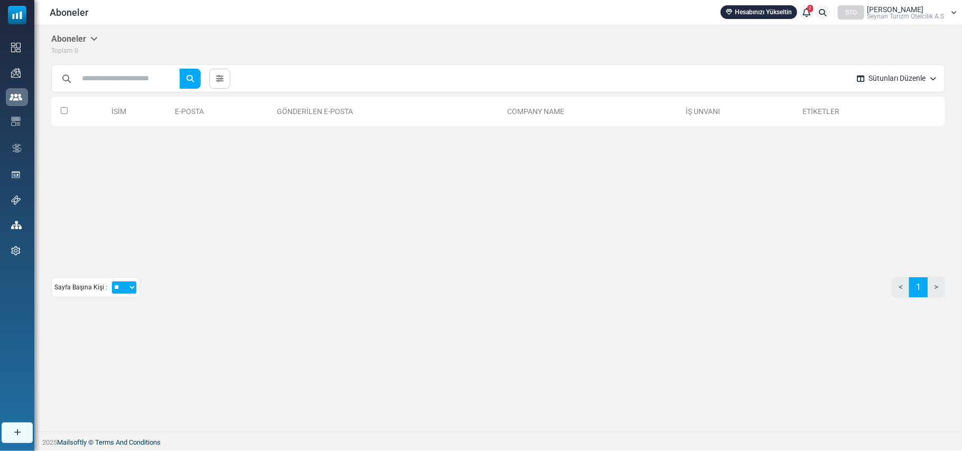
click at [807, 12] on icon at bounding box center [807, 12] width 8 height 1
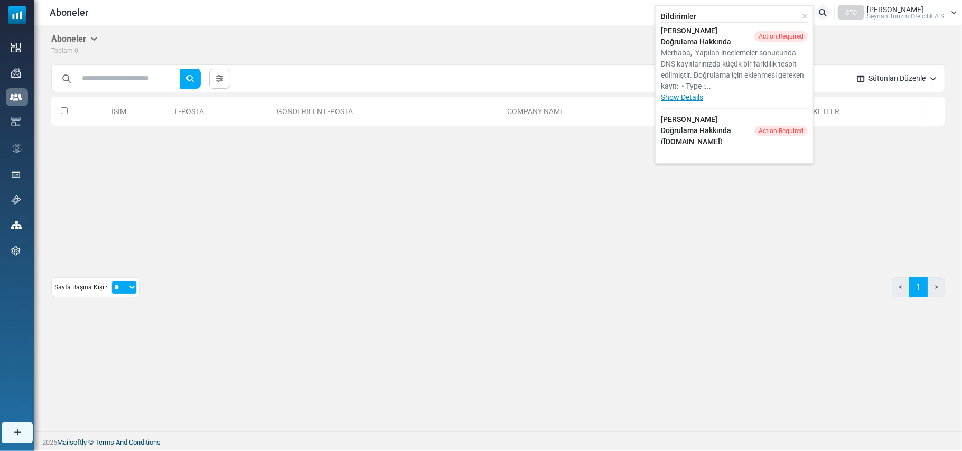
click at [683, 97] on link "Show Details" at bounding box center [682, 97] width 42 height 8
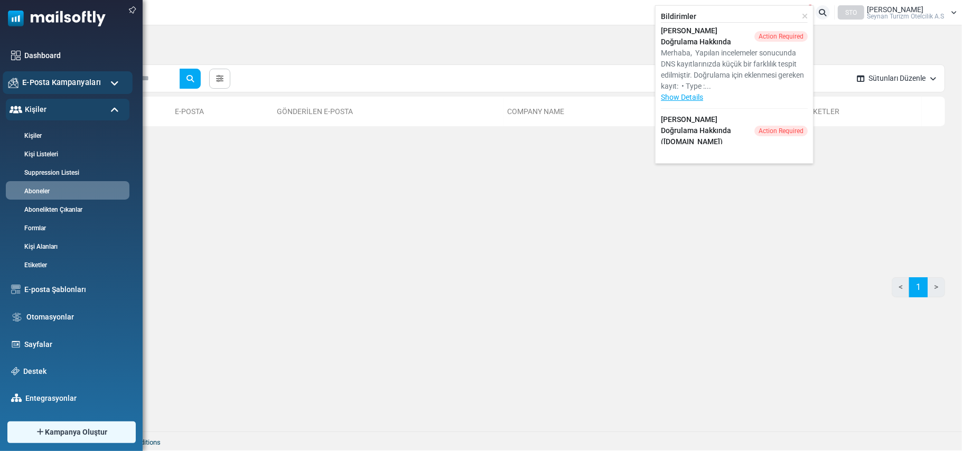
click at [100, 80] on div "E-Posta Kampanyaları" at bounding box center [68, 82] width 130 height 23
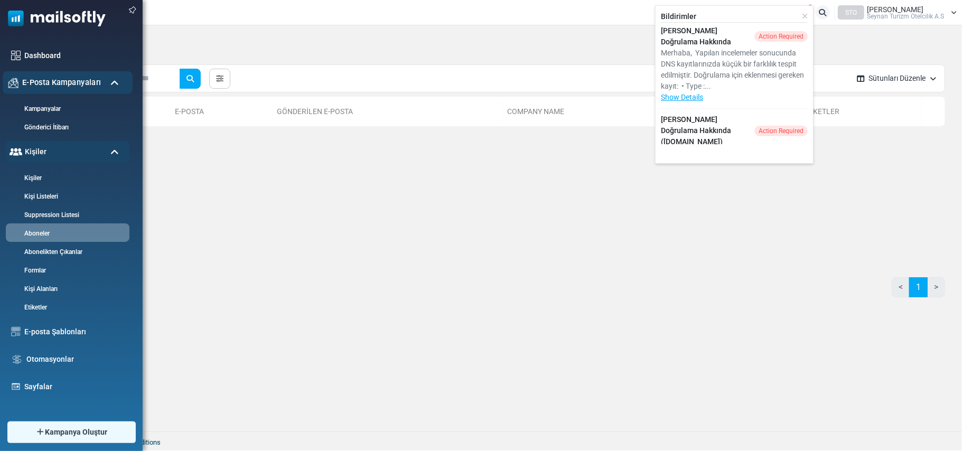
click at [100, 80] on div "E-Posta Kampanyaları" at bounding box center [68, 82] width 130 height 23
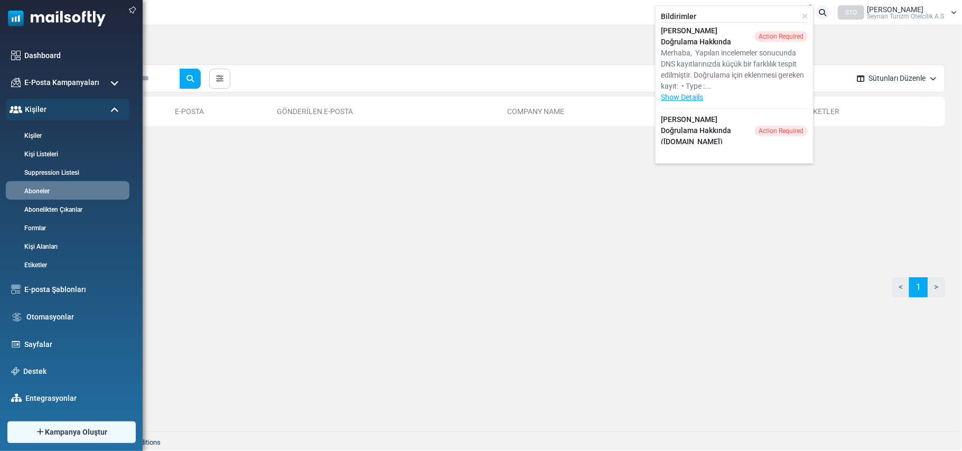
click at [115, 110] on span at bounding box center [114, 111] width 8 height 10
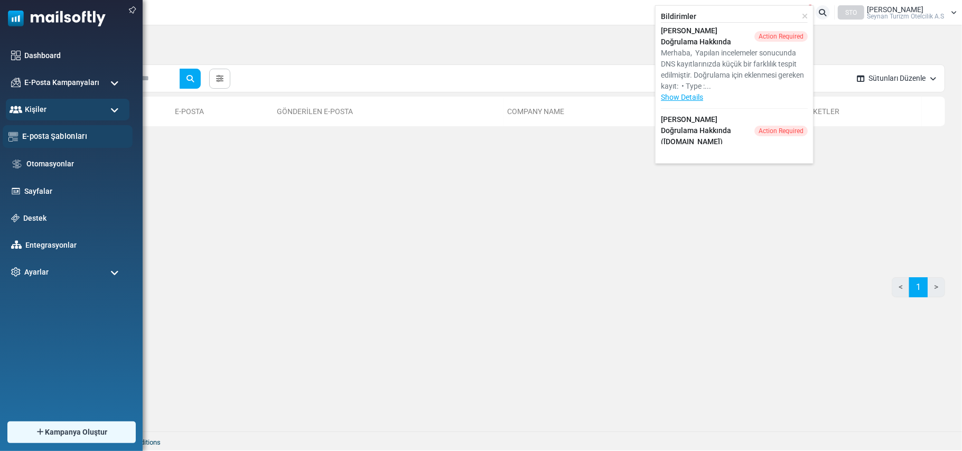
click at [66, 133] on link "E-posta Şablonları" at bounding box center [74, 137] width 105 height 12
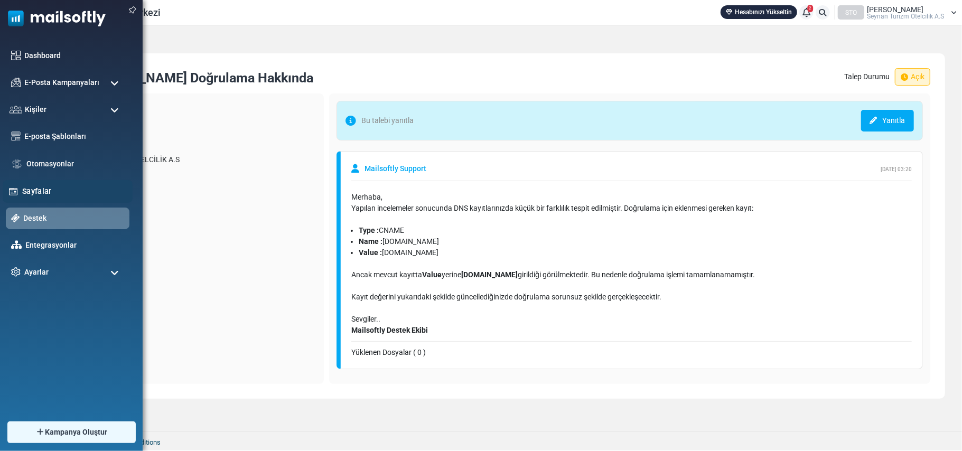
click at [39, 184] on div "Sayfalar" at bounding box center [68, 191] width 130 height 23
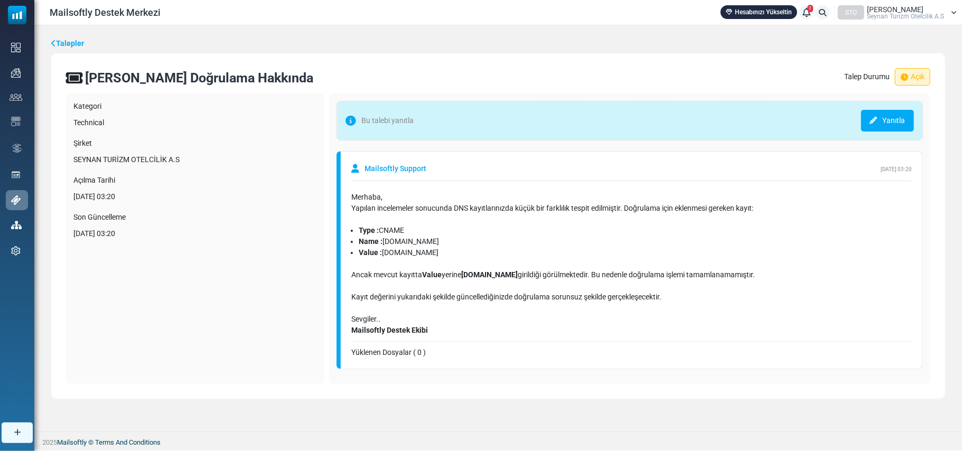
click at [890, 119] on link "Yanıtla" at bounding box center [887, 121] width 53 height 22
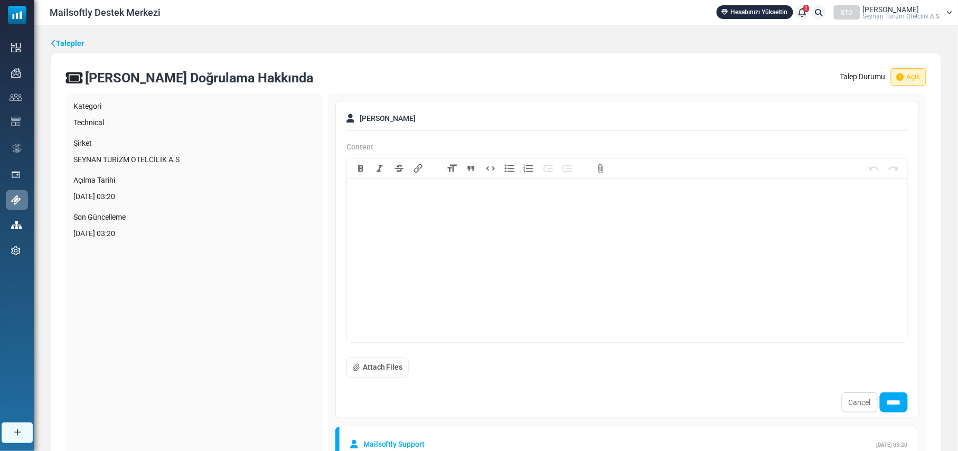
click at [515, 204] on trix-editor at bounding box center [627, 263] width 561 height 159
type trix-editor "**********"
click at [893, 405] on input "*****" at bounding box center [894, 403] width 28 height 20
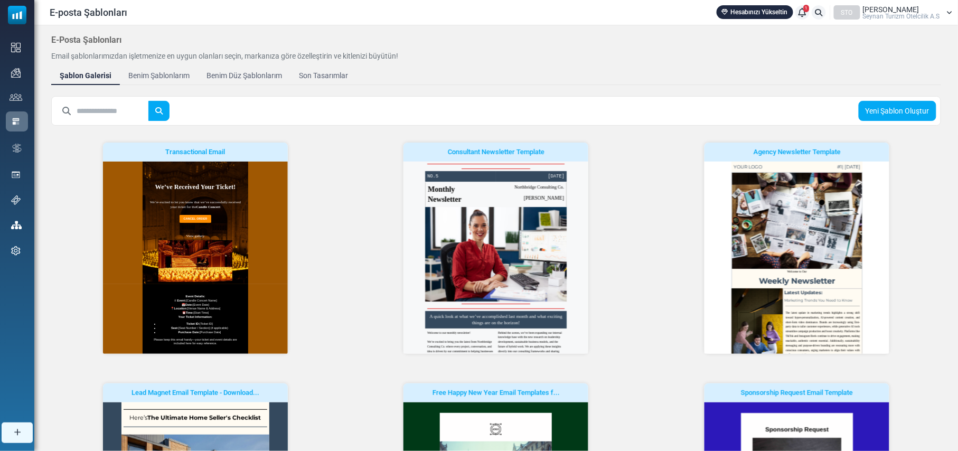
click at [148, 74] on div "Benim Şablonlarım" at bounding box center [158, 75] width 61 height 11
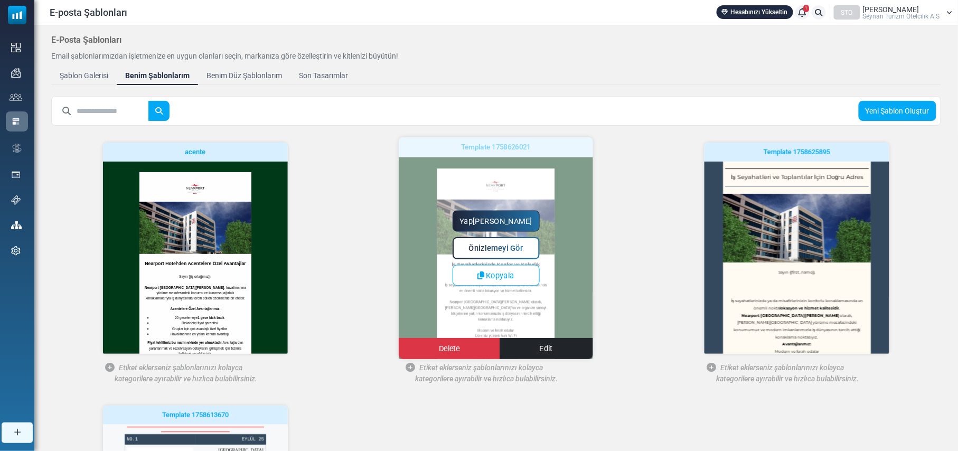
click at [499, 247] on span "Önizlemeyi Gör" at bounding box center [496, 248] width 54 height 9
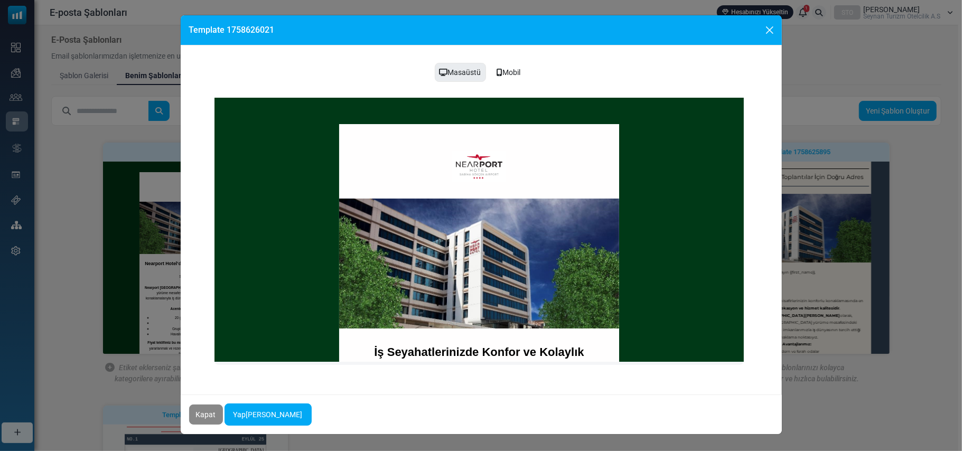
click at [670, 29] on div "Template 1758626021" at bounding box center [481, 30] width 601 height 30
click at [670, 28] on div "Template 1758626021" at bounding box center [481, 30] width 601 height 30
click at [768, 29] on button "Close" at bounding box center [770, 30] width 16 height 16
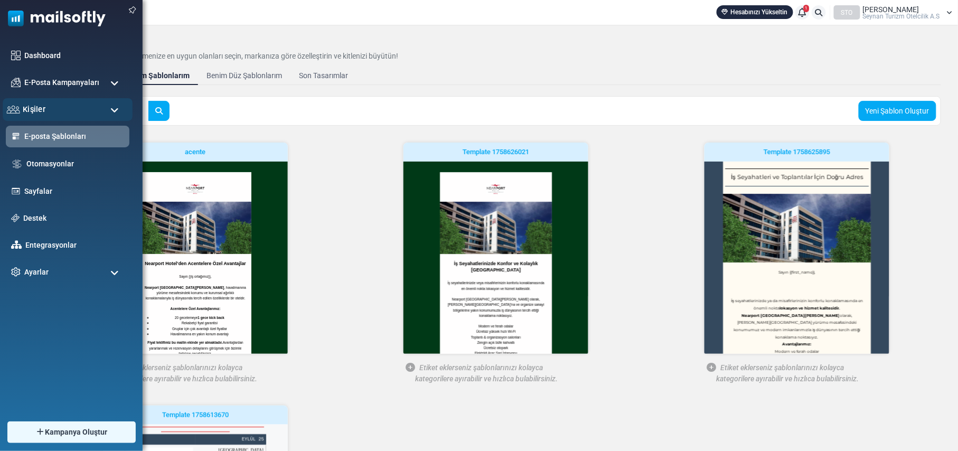
click at [120, 110] on div "Kişiler" at bounding box center [68, 109] width 130 height 23
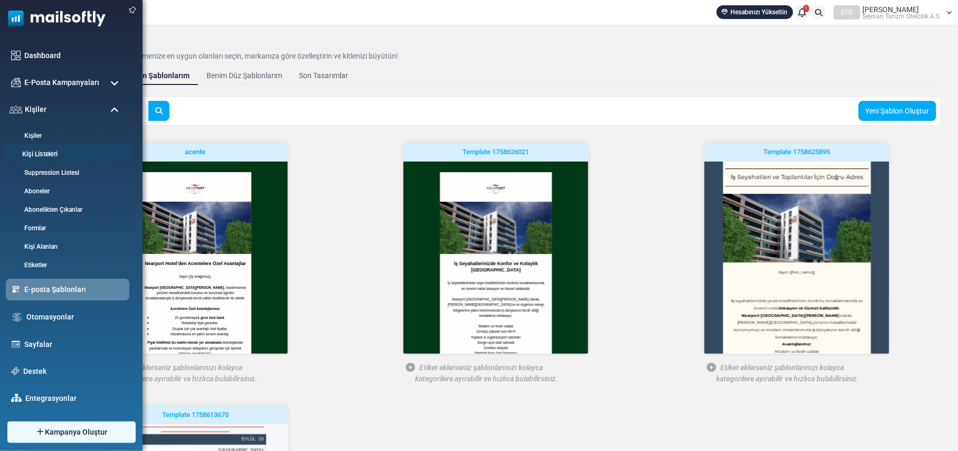
click at [49, 154] on link "Kişi Listeleri" at bounding box center [66, 155] width 127 height 10
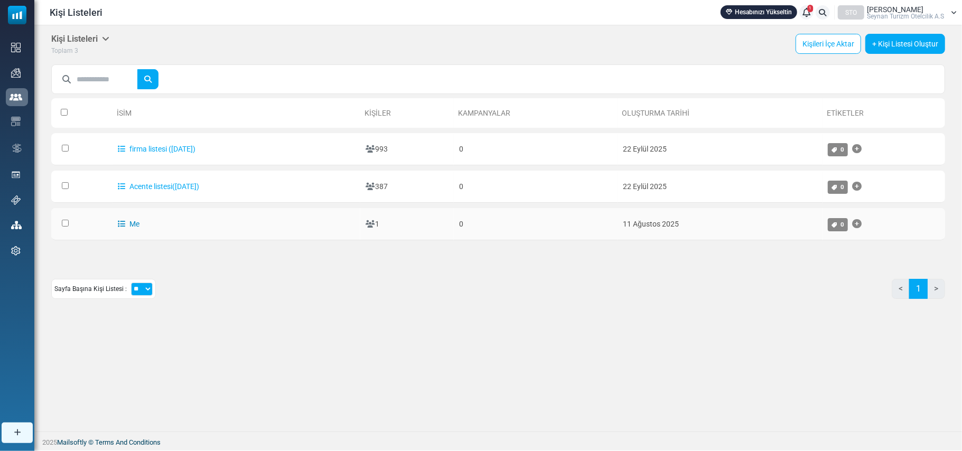
click at [127, 227] on link "Me" at bounding box center [129, 224] width 22 height 8
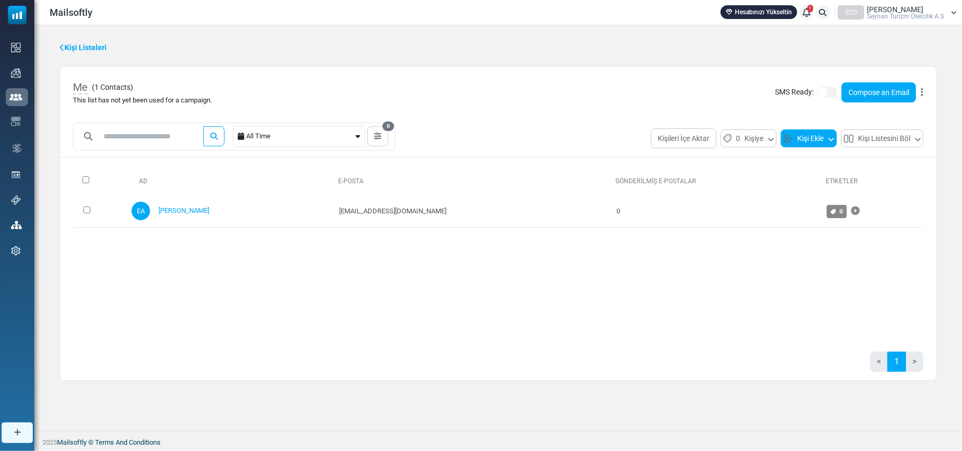
click at [815, 137] on button "Kişi Ekle" at bounding box center [809, 138] width 56 height 18
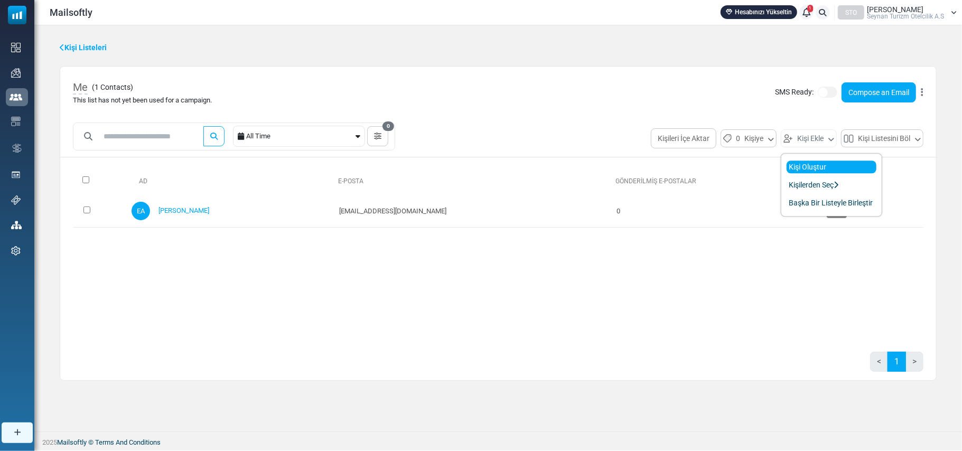
click at [810, 165] on link "Kişi Oluştur" at bounding box center [832, 167] width 90 height 13
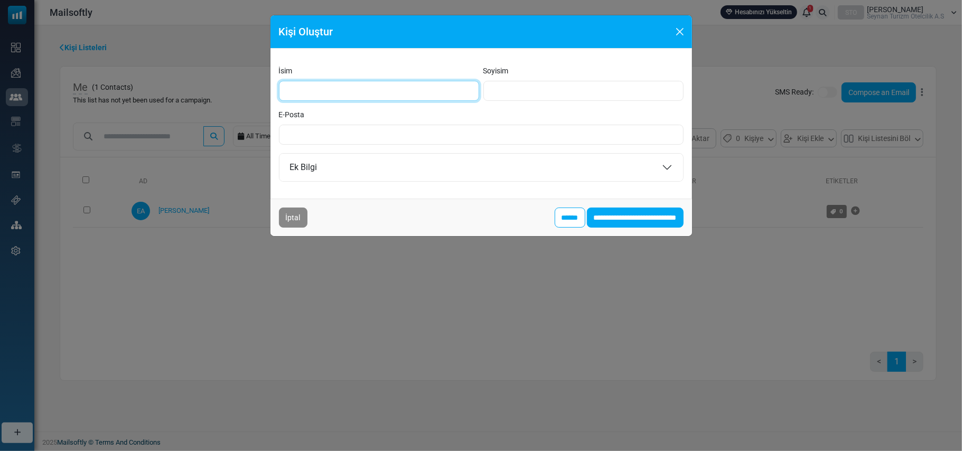
click at [362, 93] on input "İsim" at bounding box center [379, 91] width 200 height 20
type input "*****"
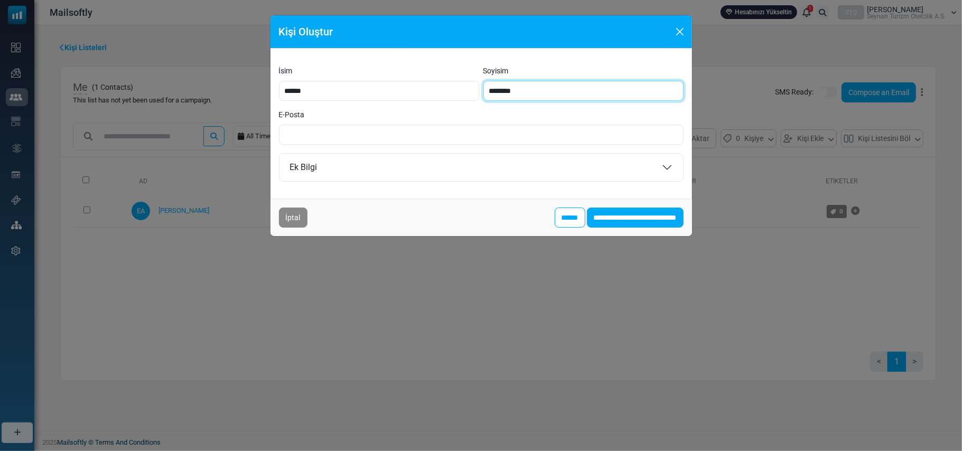
type input "********"
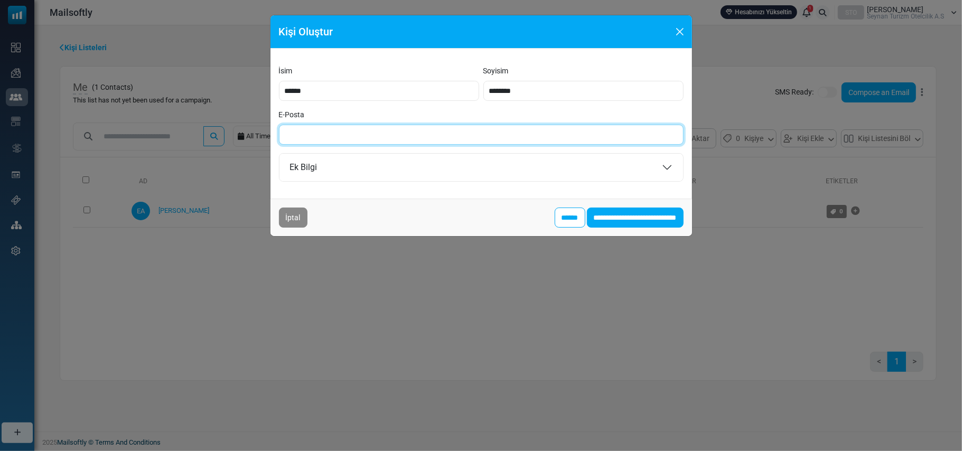
click at [335, 135] on input "E-Posta" at bounding box center [481, 135] width 405 height 20
type input "**********"
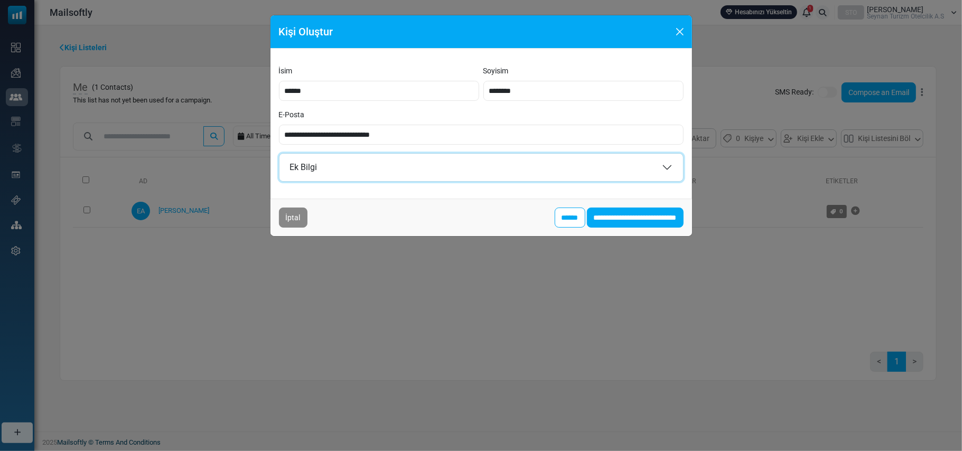
click at [414, 168] on button "Ek Bilgi" at bounding box center [482, 167] width 404 height 27
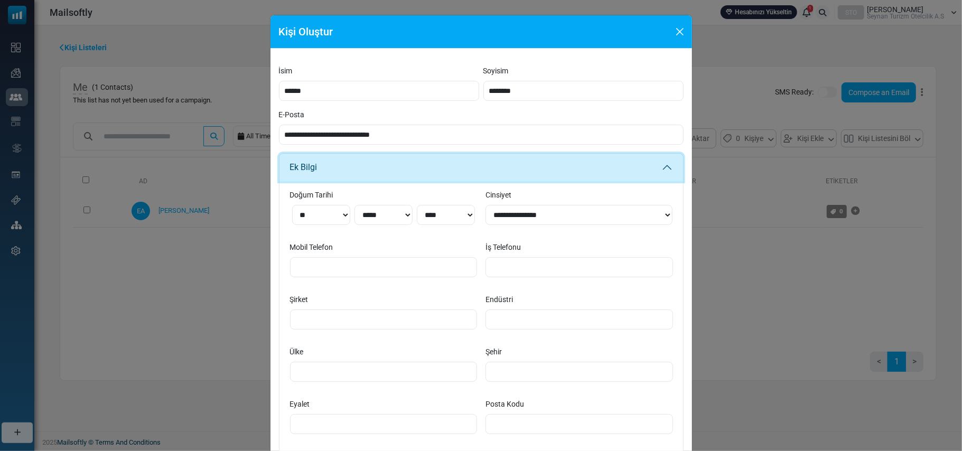
click at [414, 168] on button "Ek Bilgi" at bounding box center [482, 167] width 404 height 27
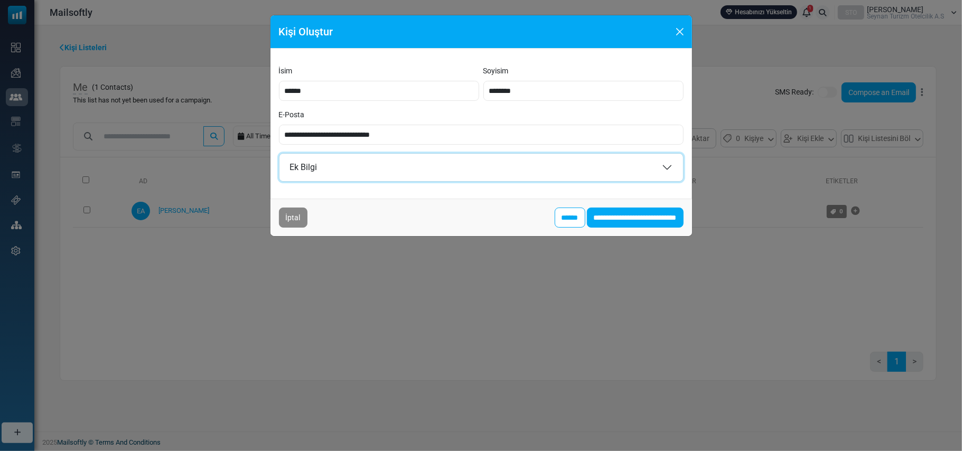
click at [471, 167] on button "Ek Bilgi" at bounding box center [482, 167] width 404 height 27
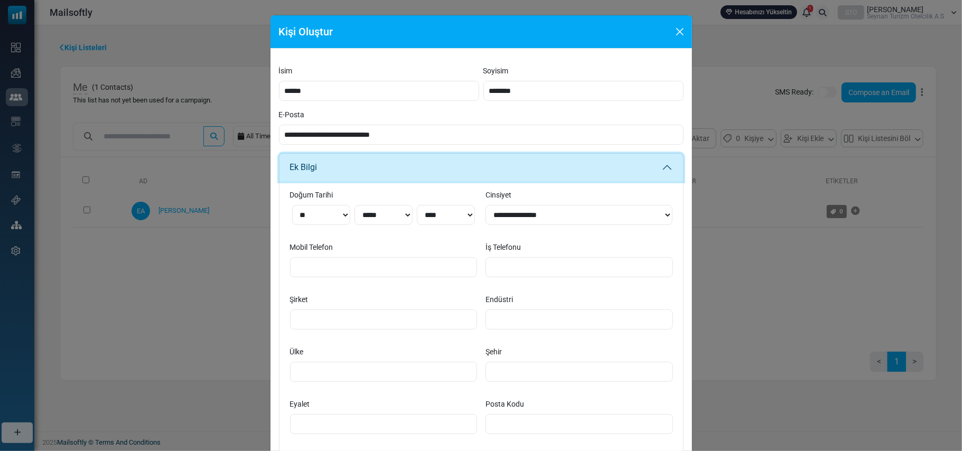
click at [482, 172] on button "Ek Bilgi" at bounding box center [482, 167] width 404 height 27
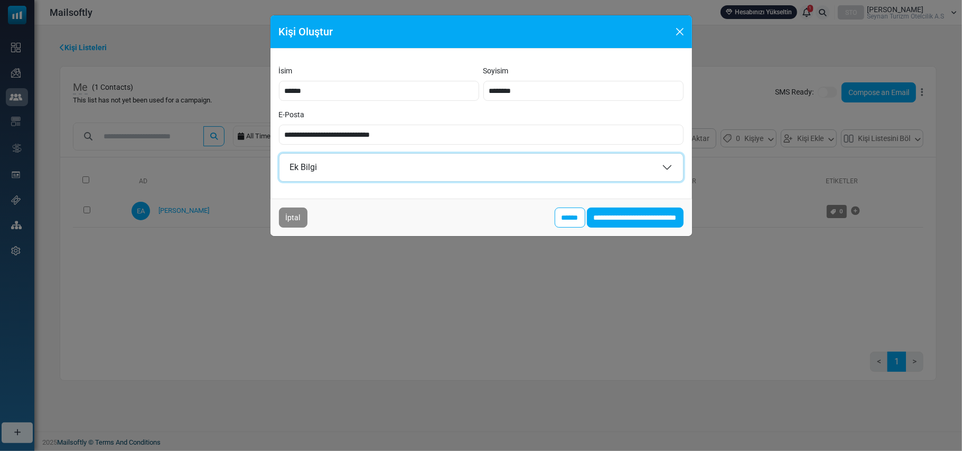
click at [593, 163] on button "Ek Bilgi" at bounding box center [482, 167] width 404 height 27
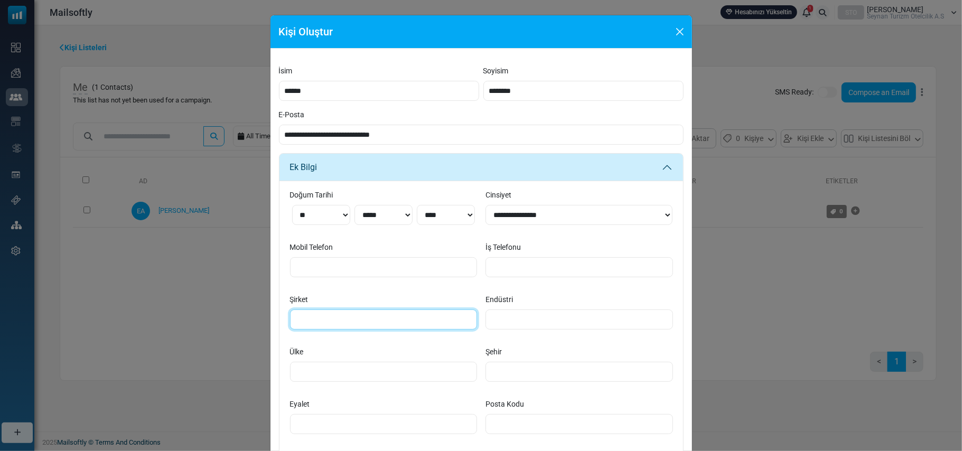
click at [362, 322] on input "Şirket" at bounding box center [384, 320] width 188 height 20
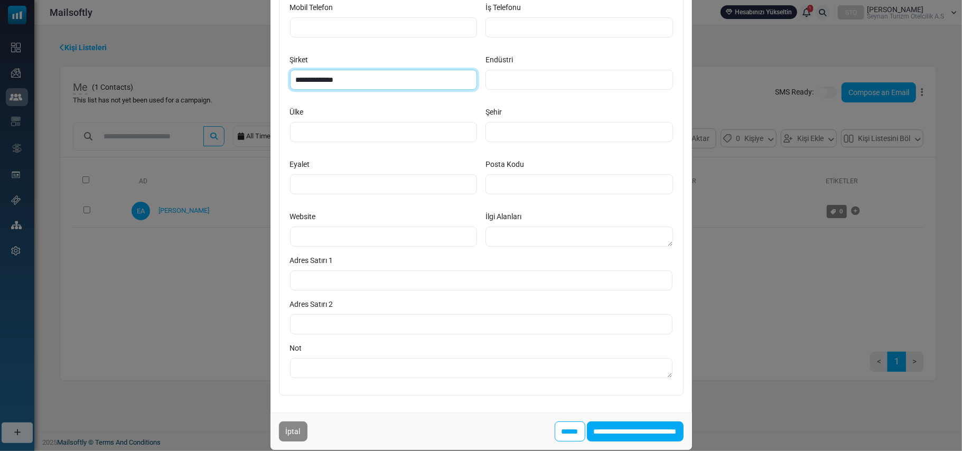
scroll to position [255, 0]
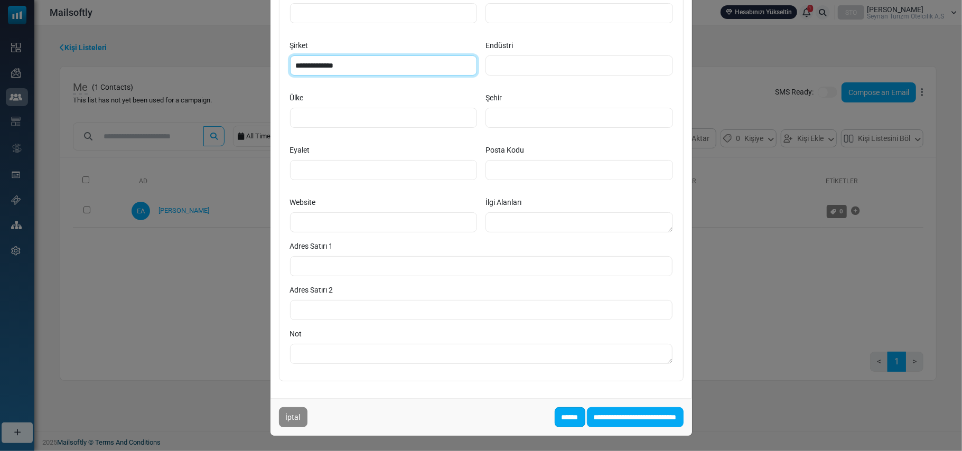
type input "**********"
click at [555, 418] on input "******" at bounding box center [570, 417] width 31 height 20
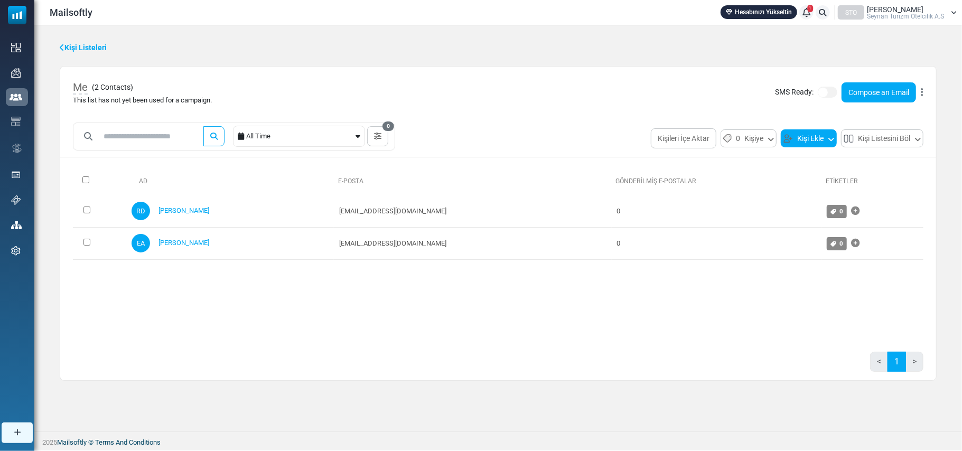
click at [812, 138] on button "Kişi Ekle" at bounding box center [809, 138] width 56 height 18
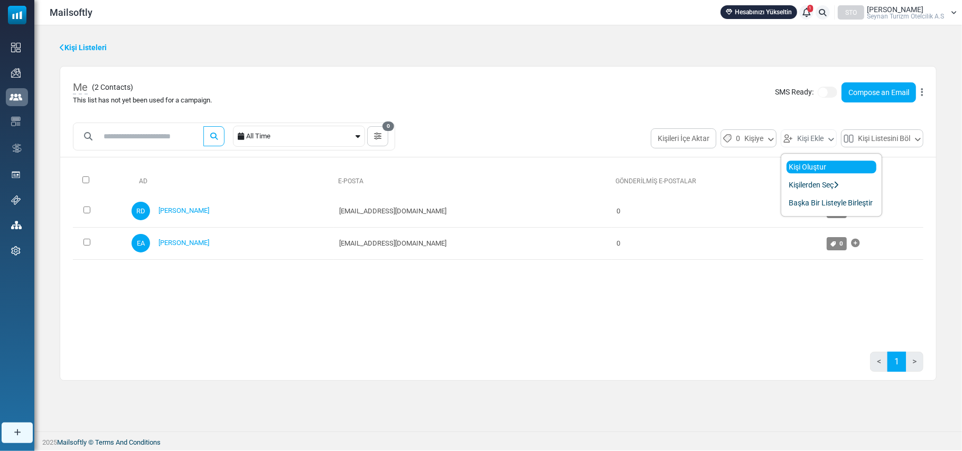
click at [808, 167] on link "Kişi Oluştur" at bounding box center [832, 167] width 90 height 13
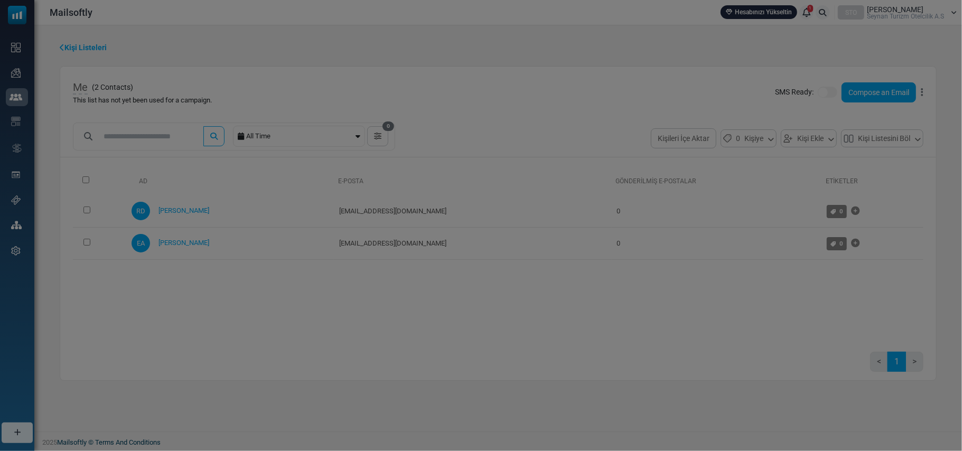
scroll to position [0, 0]
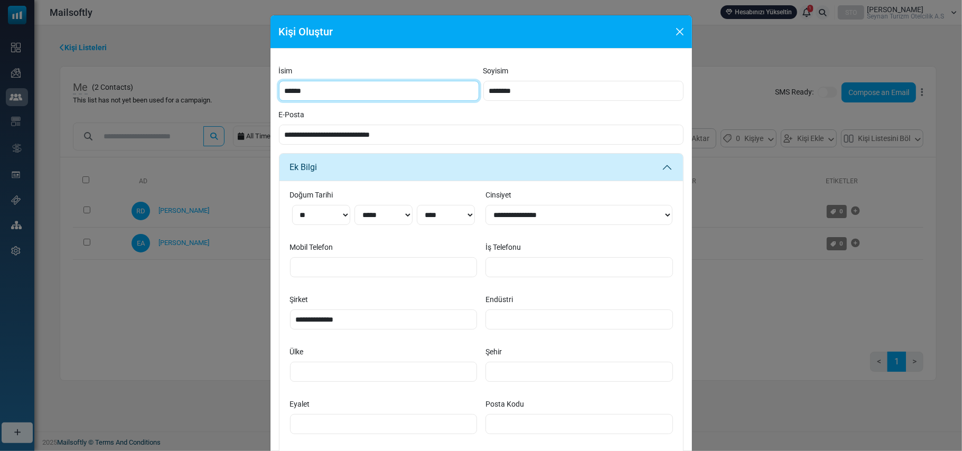
click at [387, 83] on input "*****" at bounding box center [379, 91] width 200 height 20
type input "*****"
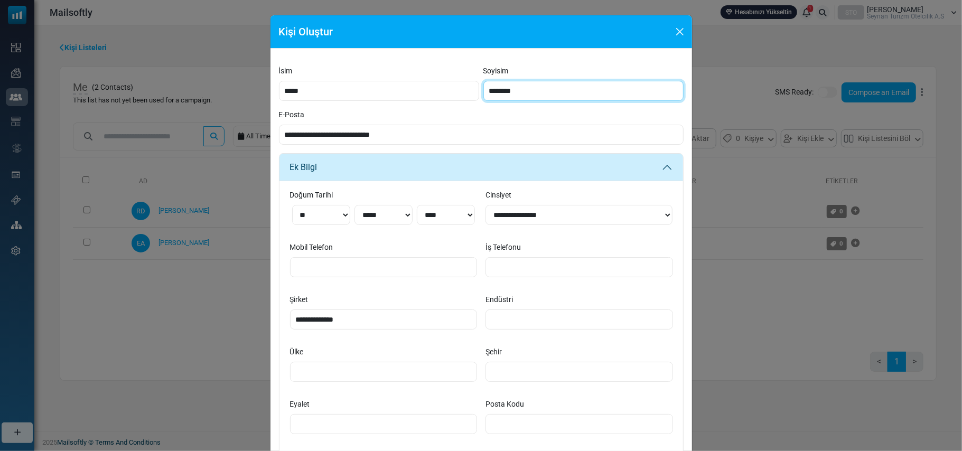
type input "********"
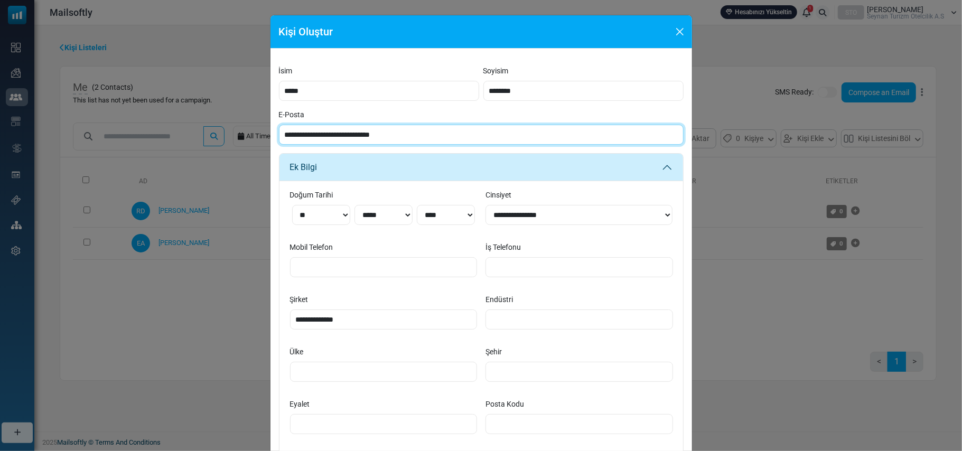
click at [324, 132] on input "**********" at bounding box center [481, 135] width 405 height 20
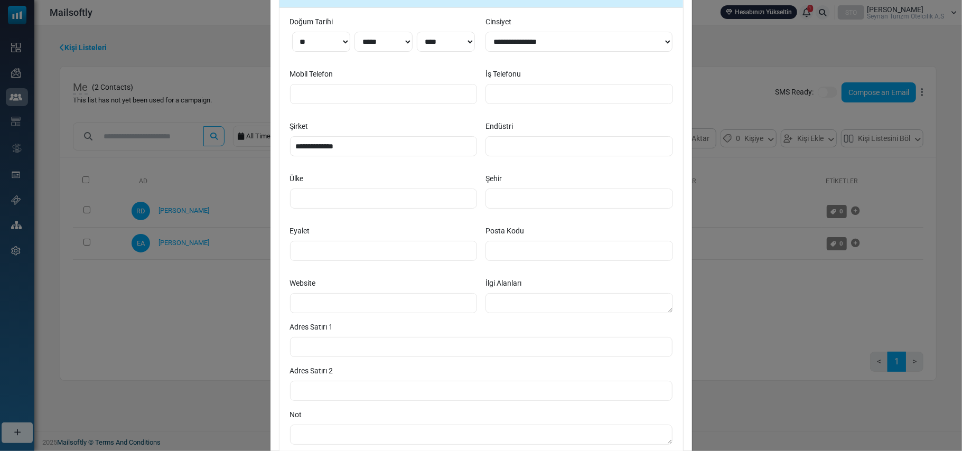
scroll to position [141, 0]
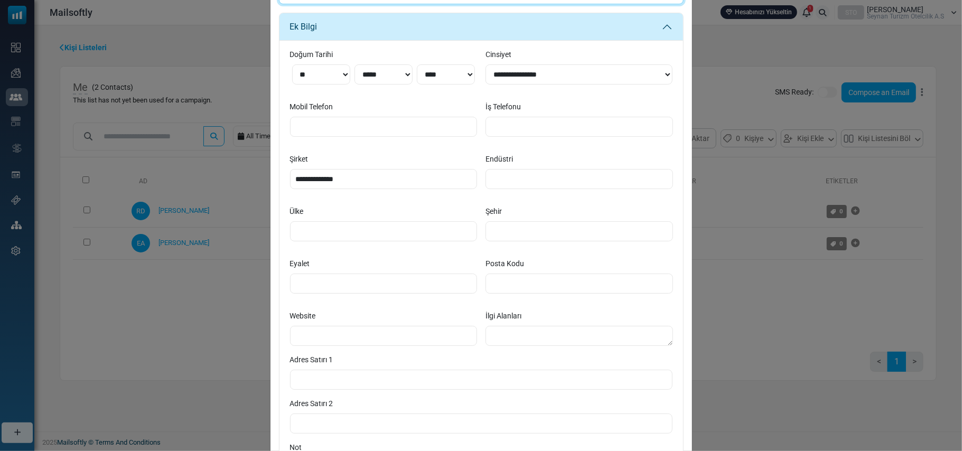
type input "**********"
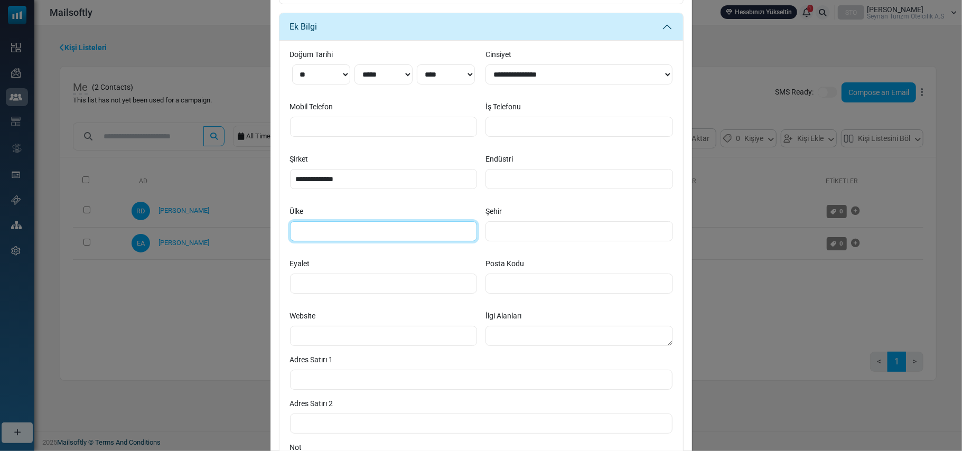
click at [362, 229] on input "Ülke" at bounding box center [384, 231] width 188 height 20
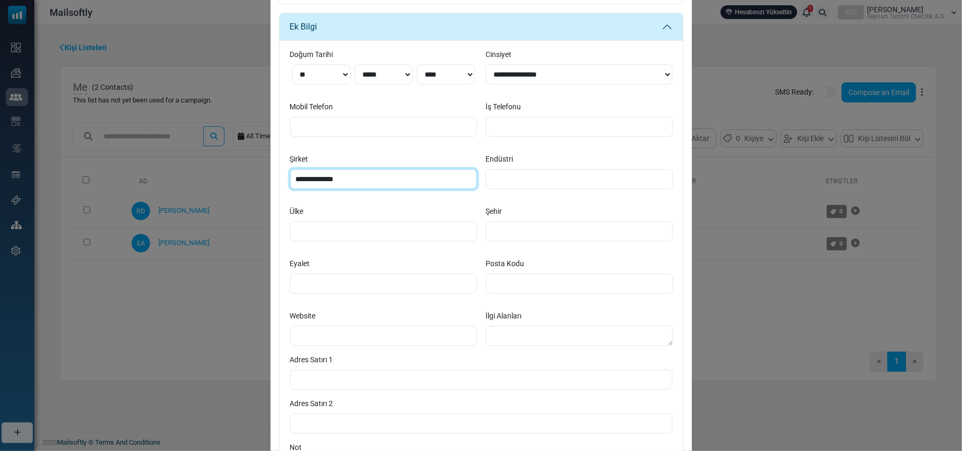
click at [349, 172] on input "**********" at bounding box center [384, 179] width 188 height 20
type input "**********"
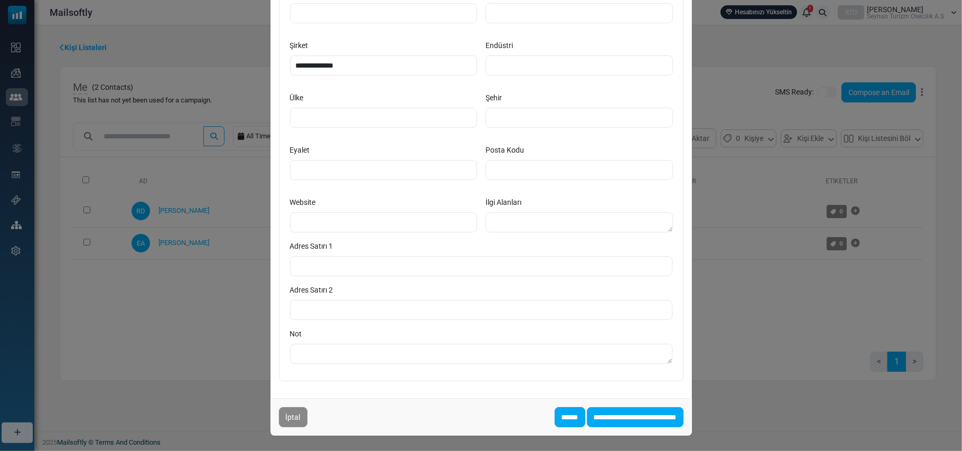
click at [555, 418] on input "******" at bounding box center [570, 417] width 31 height 20
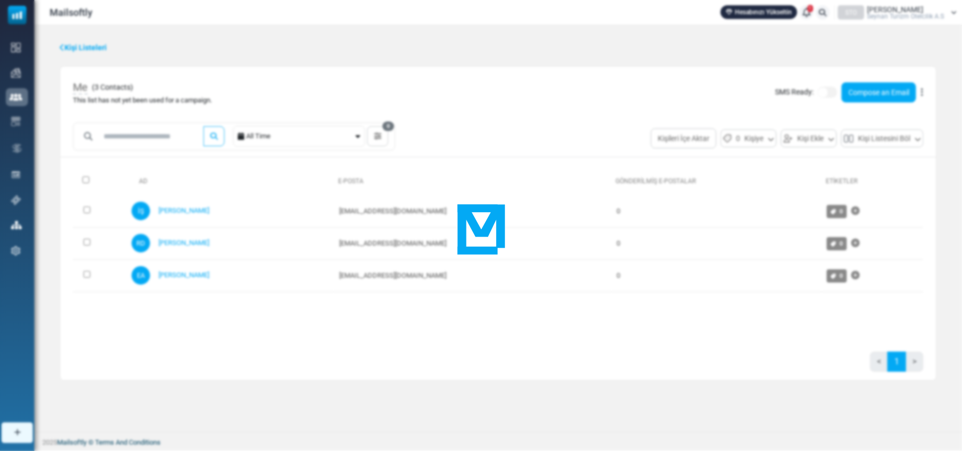
click at [453, 11] on div at bounding box center [481, 225] width 962 height 451
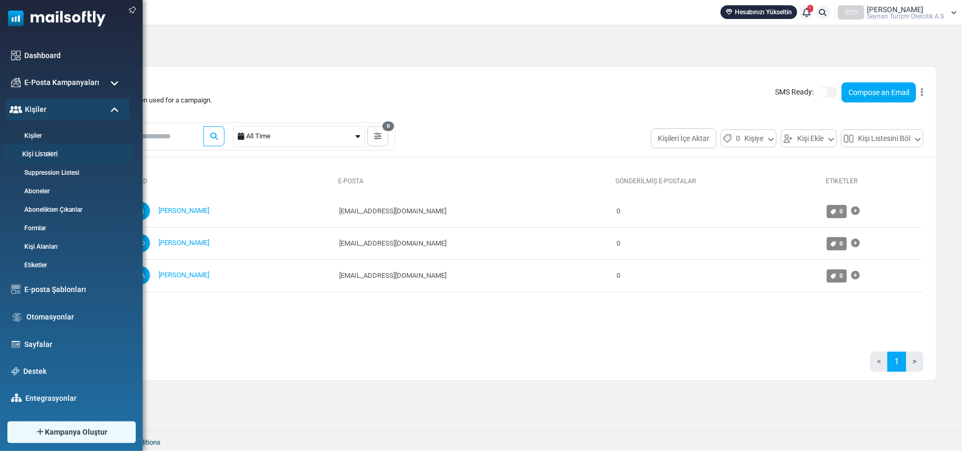
click at [33, 152] on link "Kişi Listeleri" at bounding box center [66, 155] width 127 height 10
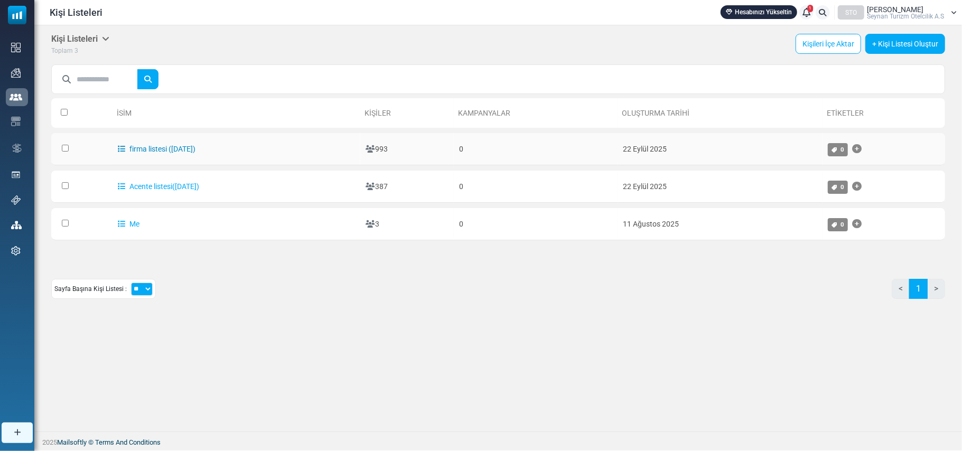
click at [176, 148] on link "firma listesi ([DATE])" at bounding box center [157, 149] width 78 height 8
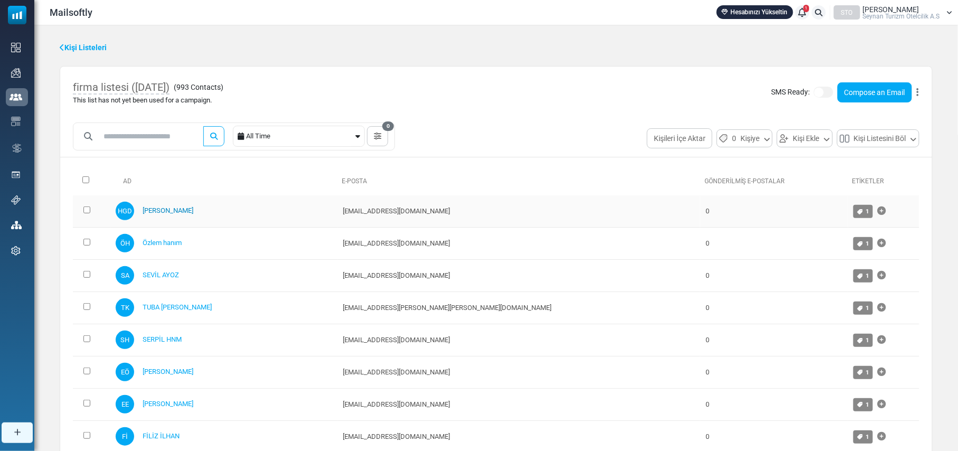
click at [182, 208] on link "[PERSON_NAME]" at bounding box center [168, 211] width 51 height 8
click at [60, 44] on icon at bounding box center [62, 47] width 5 height 7
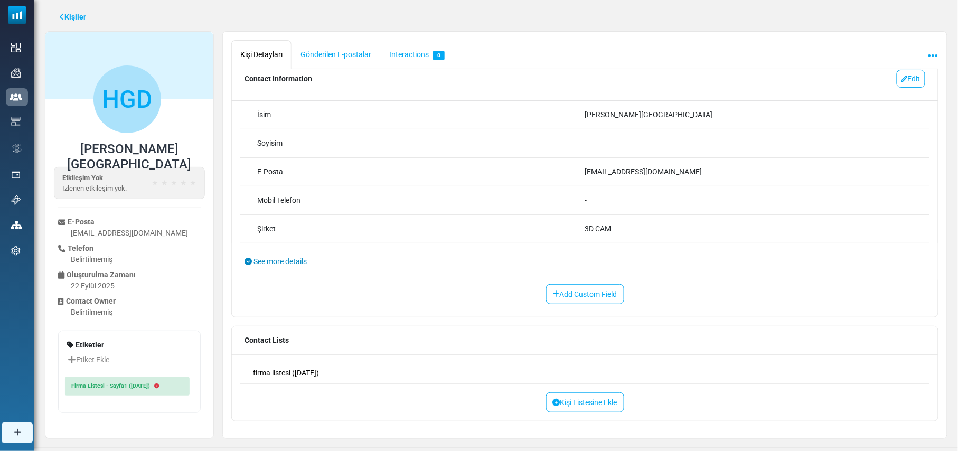
scroll to position [47, 0]
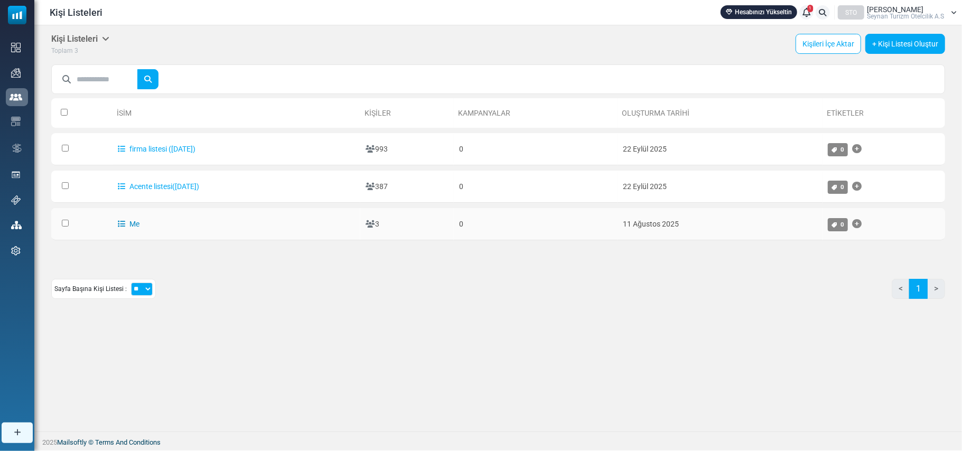
click at [132, 223] on link "Me" at bounding box center [129, 224] width 22 height 8
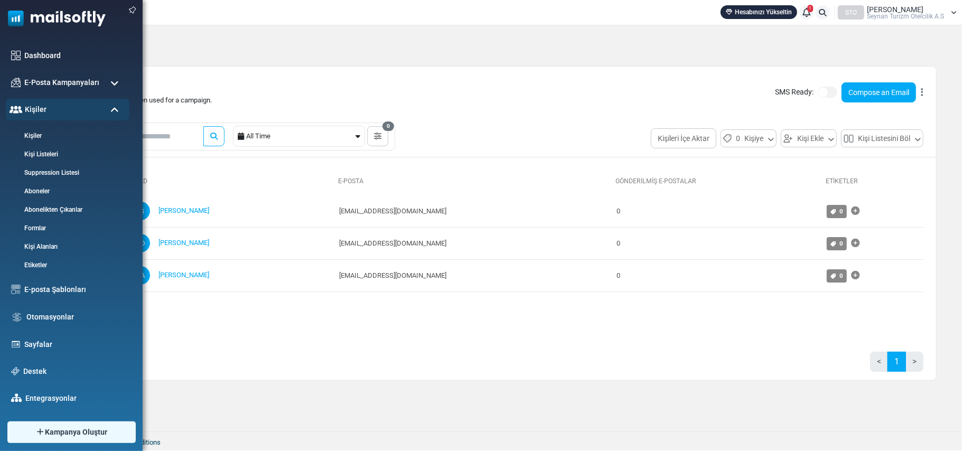
click at [111, 110] on span at bounding box center [114, 111] width 8 height 10
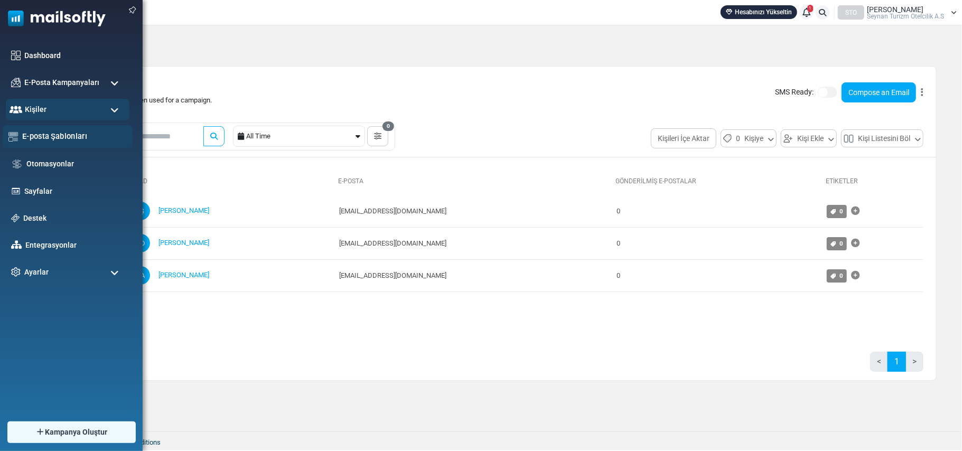
click at [76, 134] on link "E-posta Şablonları" at bounding box center [74, 137] width 105 height 12
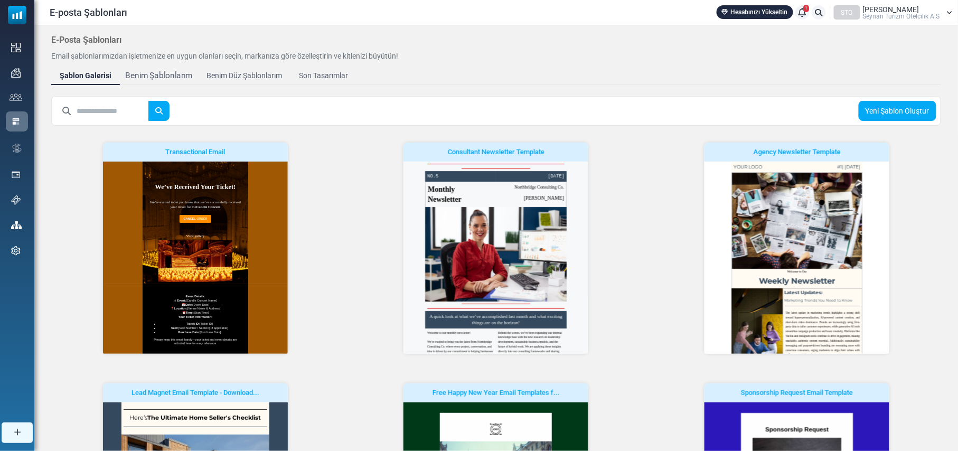
click at [155, 77] on div "Benim Şablonlarım" at bounding box center [159, 76] width 68 height 12
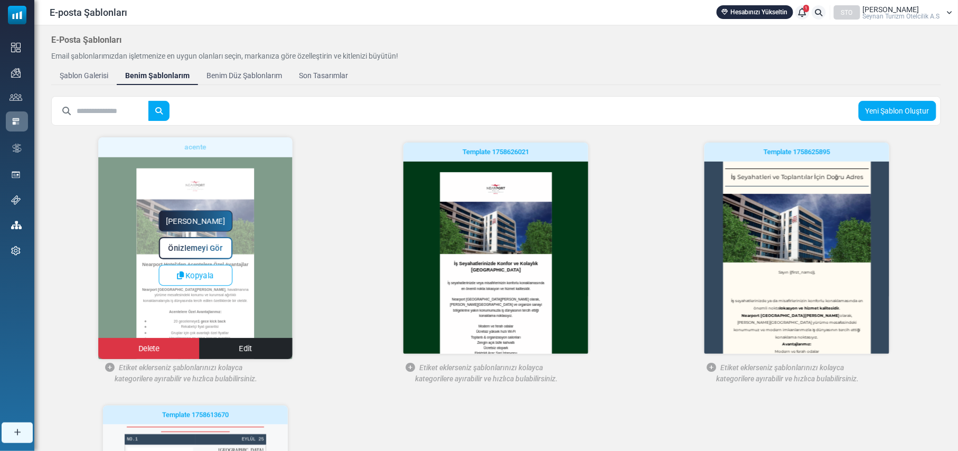
click at [200, 250] on span "Önizlemeyi Gör" at bounding box center [195, 248] width 54 height 9
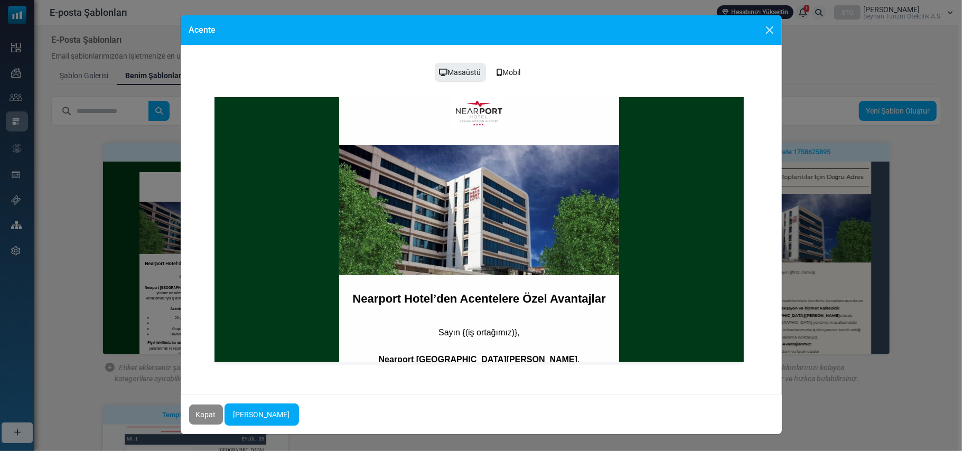
scroll to position [351, 0]
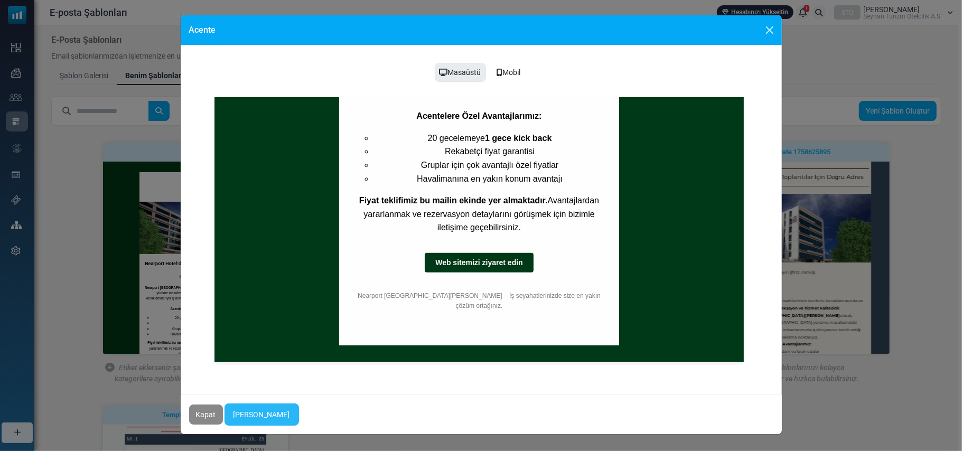
click at [271, 416] on link "Yap[PERSON_NAME]" at bounding box center [262, 415] width 74 height 22
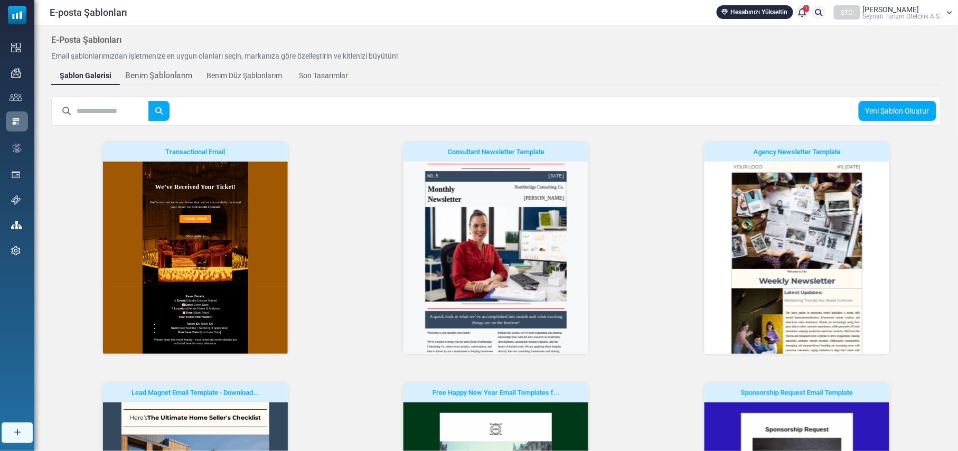
click at [164, 76] on div "Benim Şablonlarım" at bounding box center [159, 76] width 68 height 12
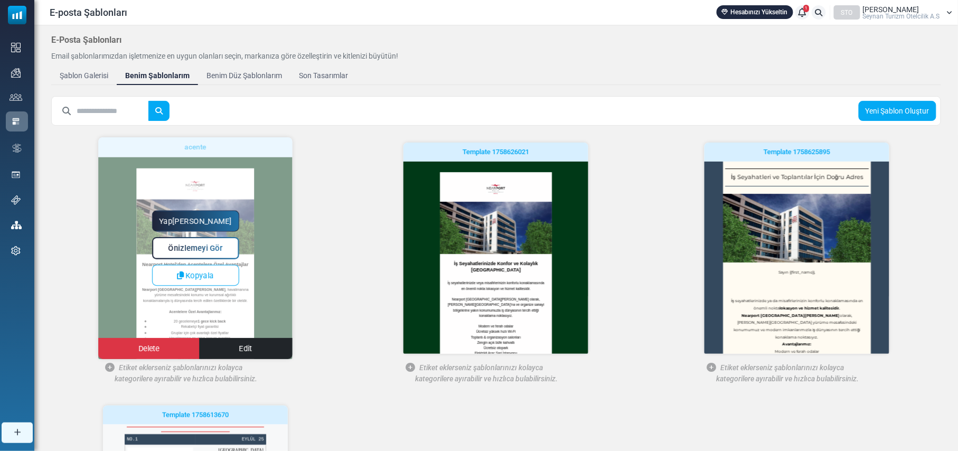
click at [197, 249] on span "Önizlemeyi Gör" at bounding box center [195, 248] width 54 height 9
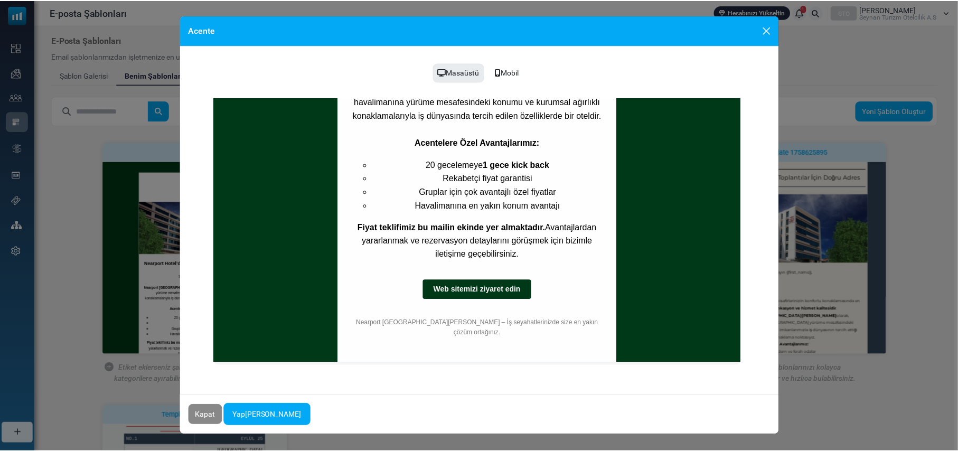
scroll to position [351, 0]
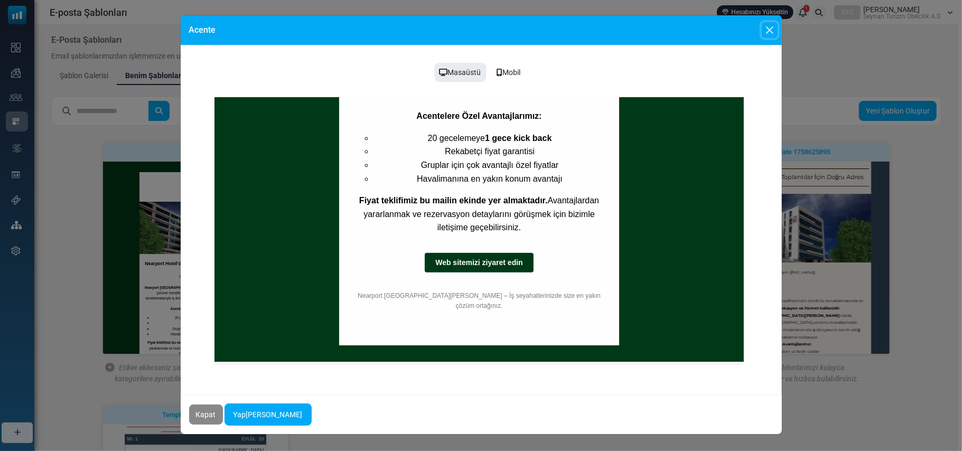
click at [766, 30] on button "Close" at bounding box center [770, 30] width 16 height 16
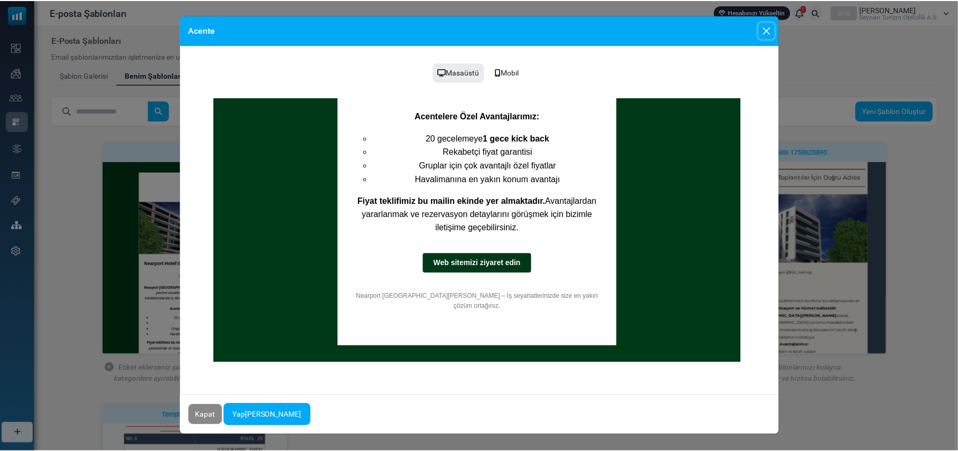
scroll to position [0, 0]
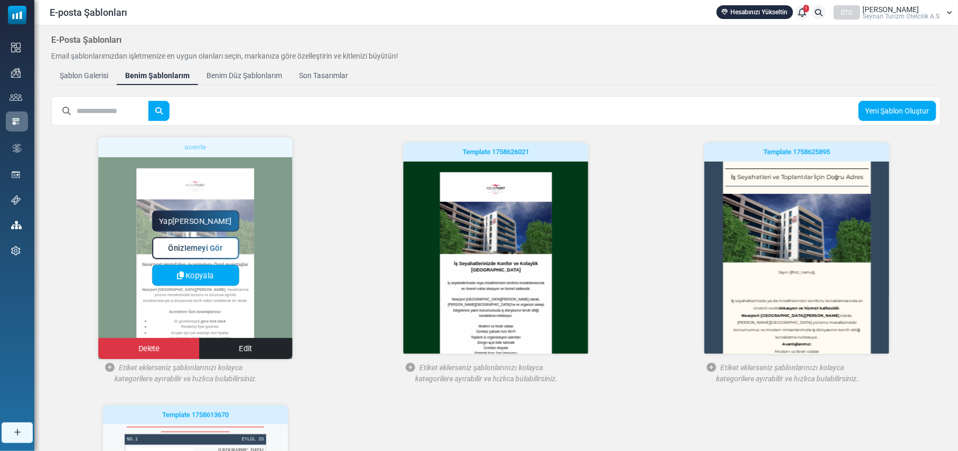
click at [203, 276] on span "Kopyala" at bounding box center [199, 275] width 29 height 9
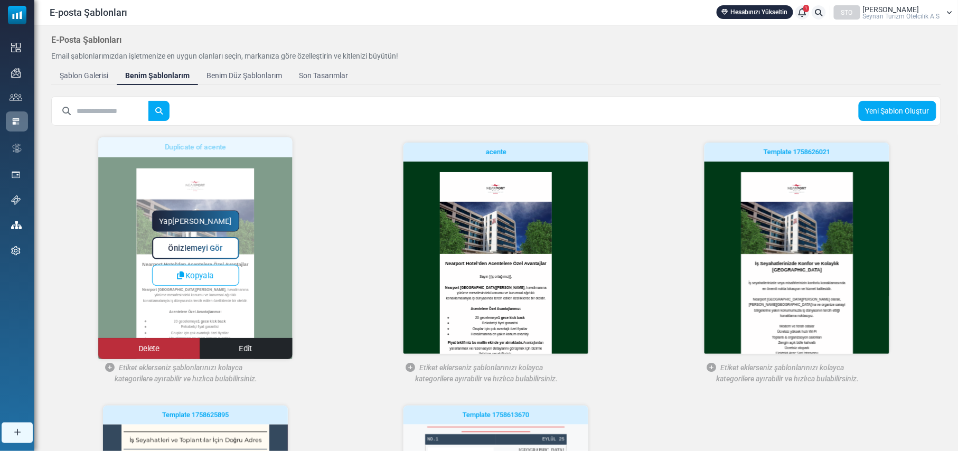
click at [174, 347] on link "Delete" at bounding box center [148, 348] width 101 height 21
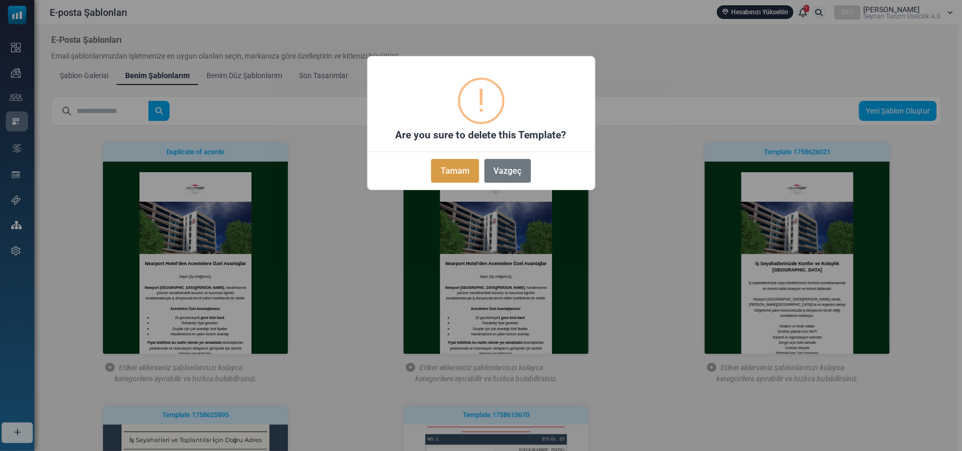
click at [460, 172] on button "Tamam" at bounding box center [455, 171] width 48 height 24
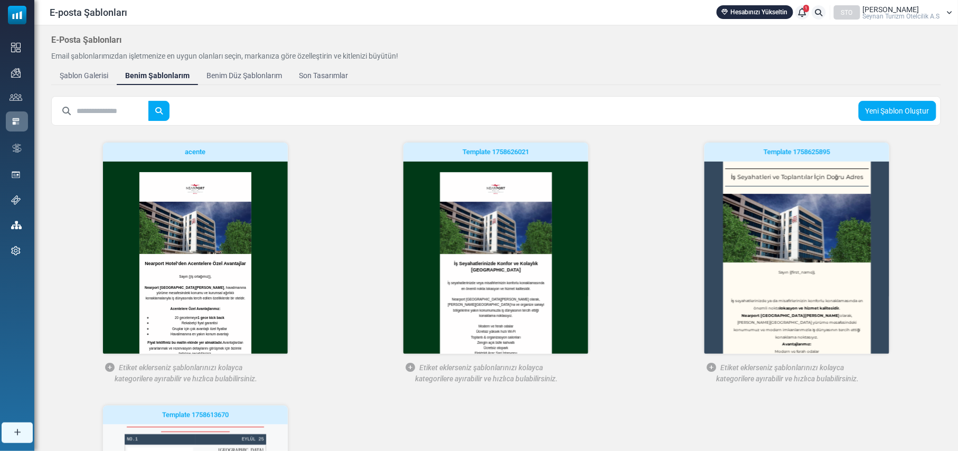
click at [0, 0] on span "Önizlemeyi Gör" at bounding box center [0, 0] width 0 height 0
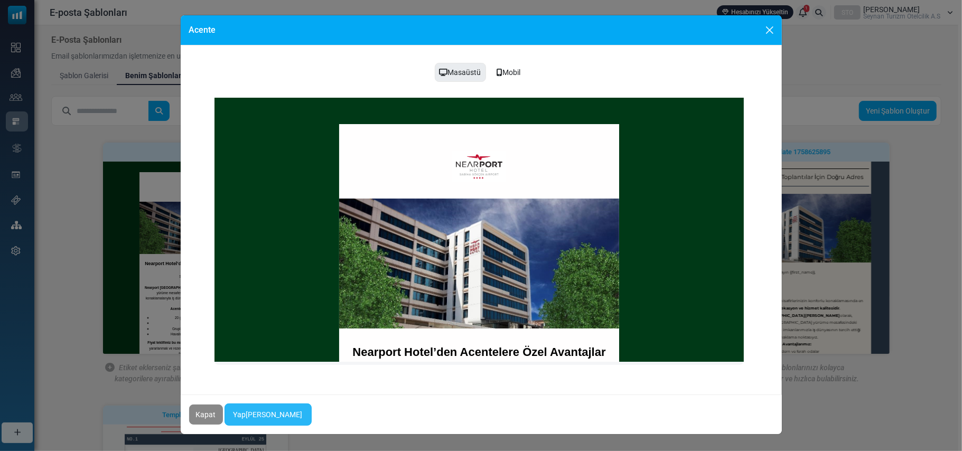
click at [256, 414] on link "Yapmaya Başla" at bounding box center [268, 415] width 87 height 22
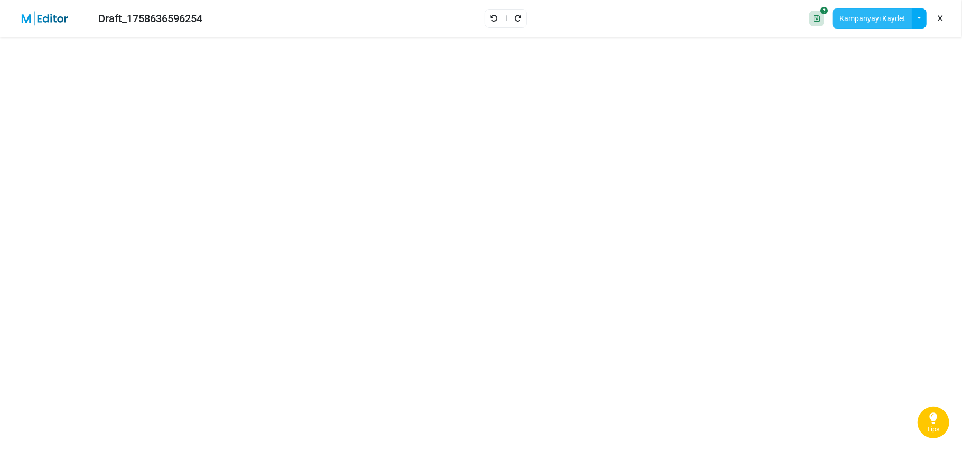
click at [881, 17] on button "Kampanyayı Kaydet" at bounding box center [873, 18] width 80 height 20
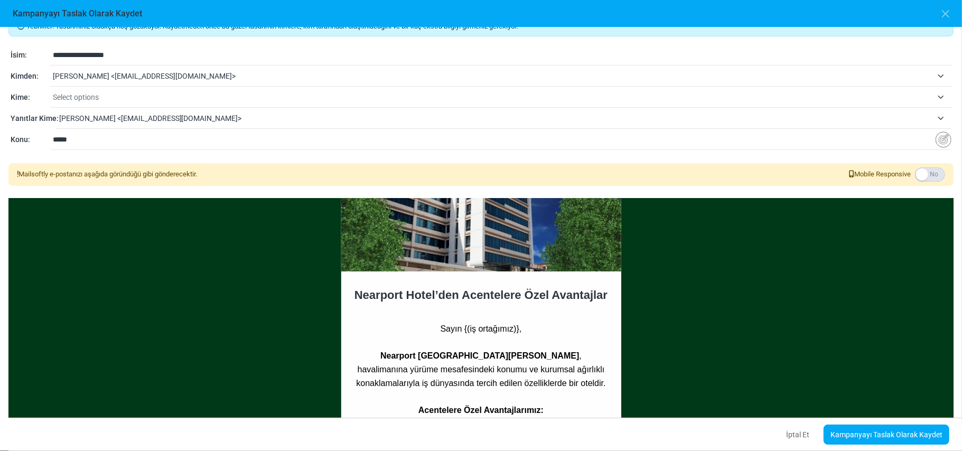
scroll to position [141, 0]
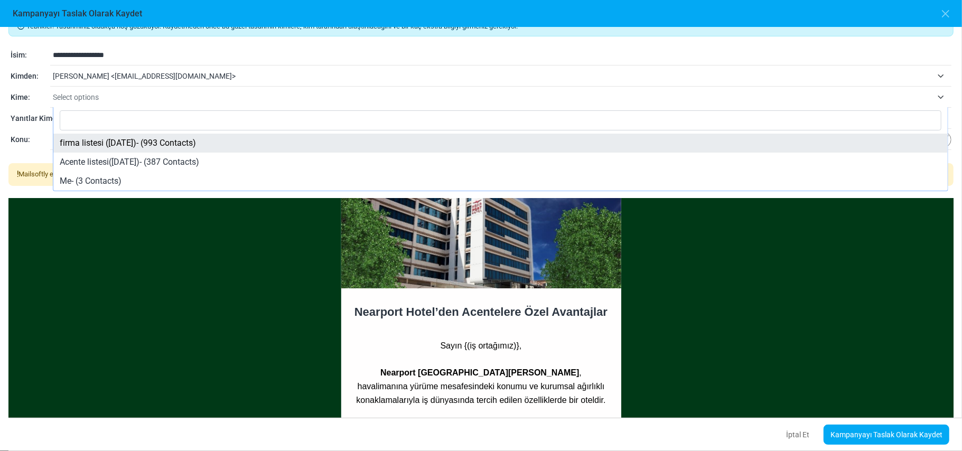
click at [130, 94] on span "Select options" at bounding box center [493, 97] width 880 height 13
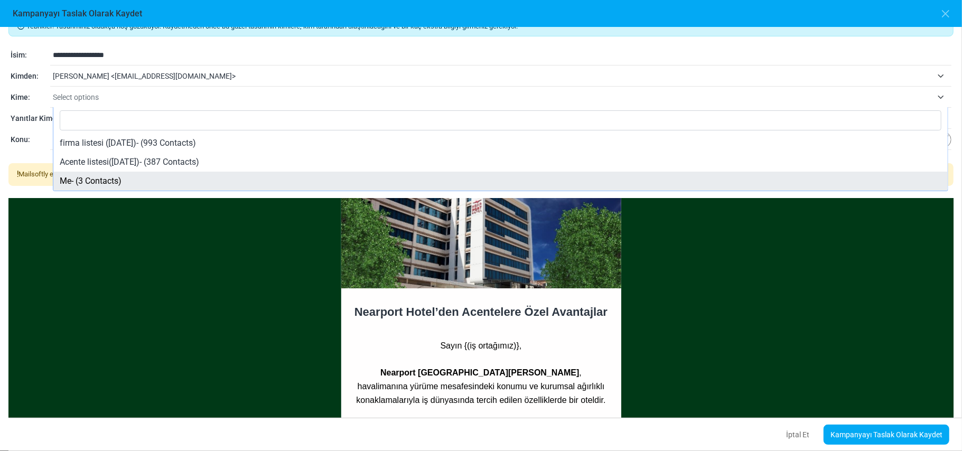
select select "*****"
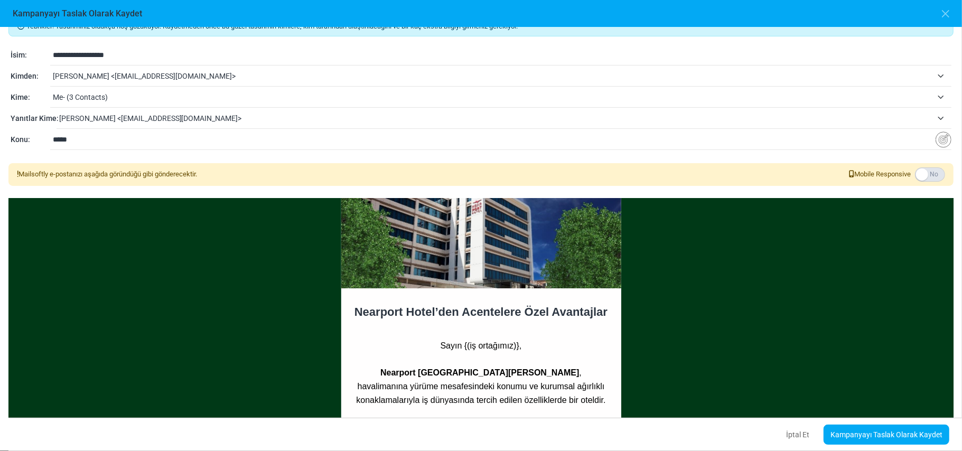
click at [157, 142] on input "*****" at bounding box center [494, 139] width 883 height 20
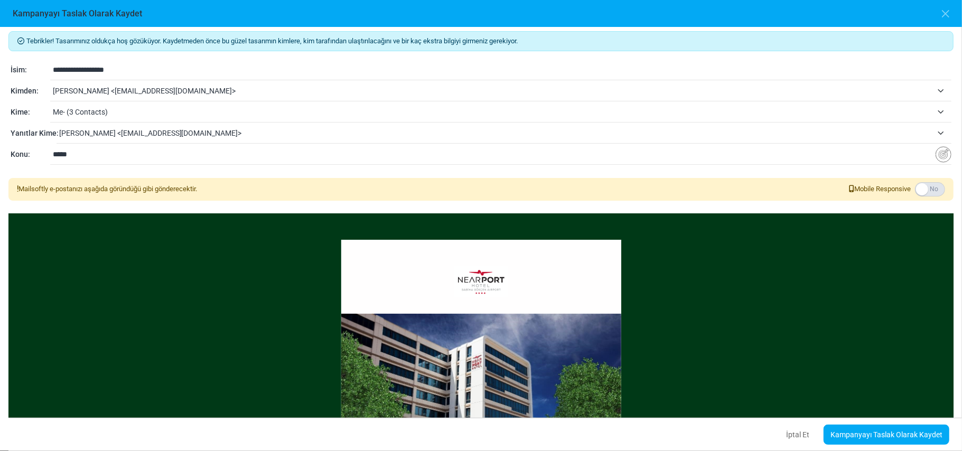
scroll to position [0, 0]
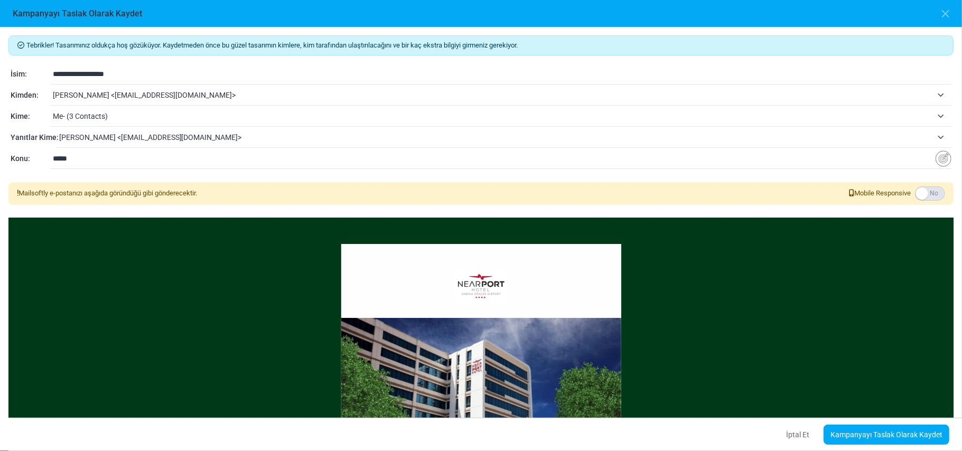
click at [98, 159] on input "*****" at bounding box center [494, 158] width 883 height 20
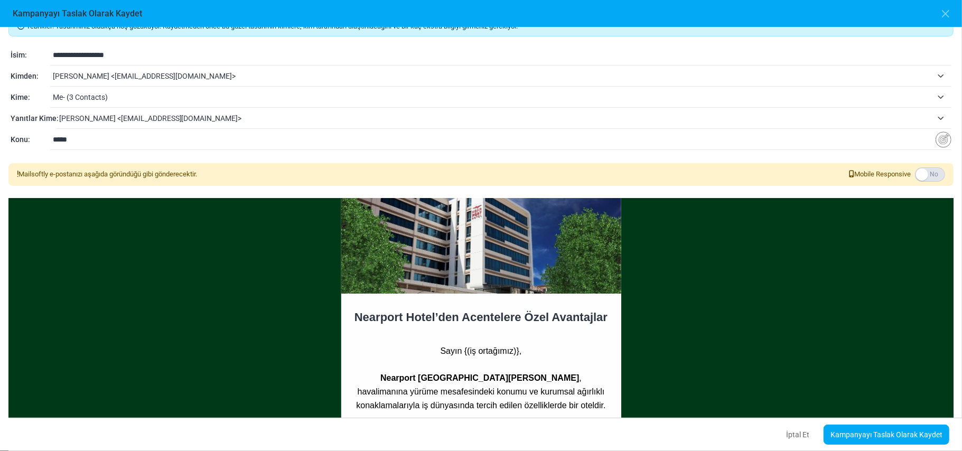
scroll to position [141, 0]
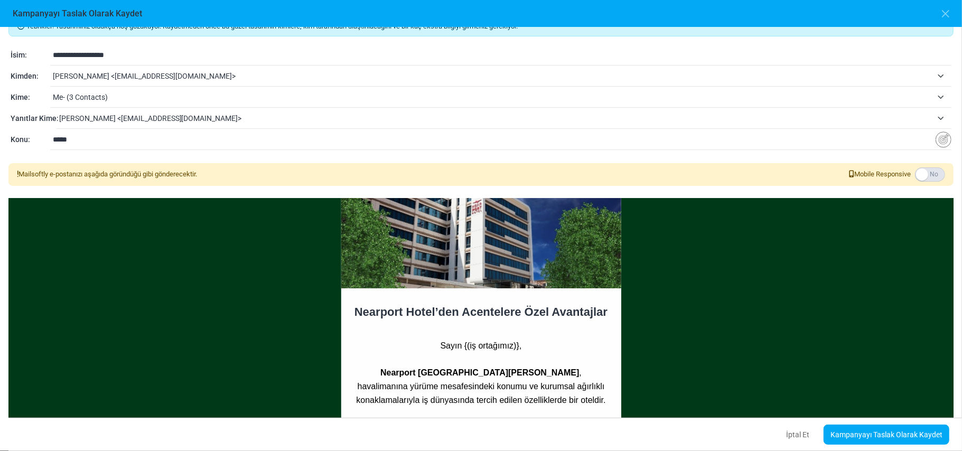
drag, startPoint x: 106, startPoint y: 137, endPoint x: 38, endPoint y: 138, distance: 68.2
click at [38, 138] on div "**********" at bounding box center [481, 140] width 941 height 13
type input "**********"
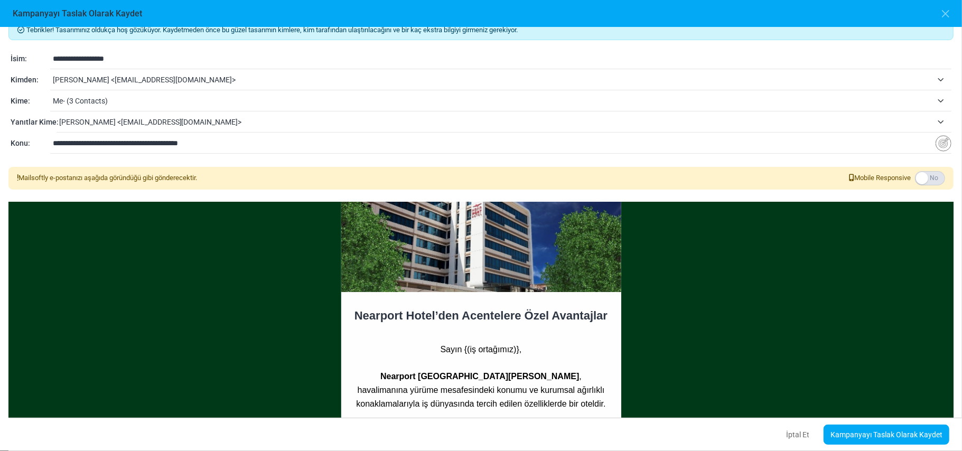
scroll to position [19, 0]
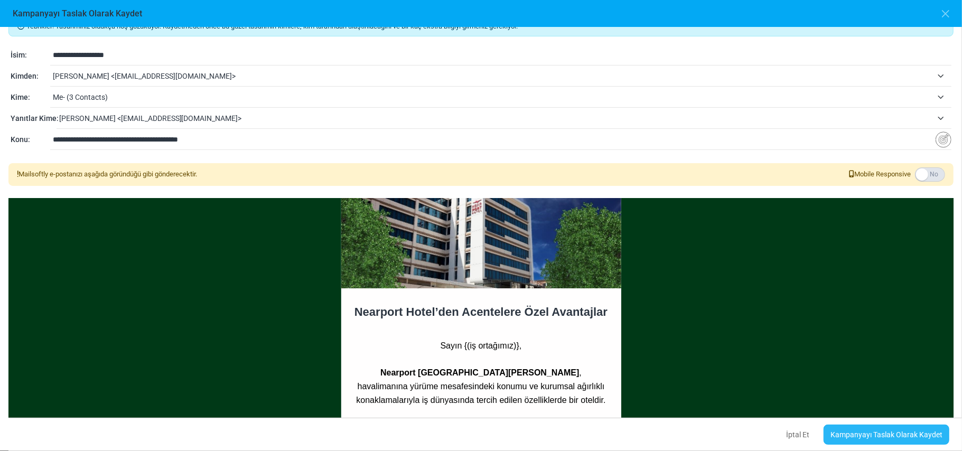
click at [905, 432] on link "Kampanyayı Taslak Olarak Kaydet" at bounding box center [887, 435] width 126 height 20
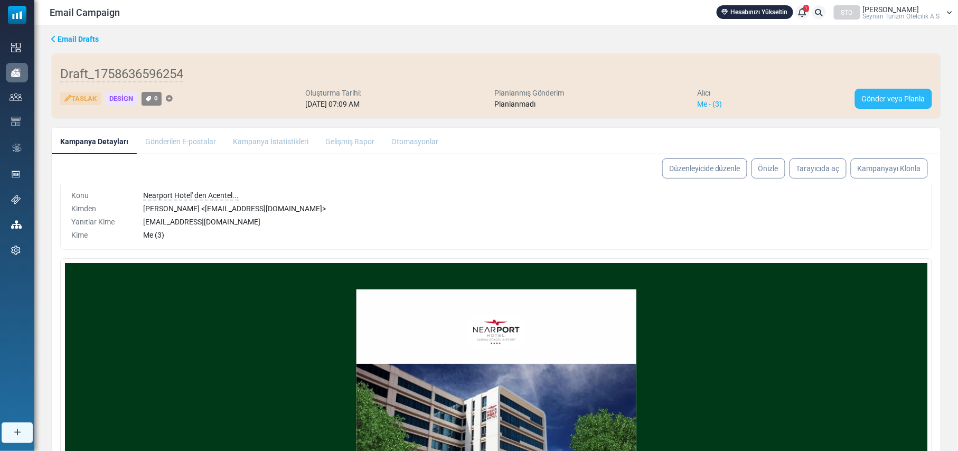
click at [918, 98] on link "Gönder veya Planla" at bounding box center [893, 99] width 77 height 20
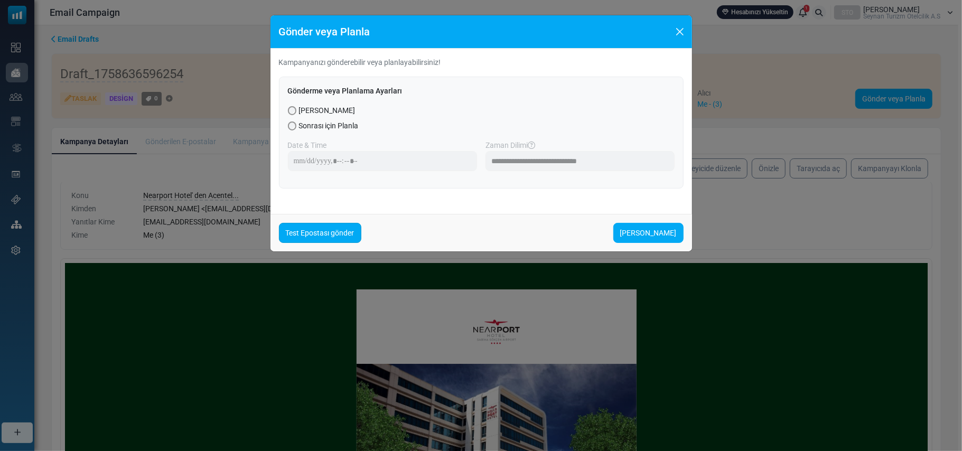
click at [339, 235] on link "Test Epostası gönder" at bounding box center [320, 233] width 82 height 20
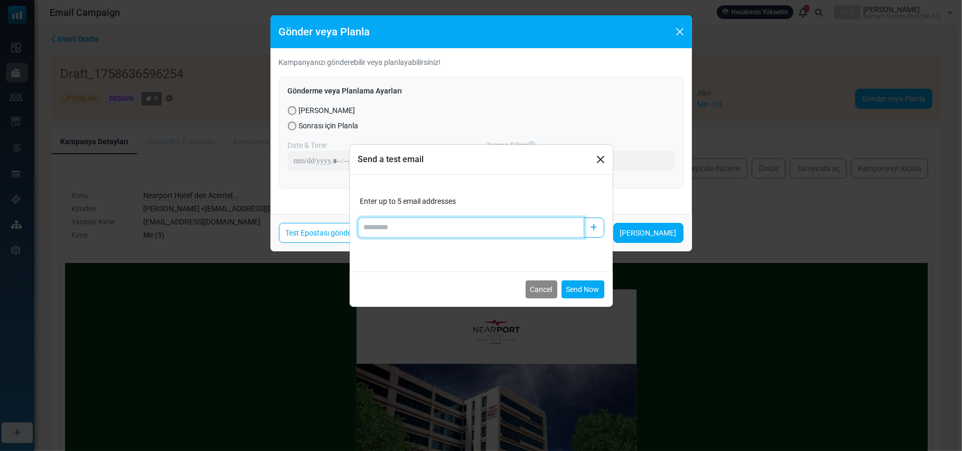
click at [481, 229] on input "Add email" at bounding box center [471, 228] width 226 height 20
type input "**********"
click at [594, 226] on icon "button" at bounding box center [594, 227] width 7 height 7
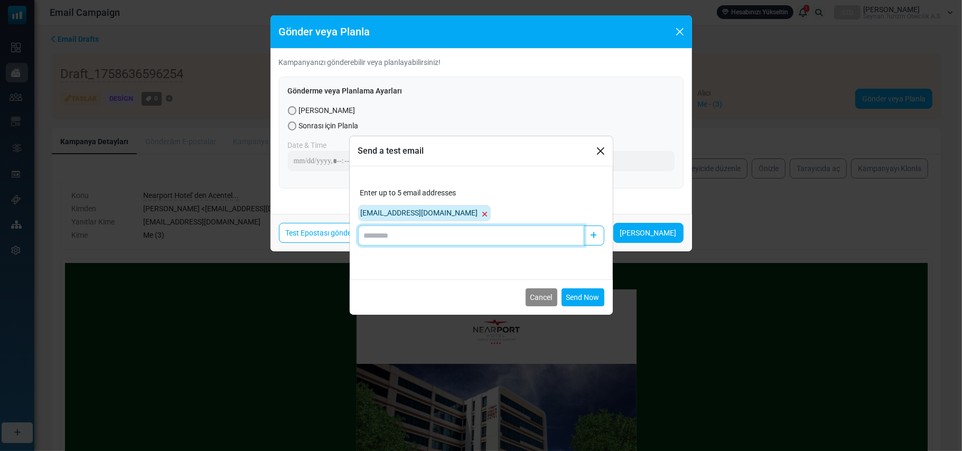
click at [455, 232] on input "Add email" at bounding box center [471, 236] width 226 height 20
type input "**********"
click at [597, 234] on icon "button" at bounding box center [594, 235] width 7 height 7
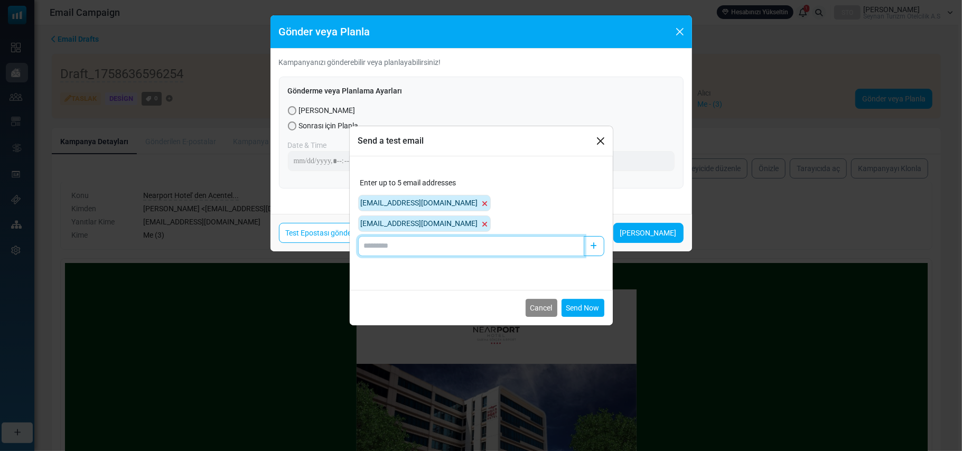
click at [389, 238] on input "Add email" at bounding box center [471, 246] width 226 height 20
click at [415, 236] on input "**********" at bounding box center [471, 246] width 226 height 20
type input "**********"
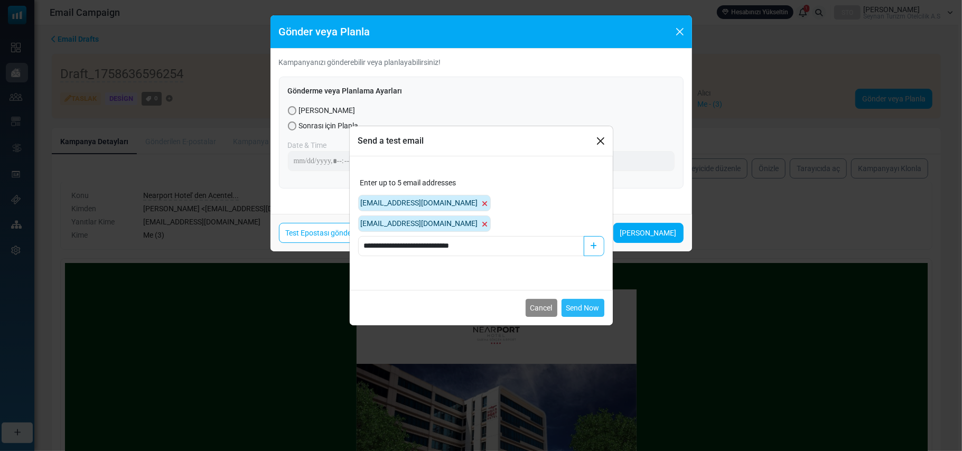
click at [590, 299] on button "Send Now" at bounding box center [583, 308] width 43 height 18
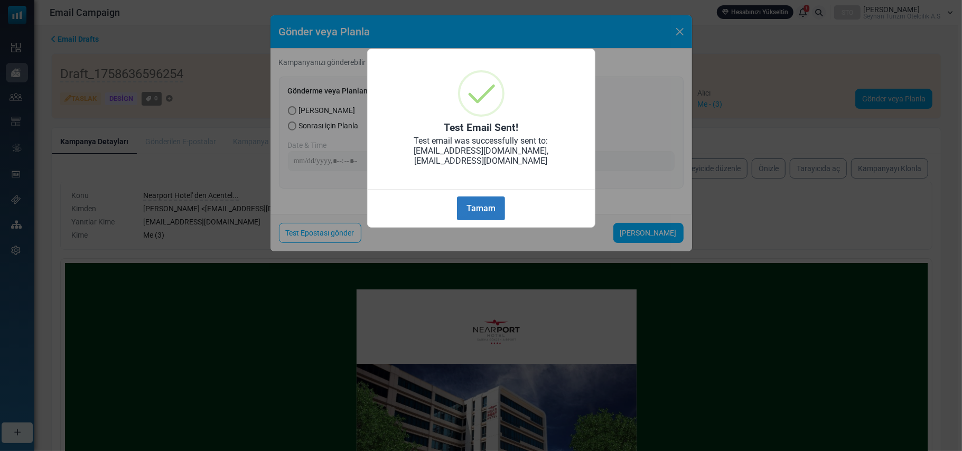
click at [487, 206] on button "Tamam" at bounding box center [481, 209] width 48 height 24
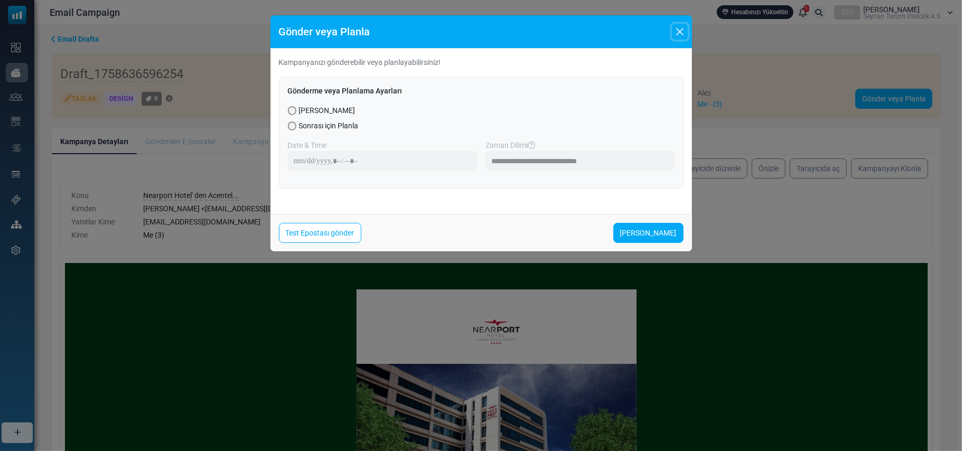
click at [678, 29] on button "Close" at bounding box center [680, 32] width 16 height 16
